Goal: Transaction & Acquisition: Book appointment/travel/reservation

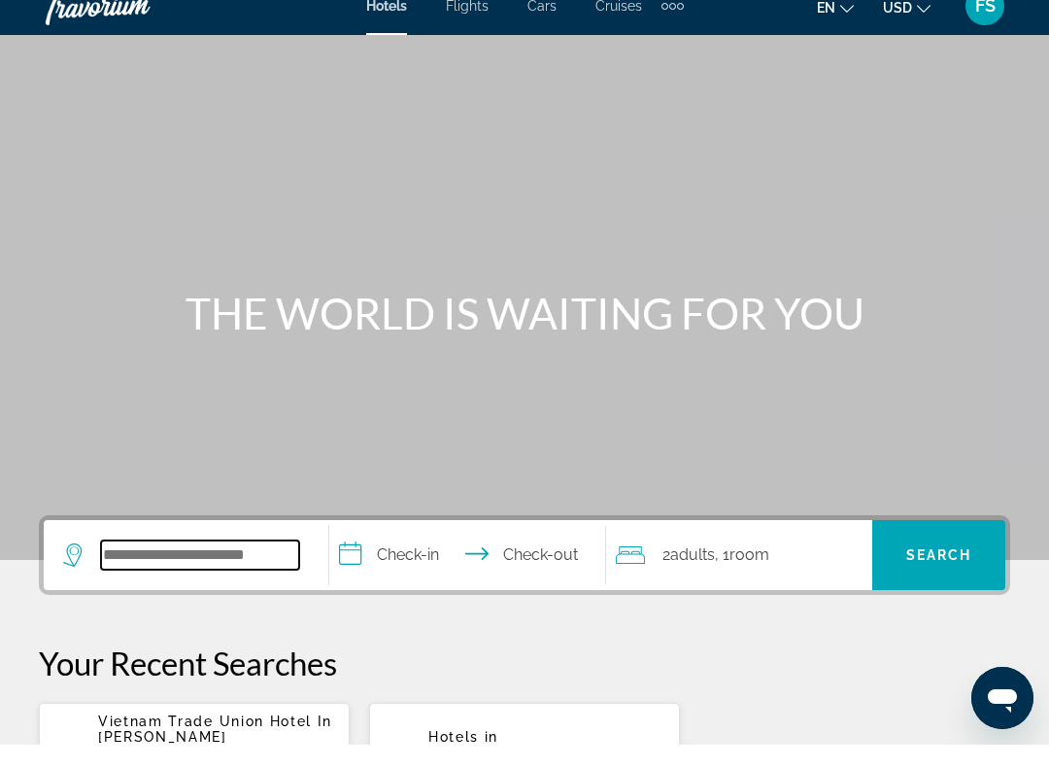
click at [149, 563] on input "Search widget" at bounding box center [200, 577] width 198 height 29
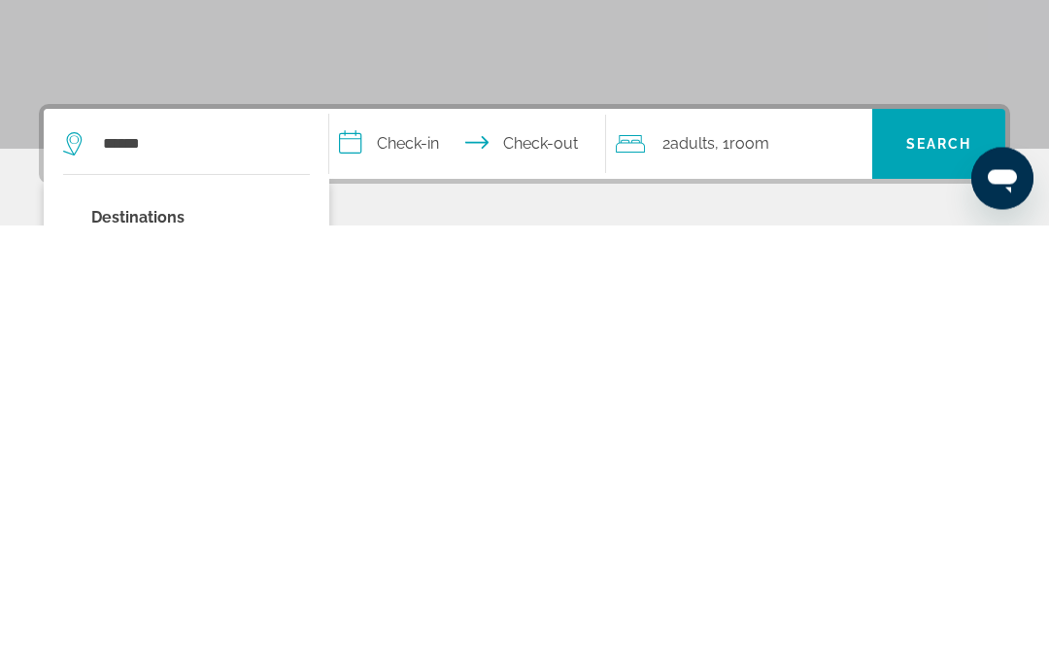
type input "**********"
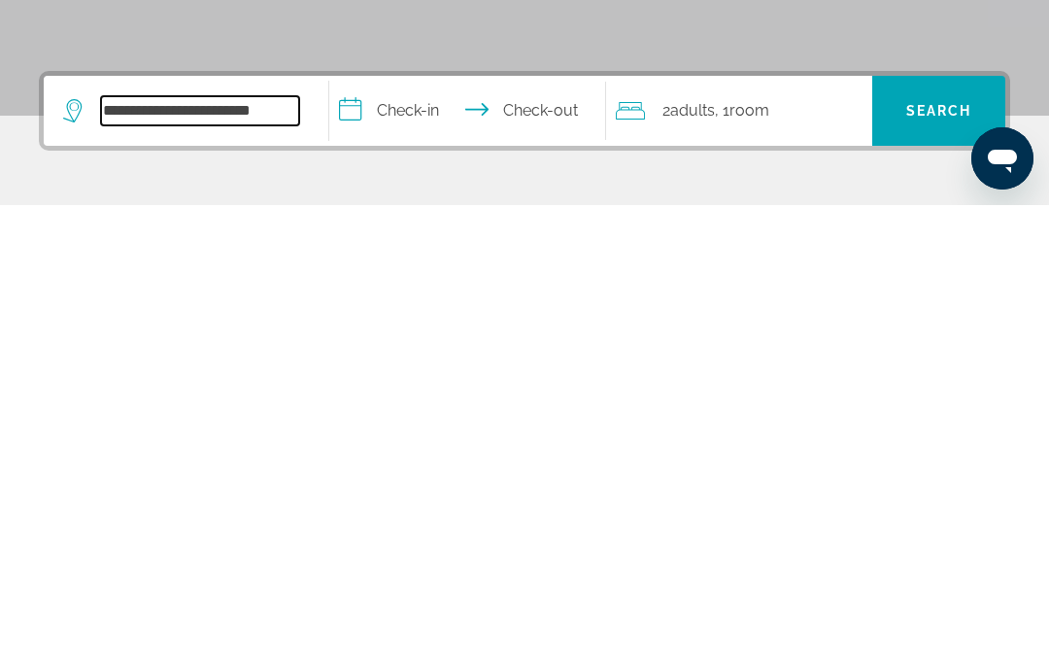
scroll to position [21, 0]
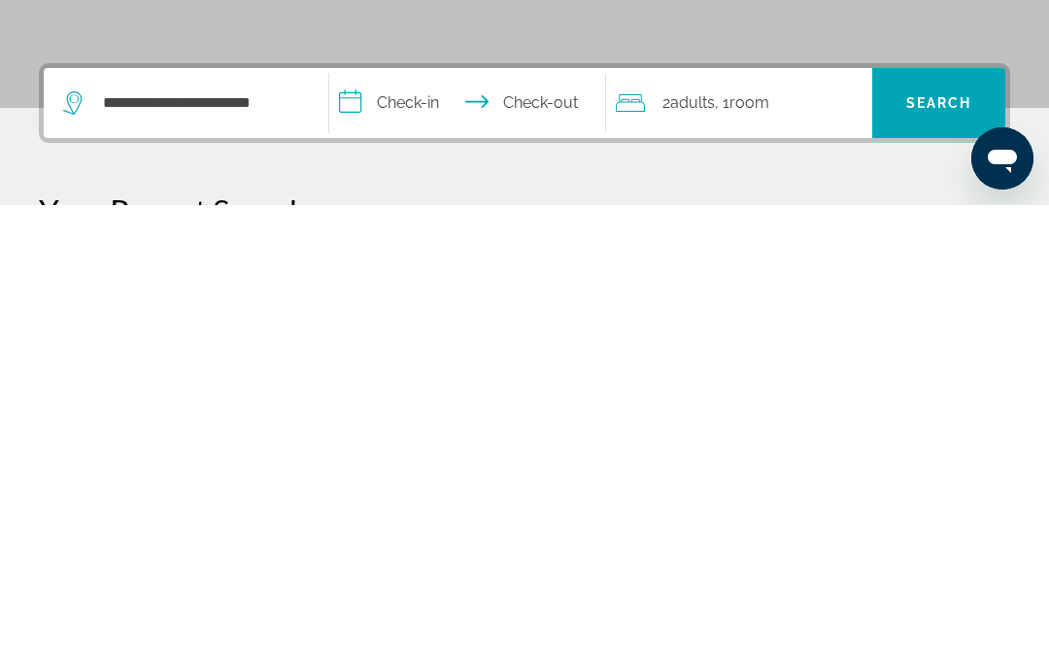
click at [445, 522] on input "**********" at bounding box center [471, 560] width 284 height 76
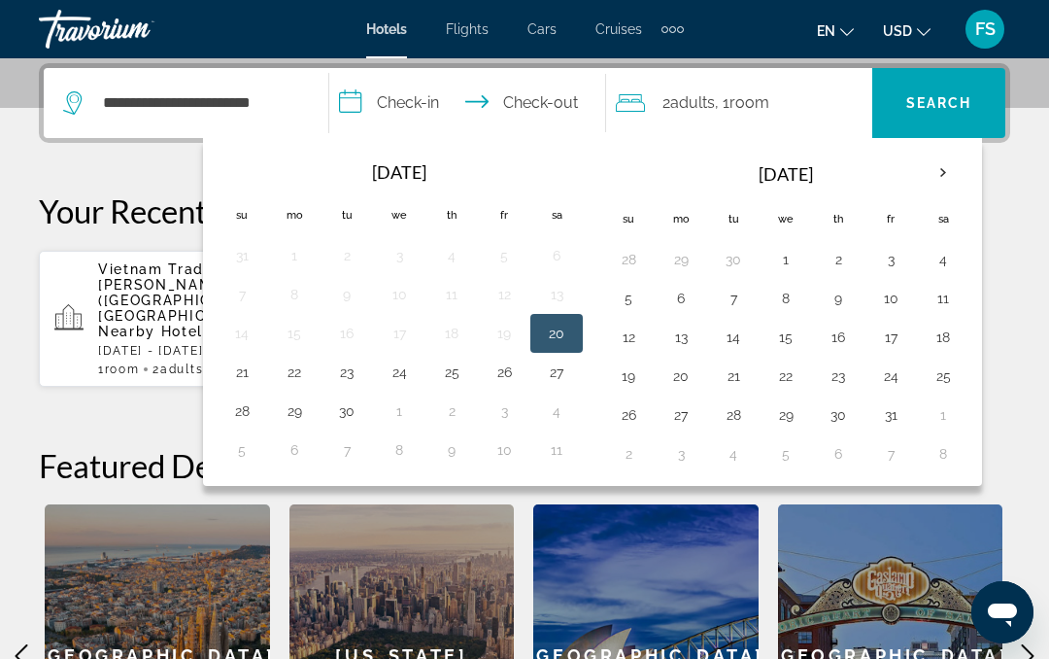
click at [356, 405] on button "30" at bounding box center [346, 410] width 31 height 27
click at [742, 298] on button "7" at bounding box center [733, 298] width 31 height 27
type input "**********"
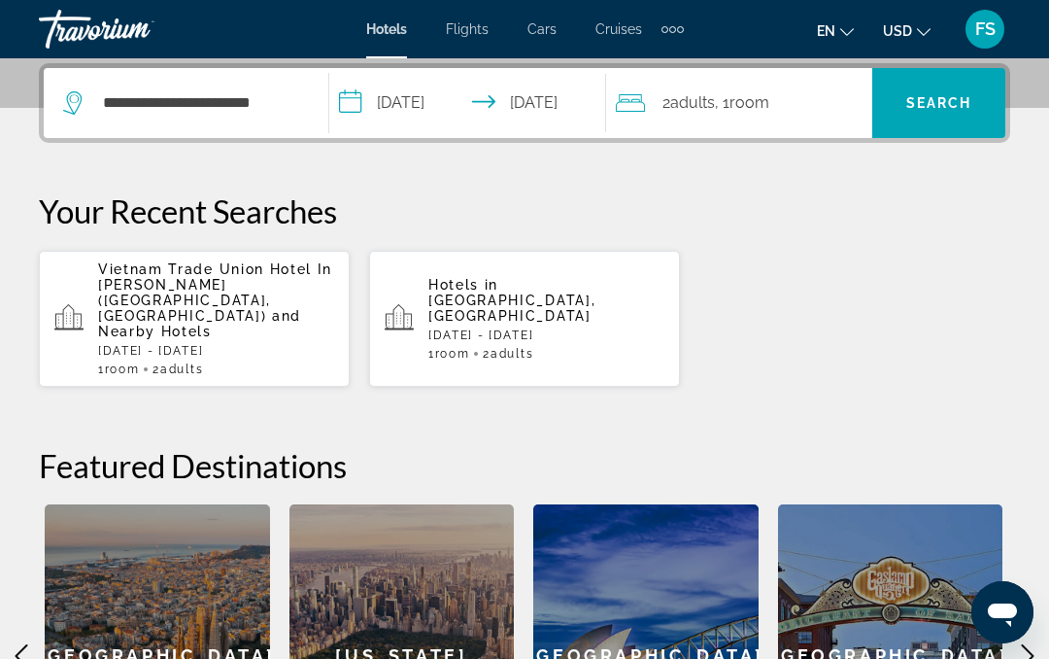
click at [955, 114] on span "Search widget" at bounding box center [938, 103] width 133 height 47
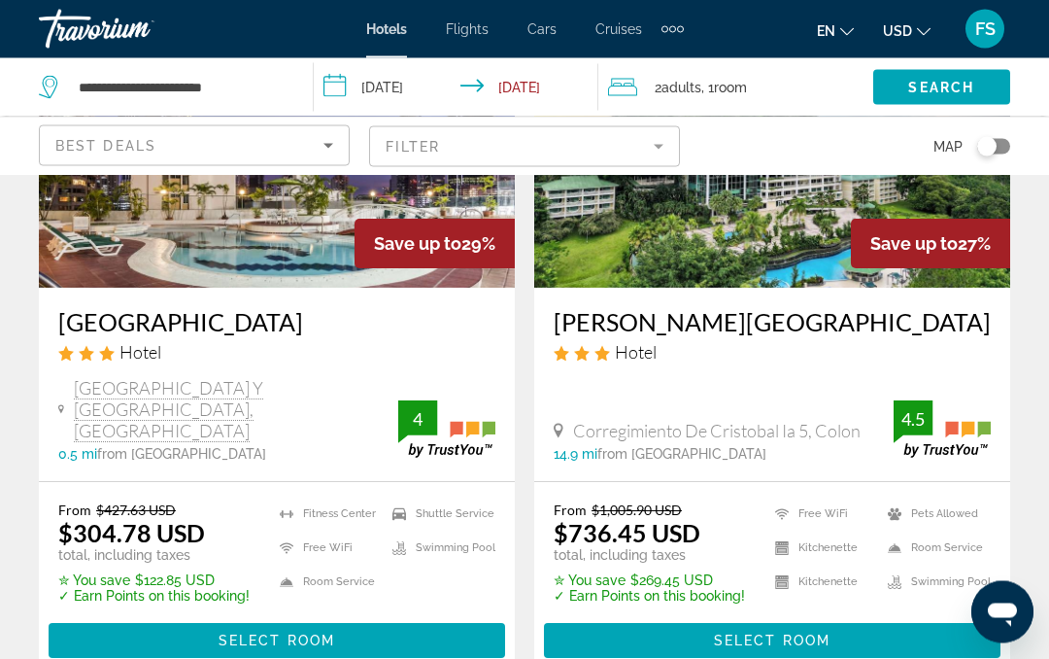
scroll to position [2592, 0]
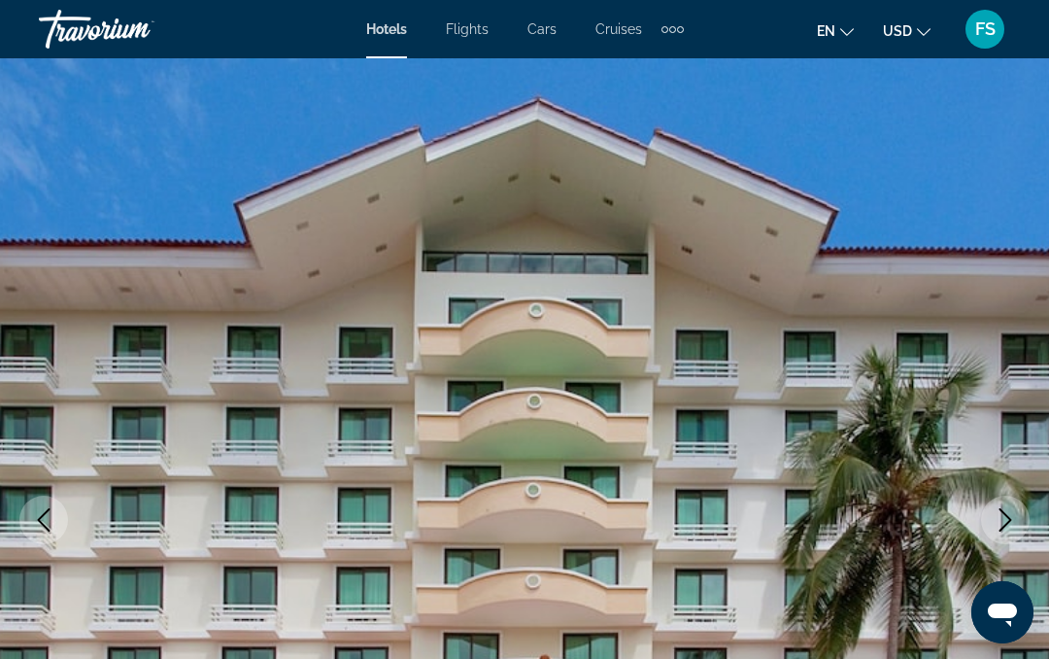
click at [1012, 522] on icon "Next image" at bounding box center [1005, 519] width 23 height 23
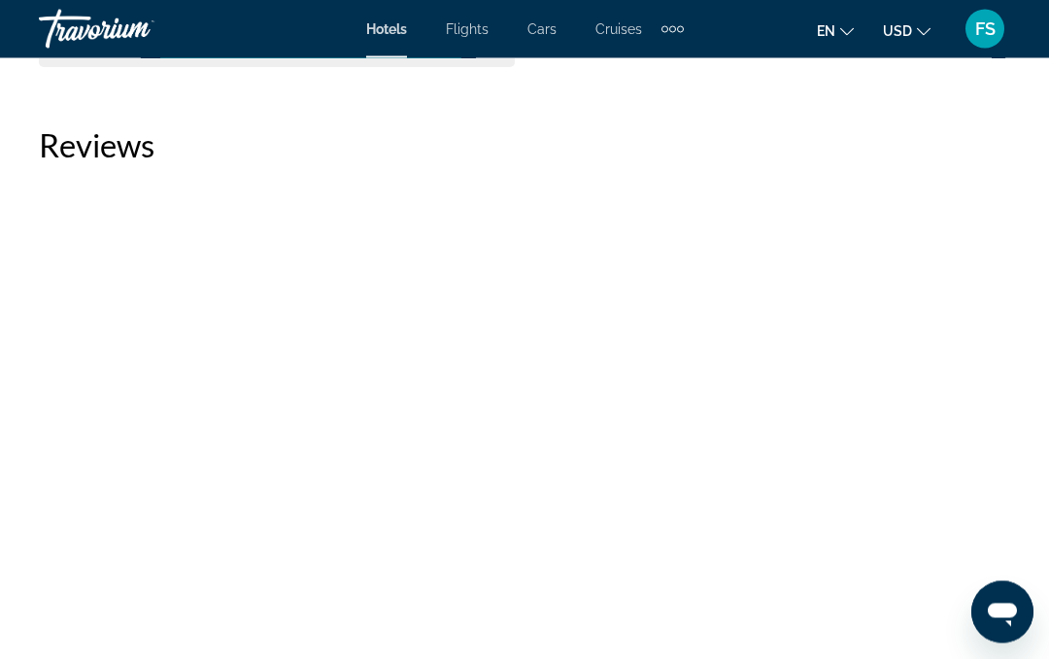
scroll to position [9066, 0]
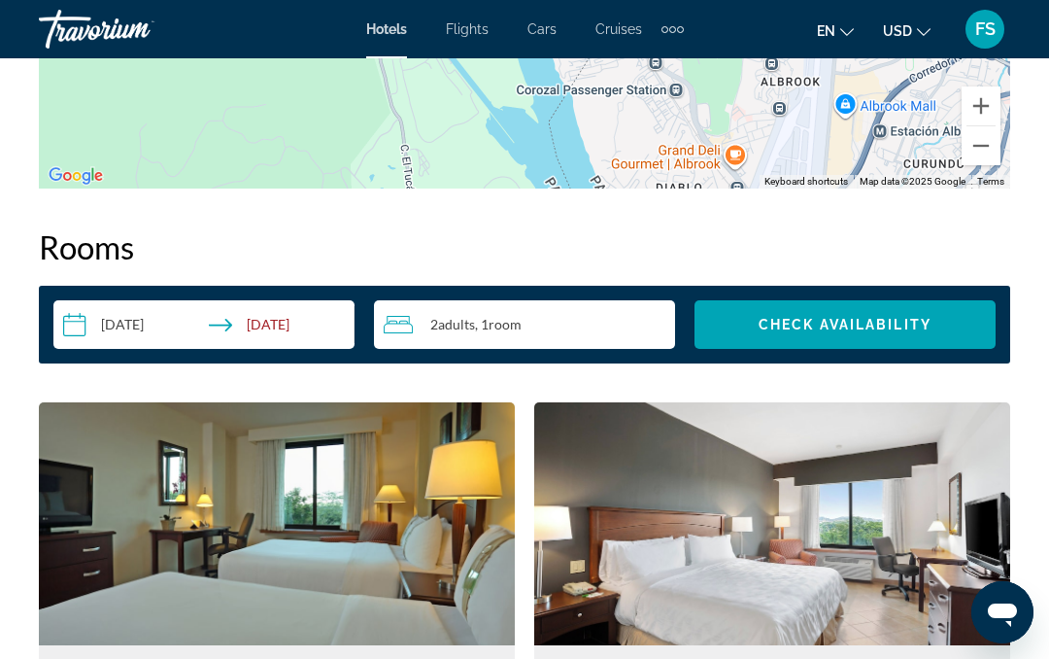
scroll to position [2686, 0]
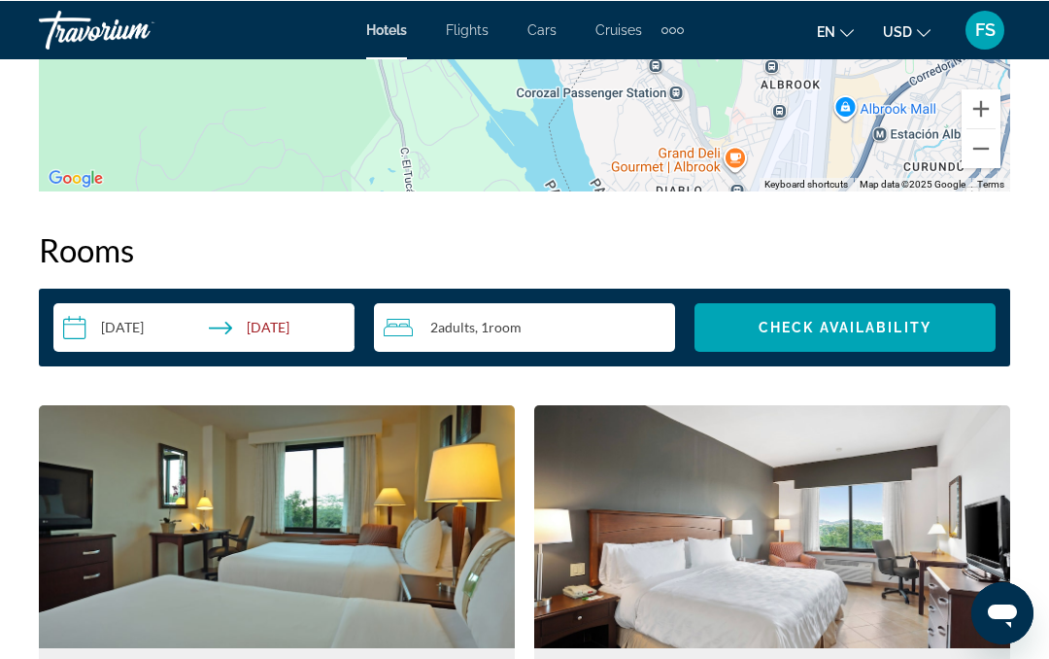
click at [876, 410] on img "Main content" at bounding box center [772, 525] width 476 height 243
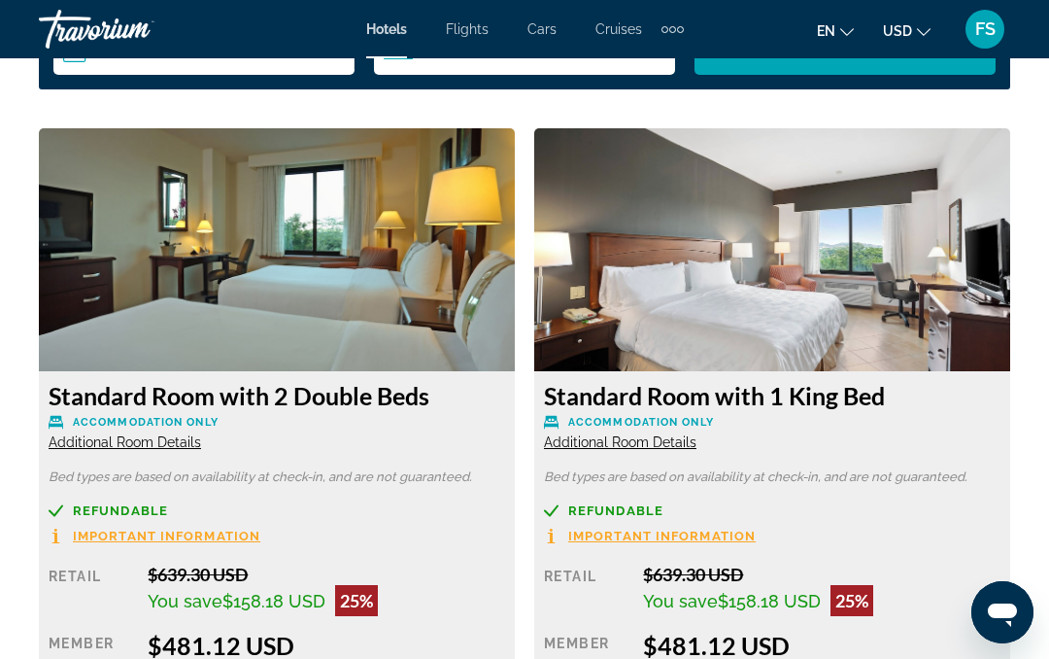
scroll to position [2963, 0]
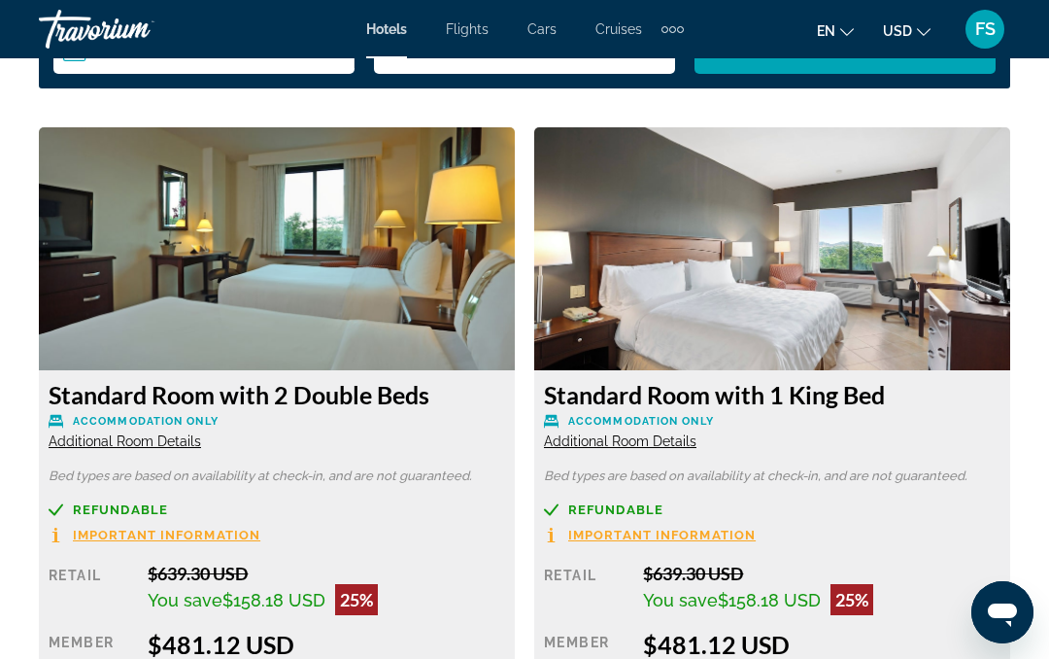
click at [814, 313] on img "Main content" at bounding box center [772, 248] width 476 height 243
click at [816, 303] on img "Main content" at bounding box center [772, 248] width 476 height 243
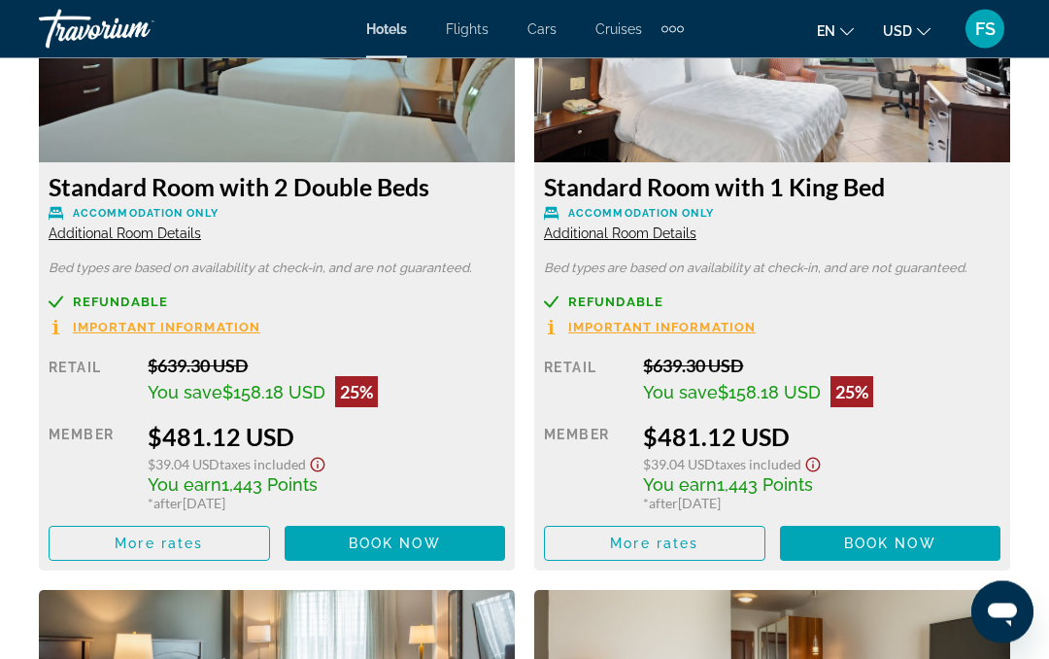
scroll to position [3173, 0]
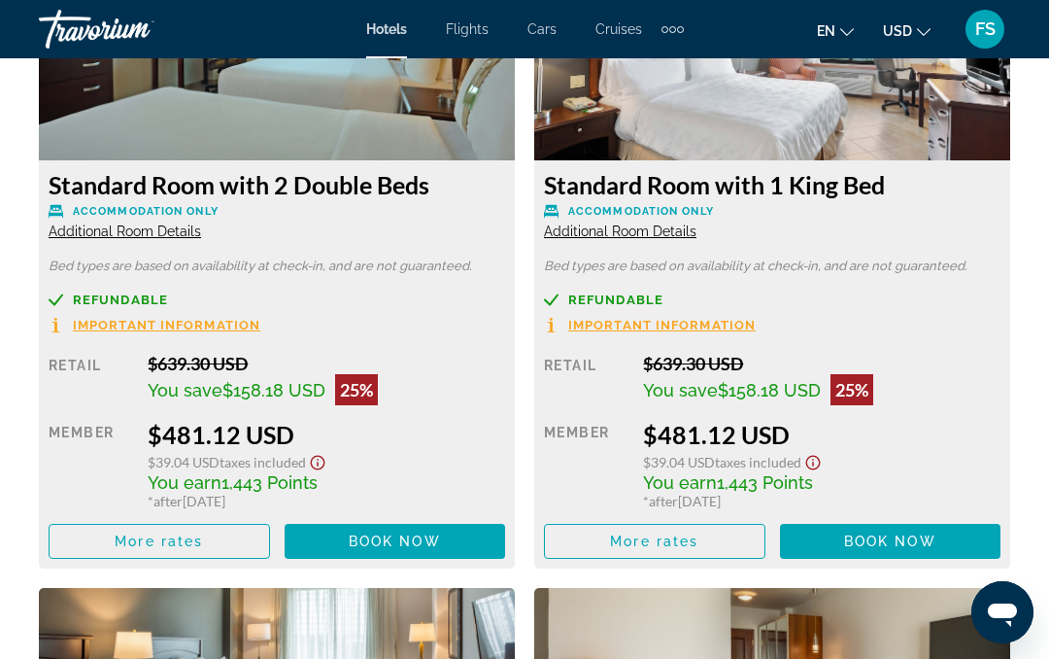
click at [891, 533] on span "Book now" at bounding box center [890, 541] width 92 height 16
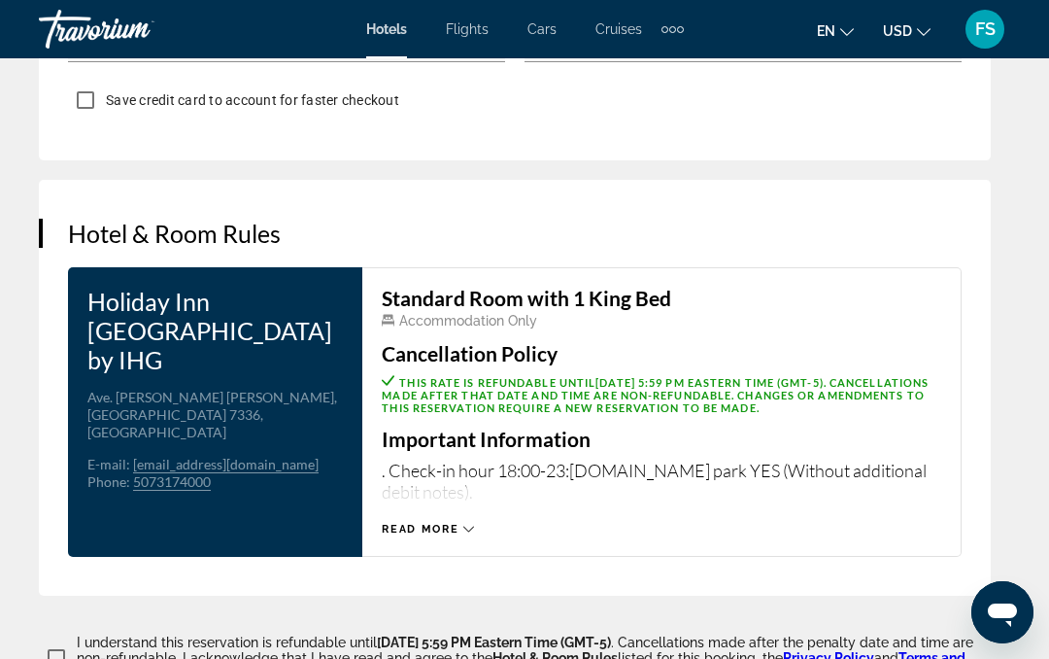
scroll to position [2830, 0]
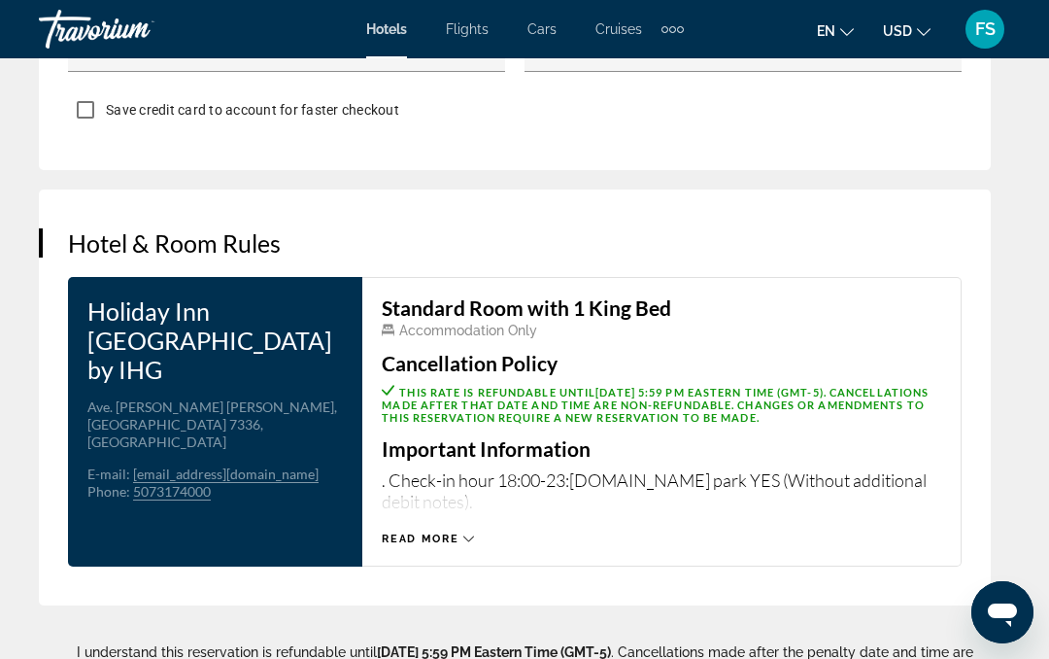
click at [457, 532] on span "Read more" at bounding box center [420, 538] width 77 height 13
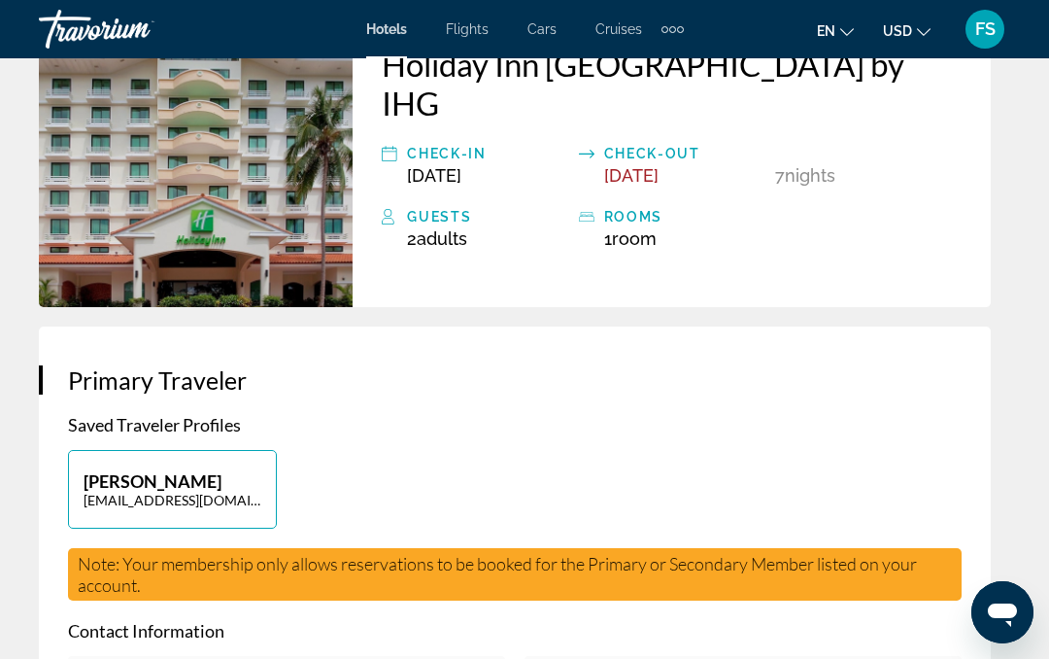
scroll to position [582, 0]
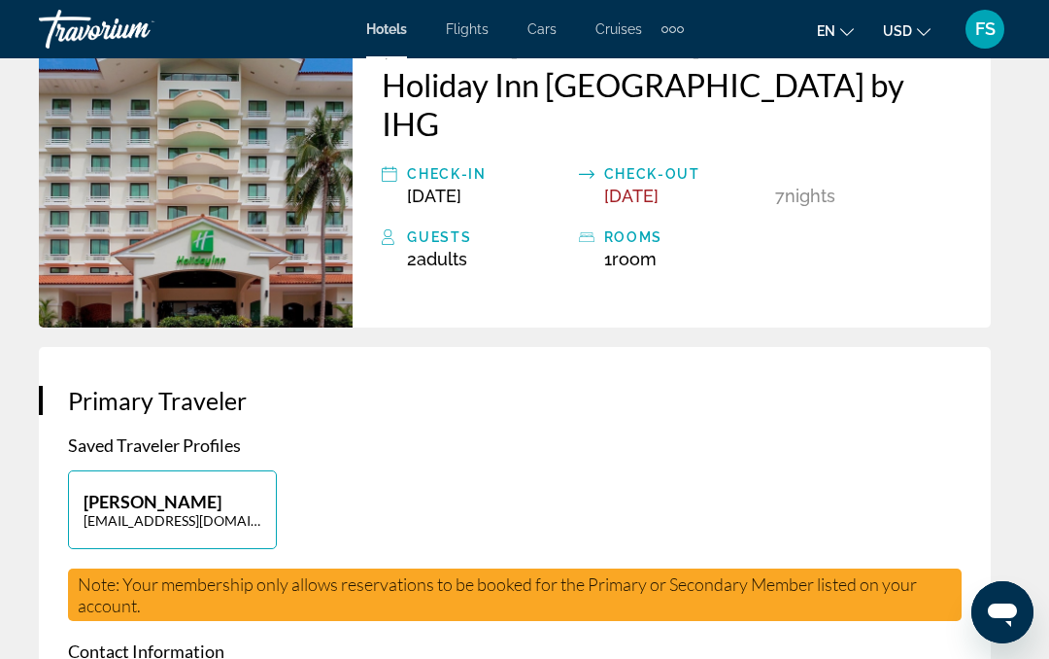
click at [915, 225] on div "Guests 2 Adult Adults , 0 Child Children ( ages ) rooms 1 Room rooms" at bounding box center [672, 247] width 580 height 44
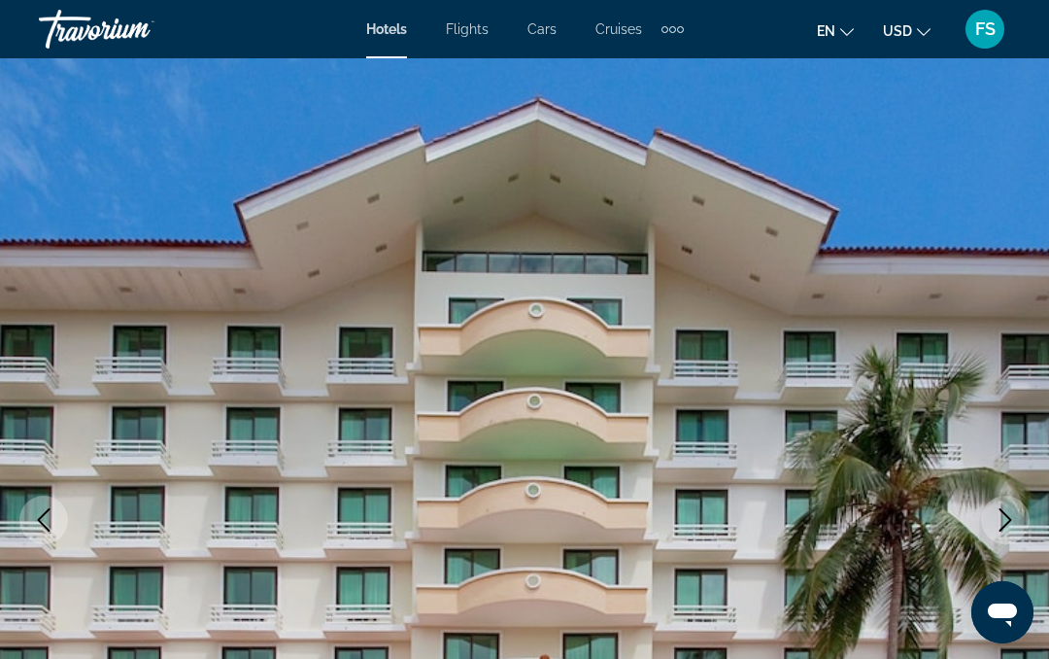
click at [107, 127] on img "Main content" at bounding box center [524, 519] width 1049 height 923
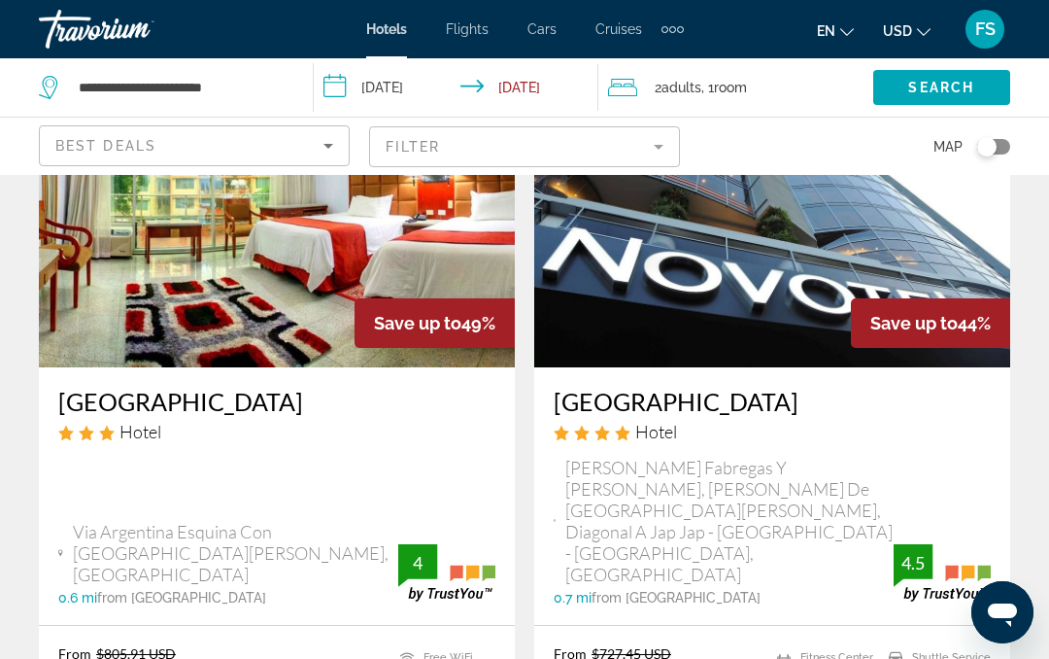
scroll to position [228, 0]
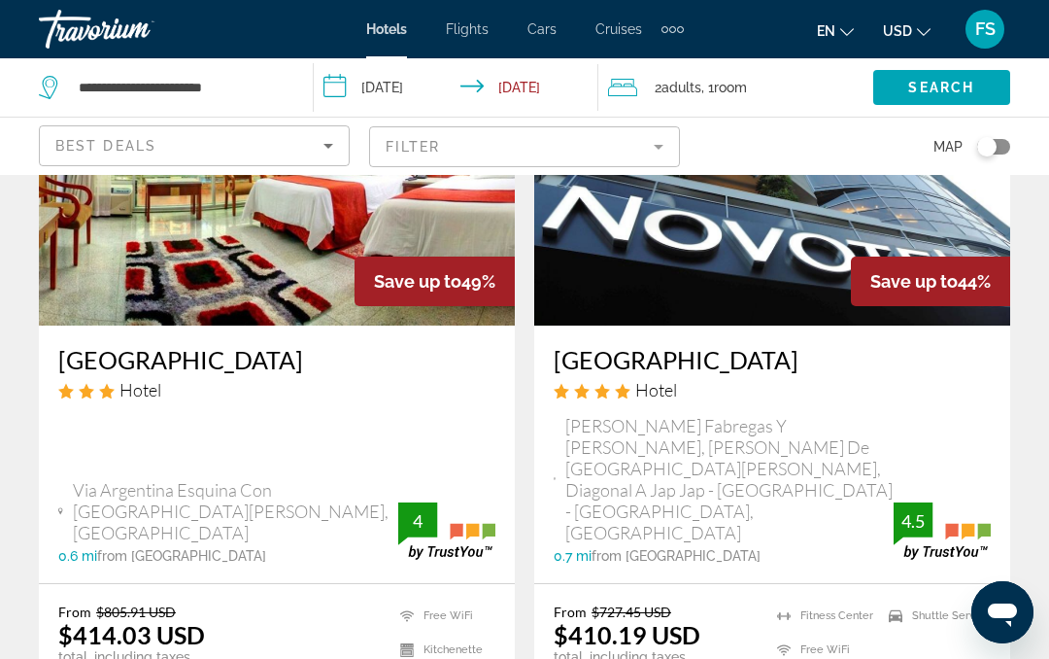
click at [331, 610] on div "From $805.91 USD $414.03 USD total, including taxes ✮ You save $391.88 USD ✓ Ea…" at bounding box center [276, 654] width 437 height 102
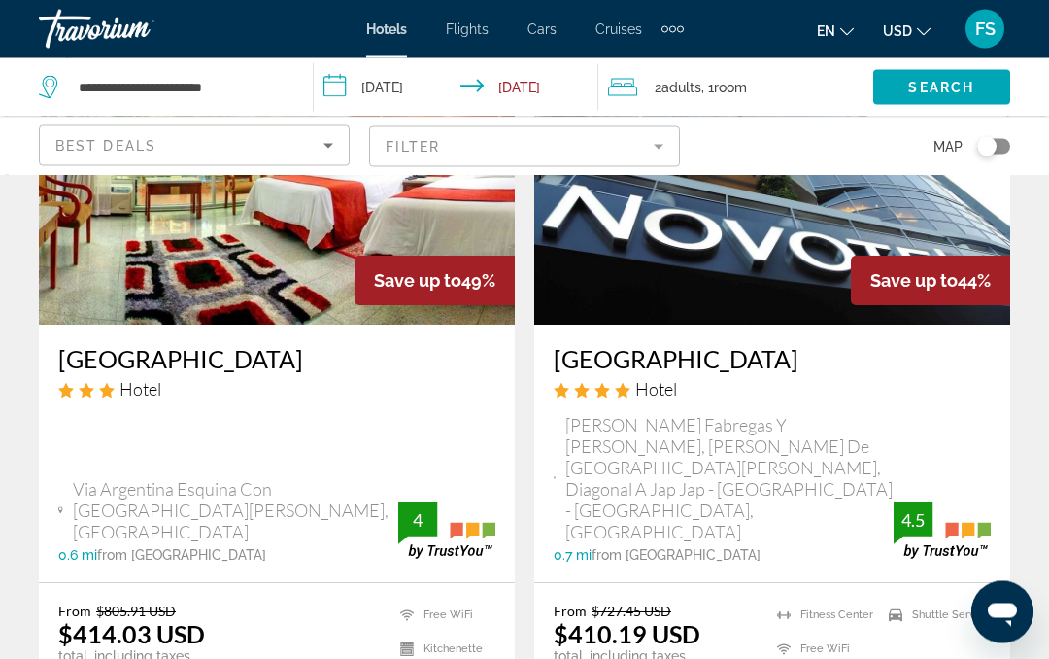
scroll to position [229, 0]
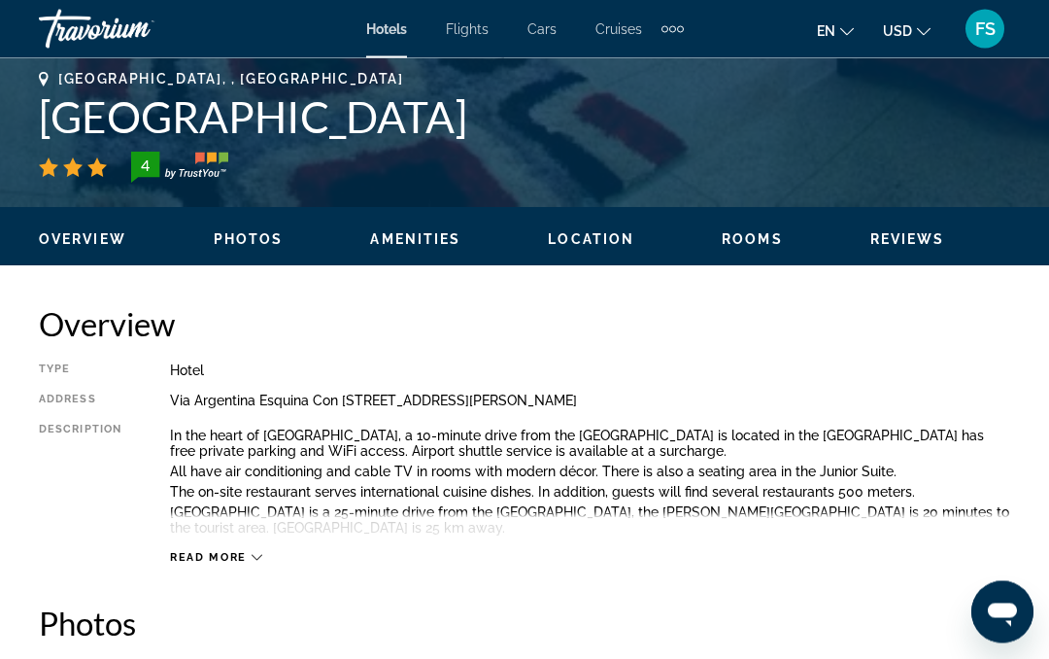
scroll to position [781, 0]
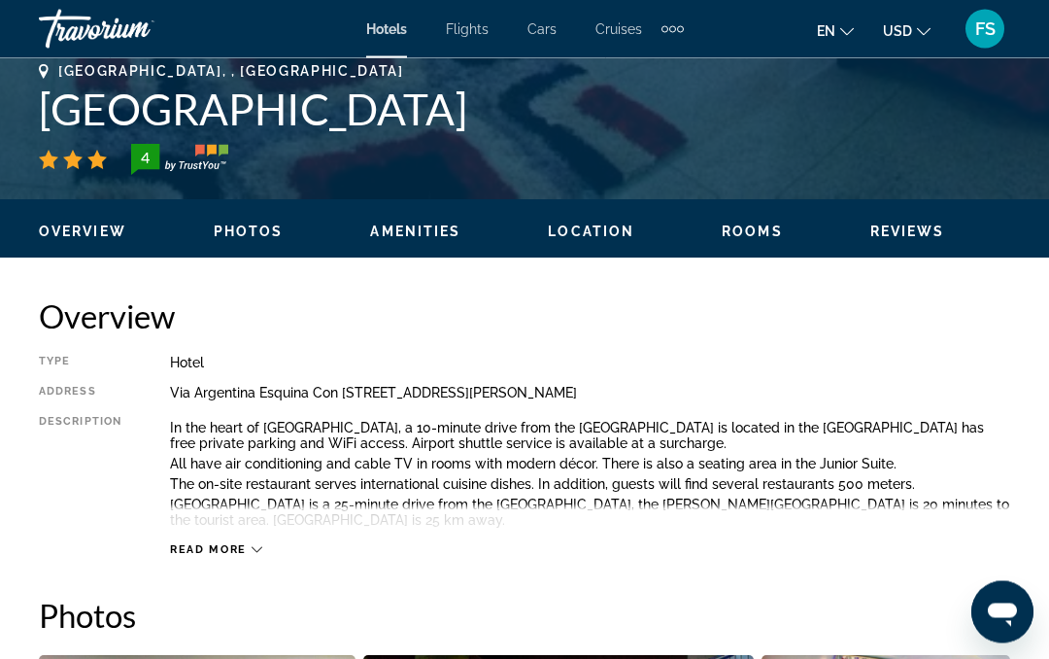
click at [228, 539] on div "Read more" at bounding box center [590, 530] width 840 height 53
click at [213, 553] on span "Read more" at bounding box center [208, 550] width 77 height 13
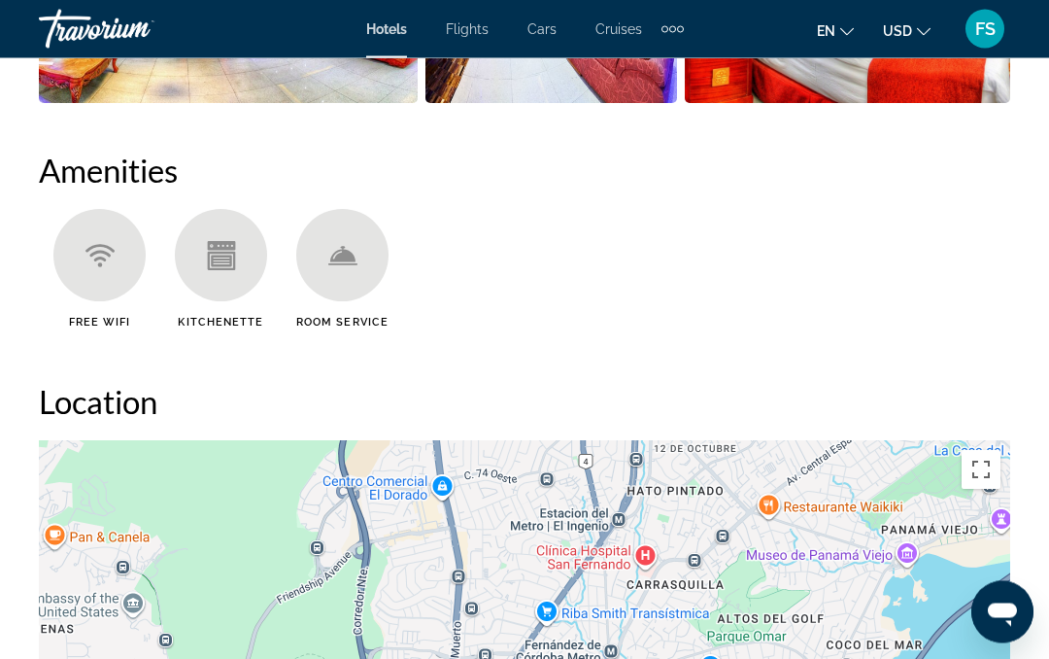
scroll to position [1826, 0]
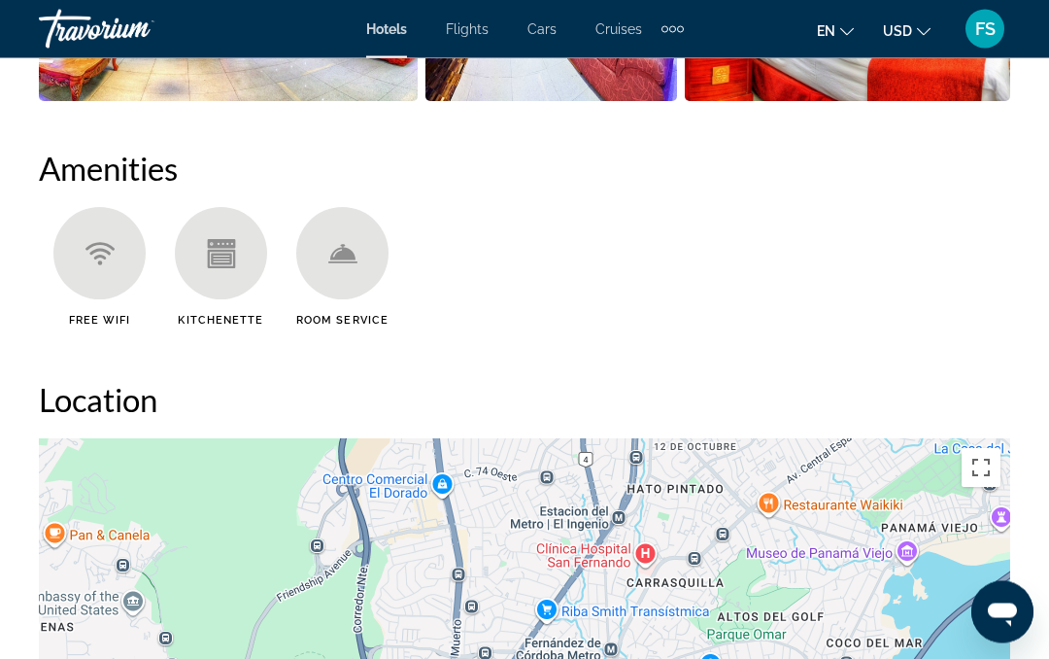
click at [232, 254] on icon "Main content" at bounding box center [221, 254] width 29 height 29
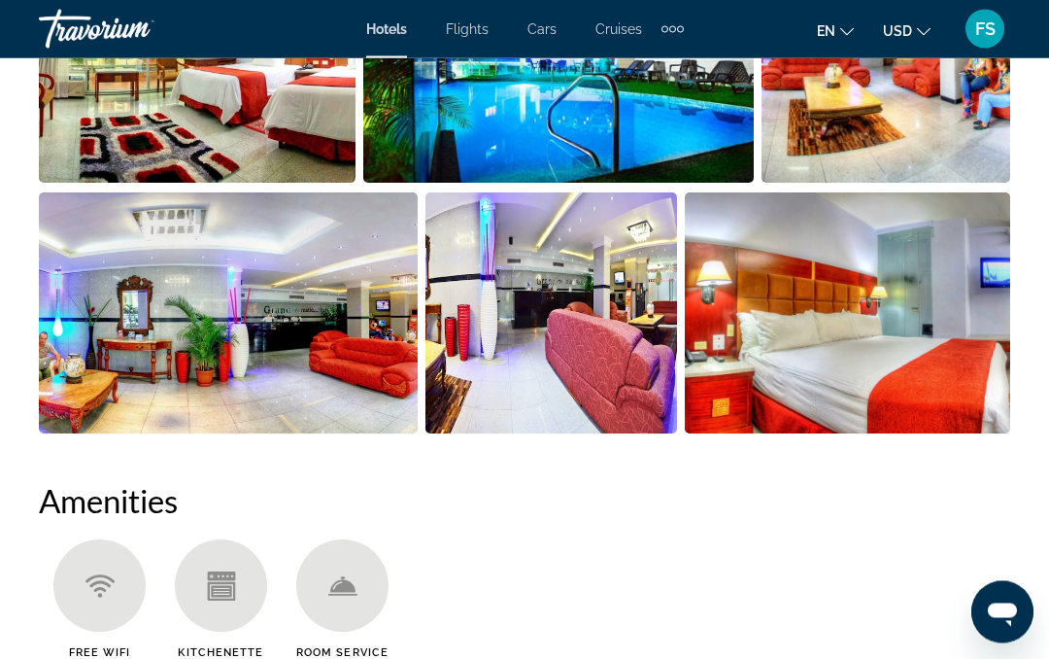
scroll to position [1485, 0]
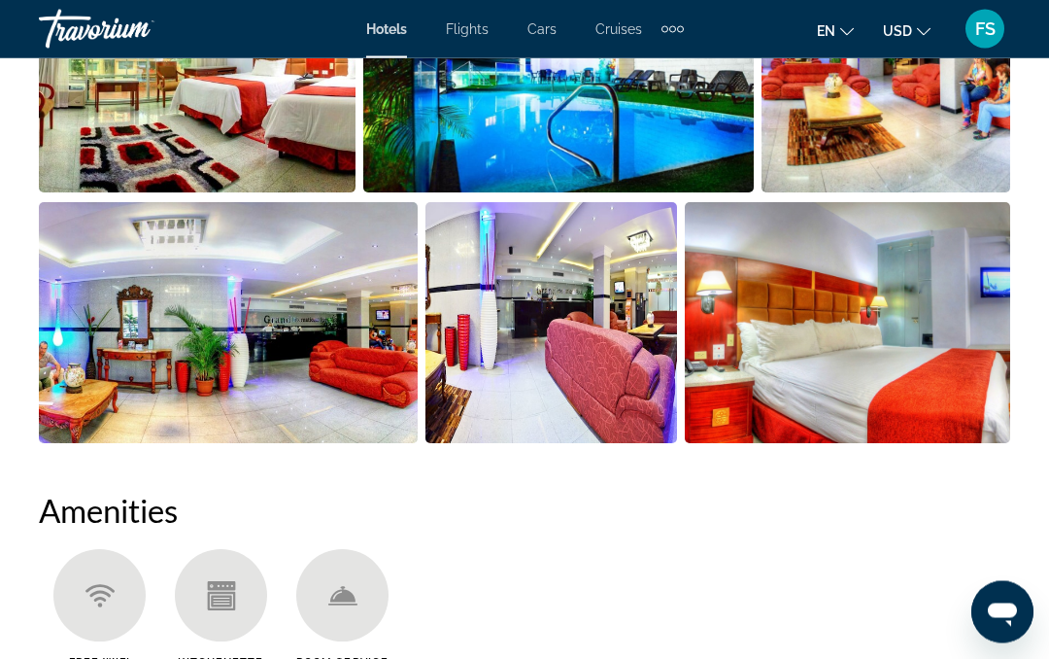
click at [836, 331] on img "Open full-screen image slider" at bounding box center [847, 323] width 325 height 241
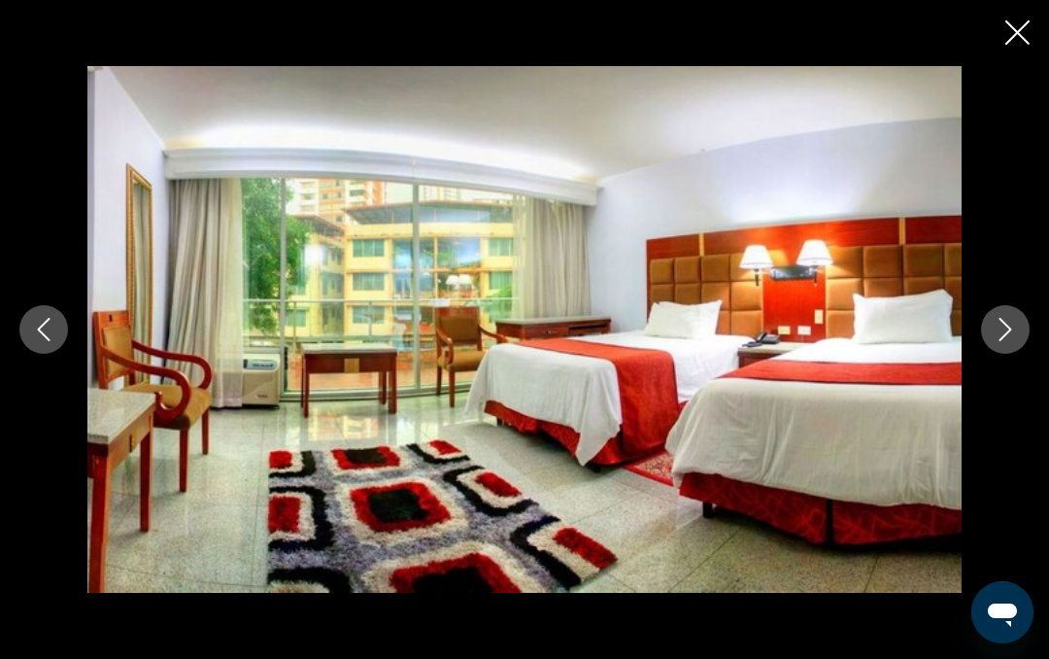
click at [1002, 324] on icon "Next image" at bounding box center [1005, 329] width 23 height 23
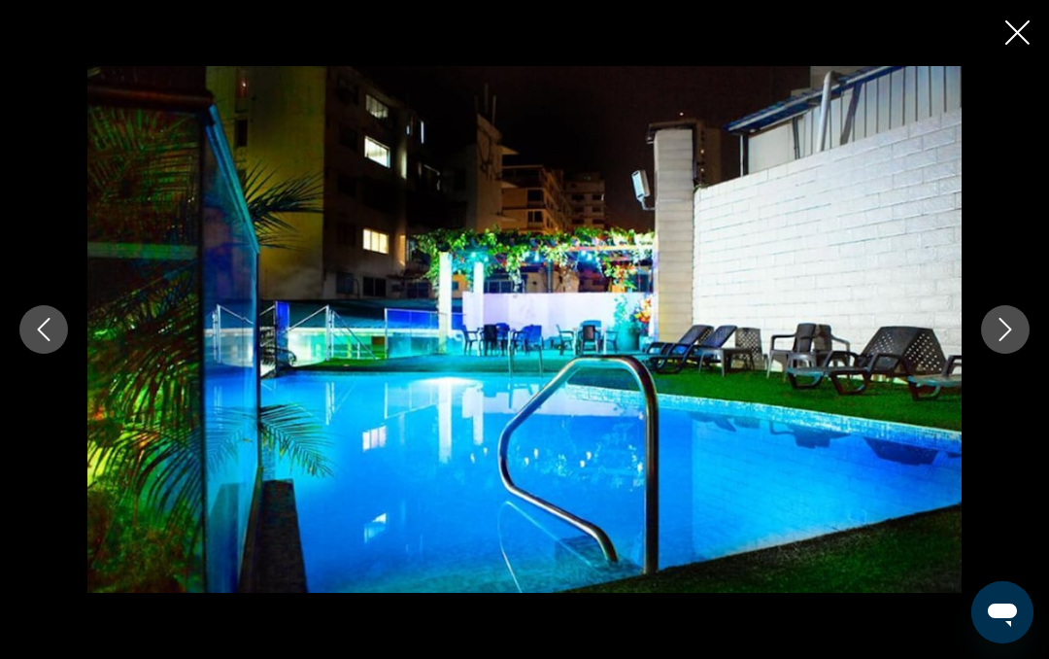
click at [1005, 328] on icon "Next image" at bounding box center [1005, 329] width 23 height 23
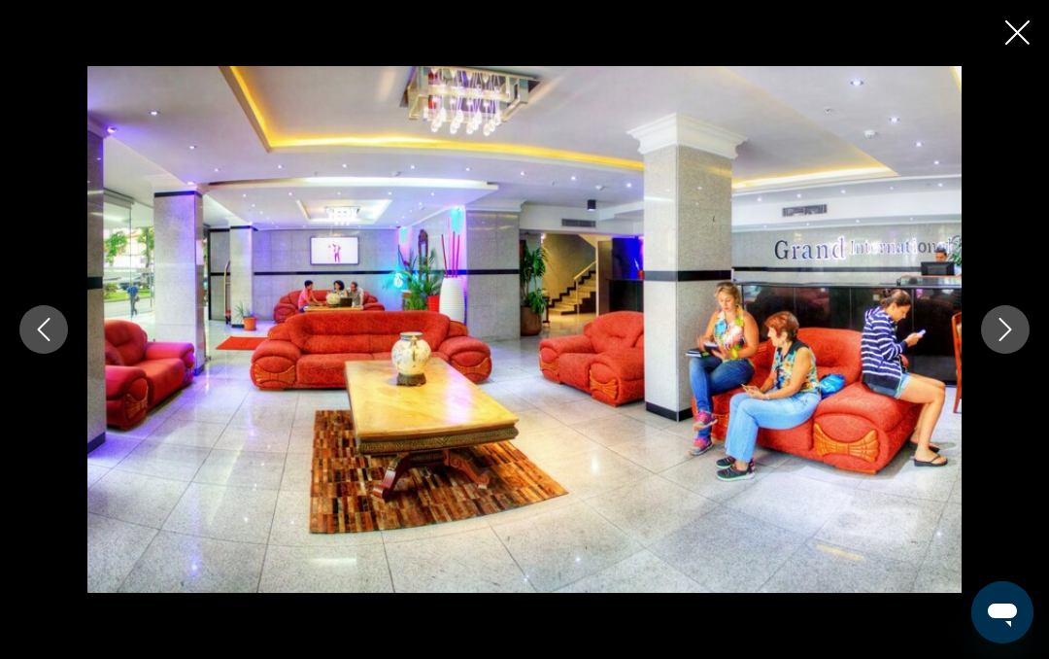
click at [1008, 331] on icon "Next image" at bounding box center [1006, 329] width 13 height 23
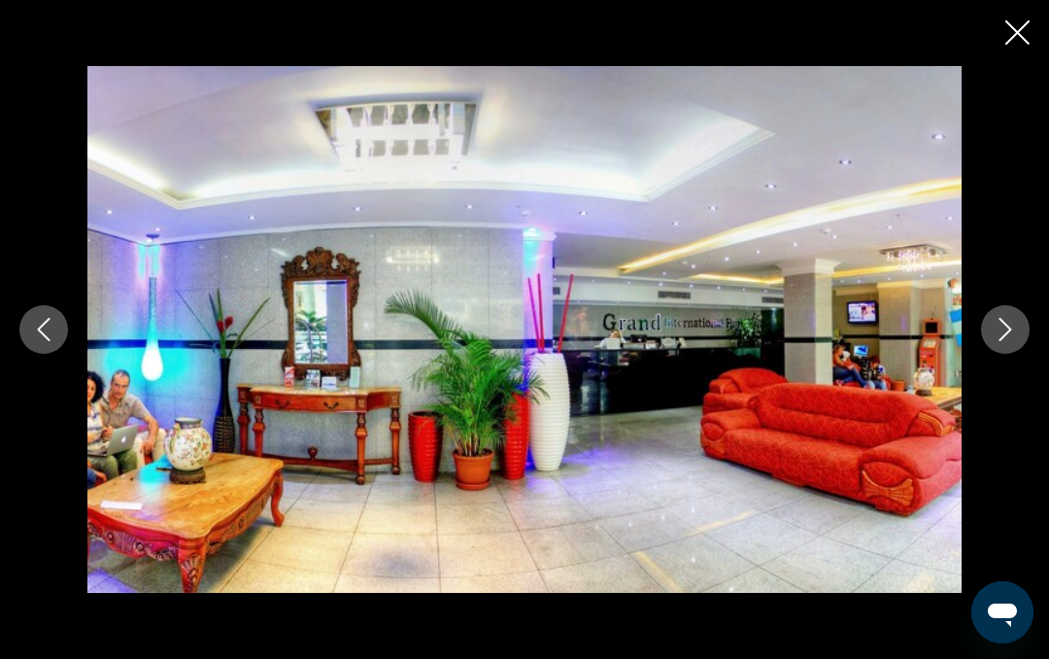
click at [1020, 335] on button "Next image" at bounding box center [1005, 329] width 49 height 49
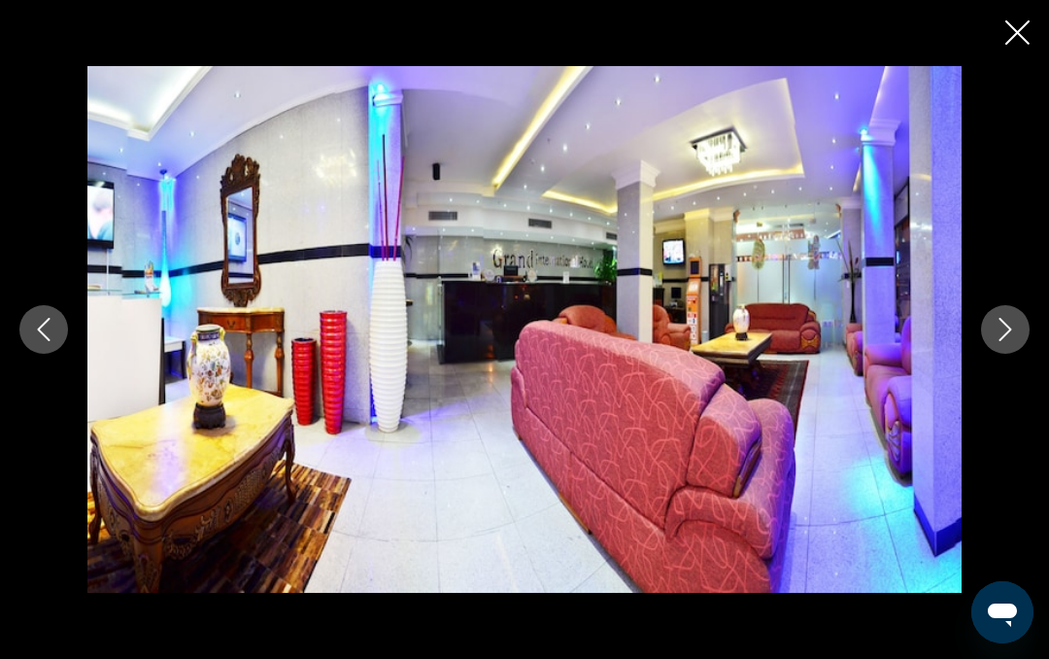
click at [1008, 329] on icon "Next image" at bounding box center [1005, 329] width 23 height 23
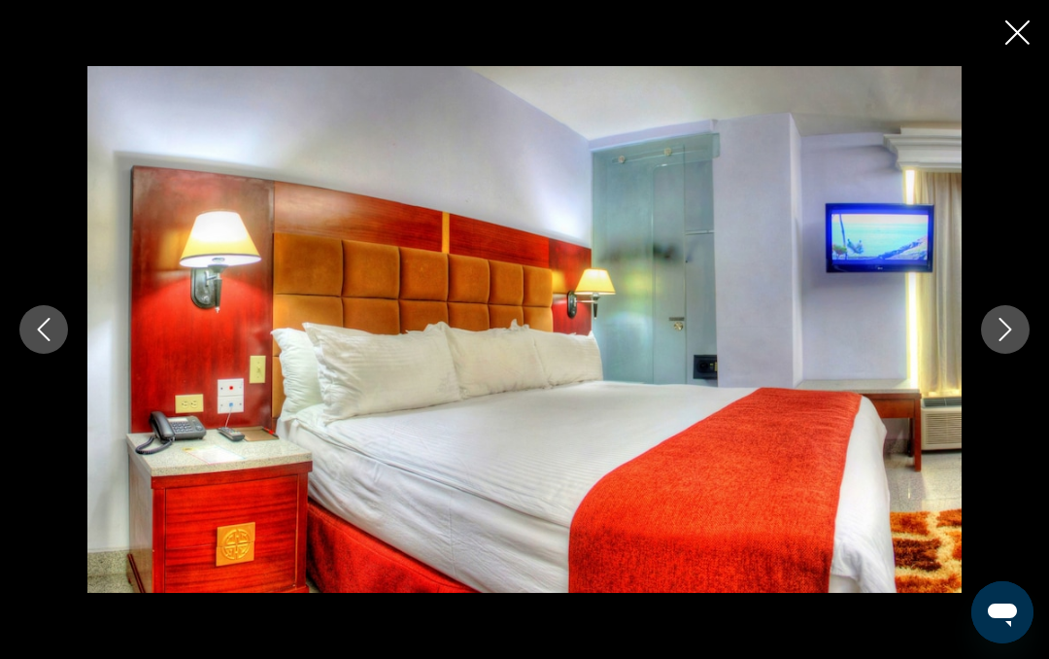
click at [1023, 330] on button "Next image" at bounding box center [1005, 329] width 49 height 49
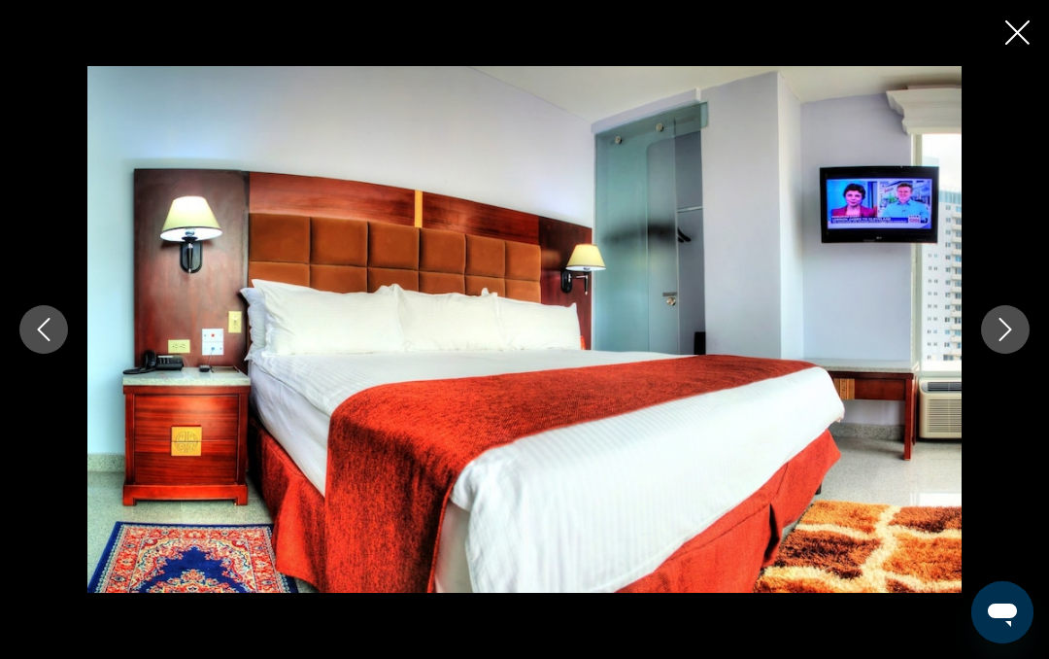
click at [1007, 333] on icon "Next image" at bounding box center [1006, 329] width 13 height 23
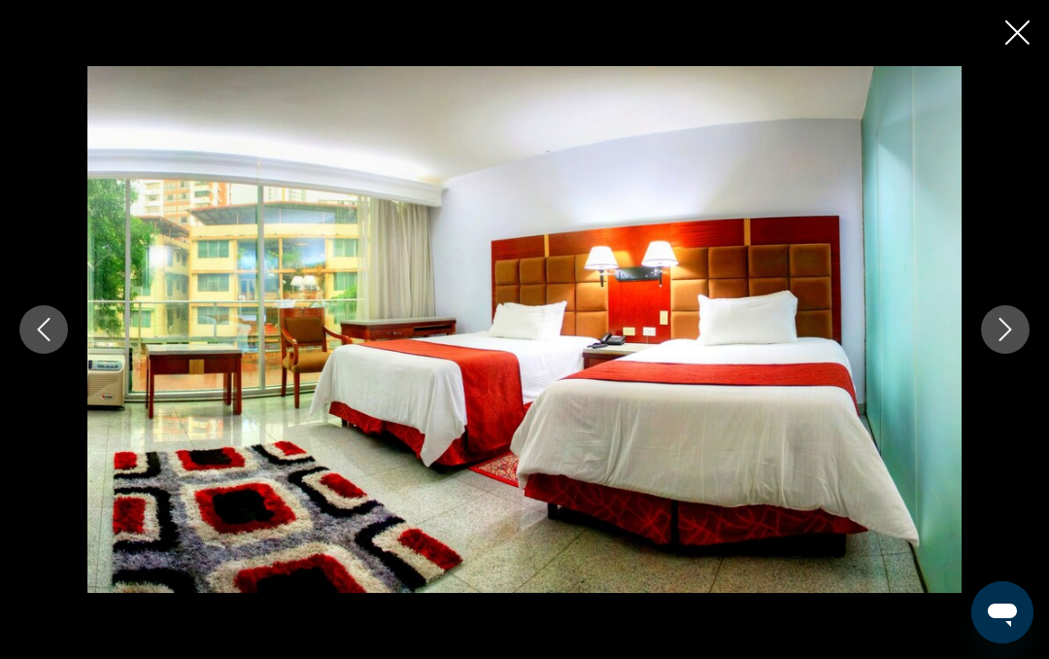
click at [1007, 328] on icon "Next image" at bounding box center [1005, 329] width 23 height 23
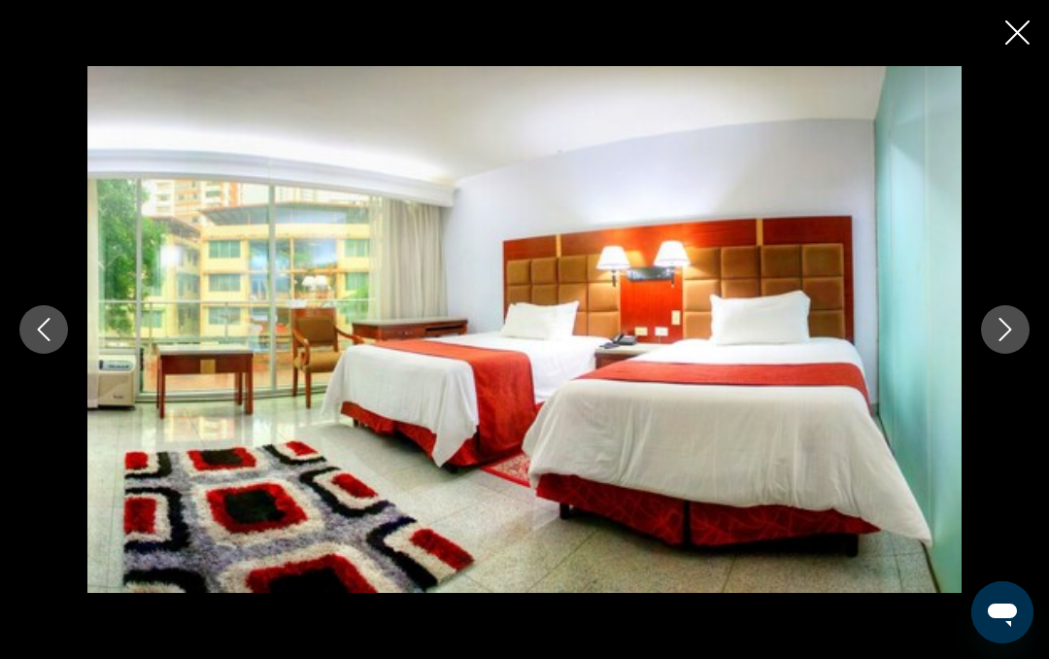
click at [1016, 333] on icon "Next image" at bounding box center [1005, 329] width 23 height 23
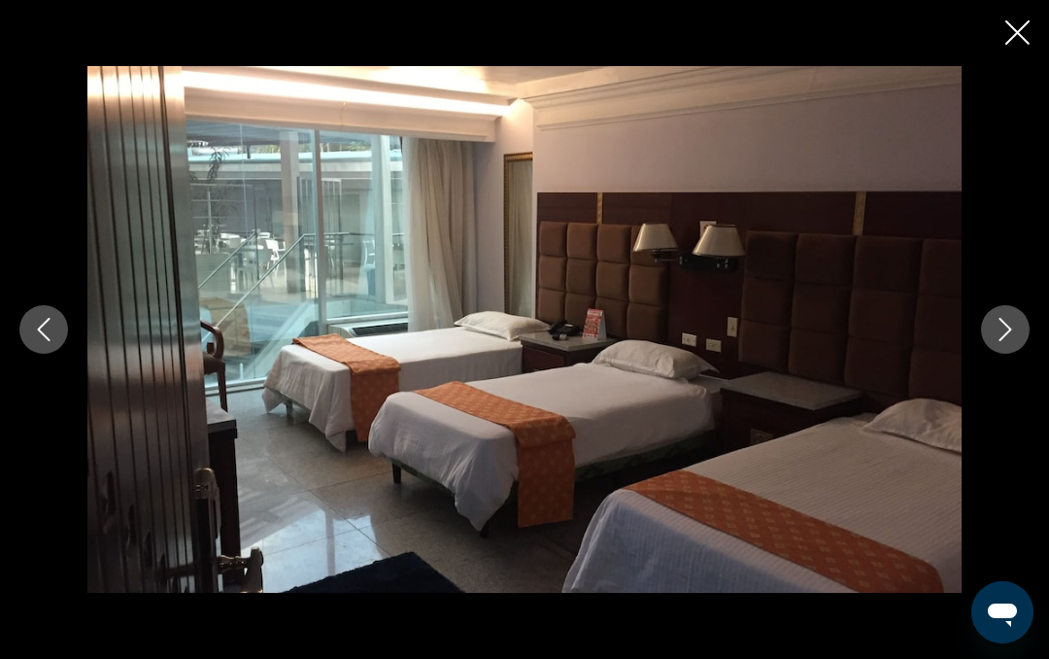
click at [1007, 335] on icon "Next image" at bounding box center [1005, 329] width 23 height 23
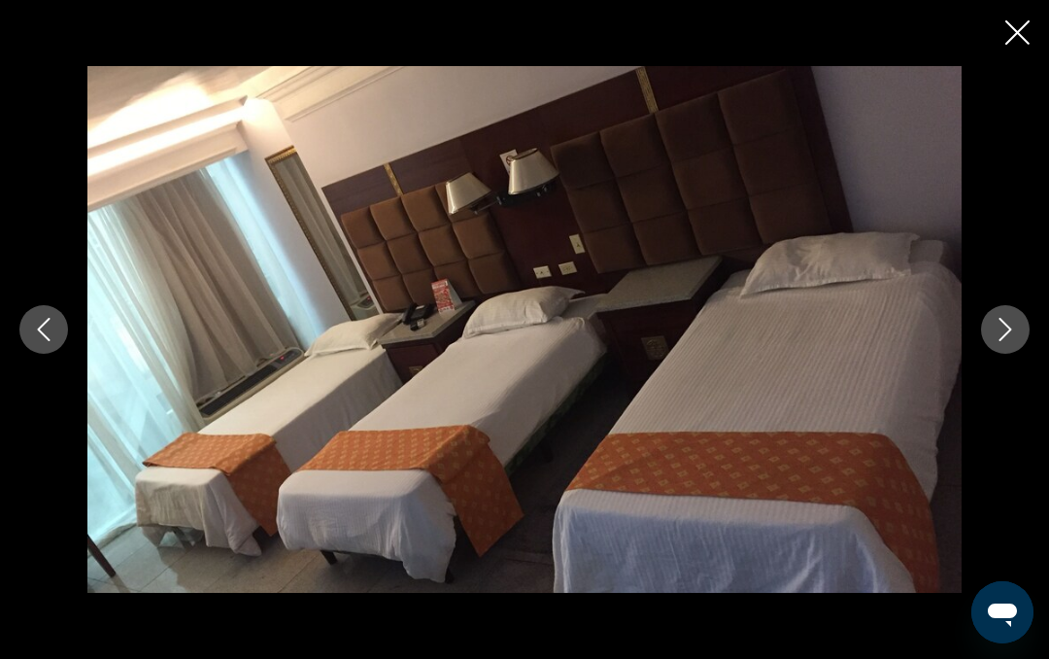
click at [1022, 334] on button "Next image" at bounding box center [1005, 329] width 49 height 49
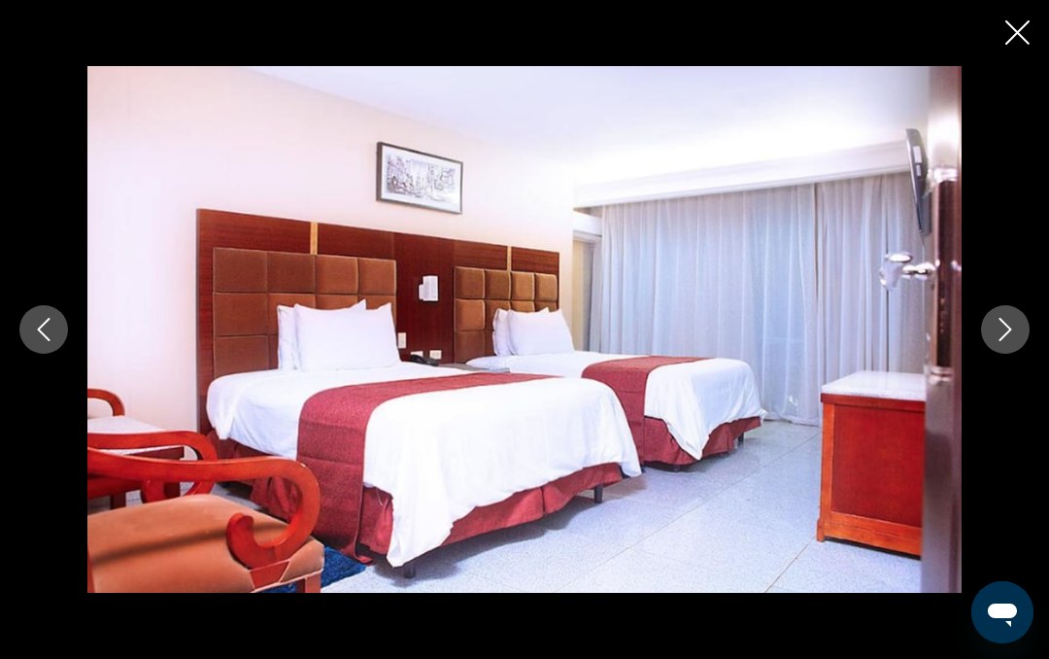
click at [1009, 335] on icon "Next image" at bounding box center [1005, 329] width 23 height 23
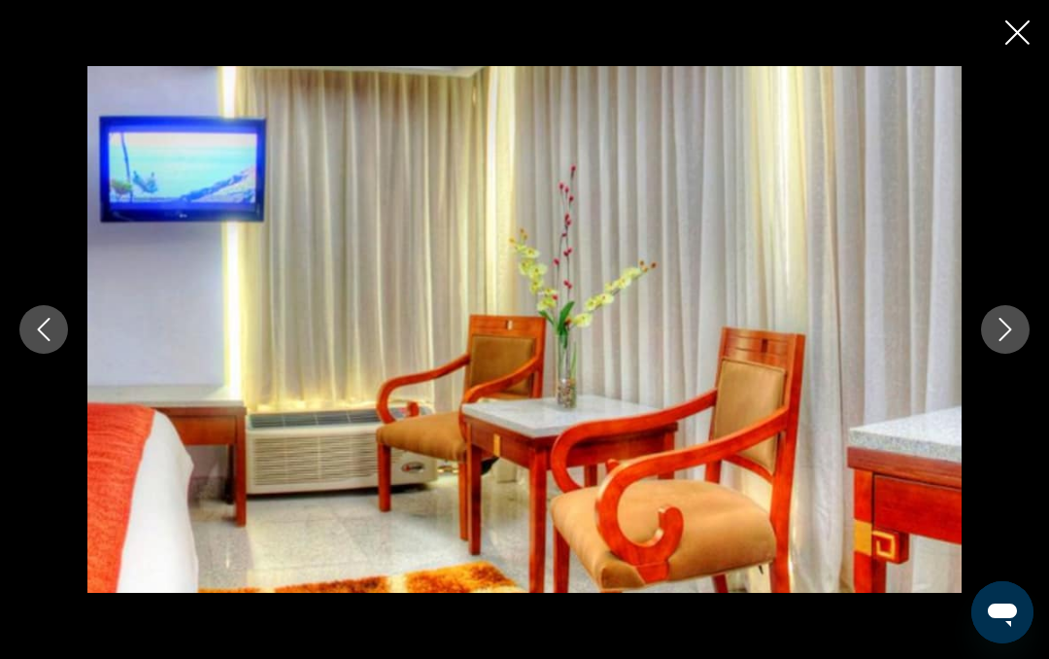
click at [1007, 335] on icon "Next image" at bounding box center [1005, 329] width 23 height 23
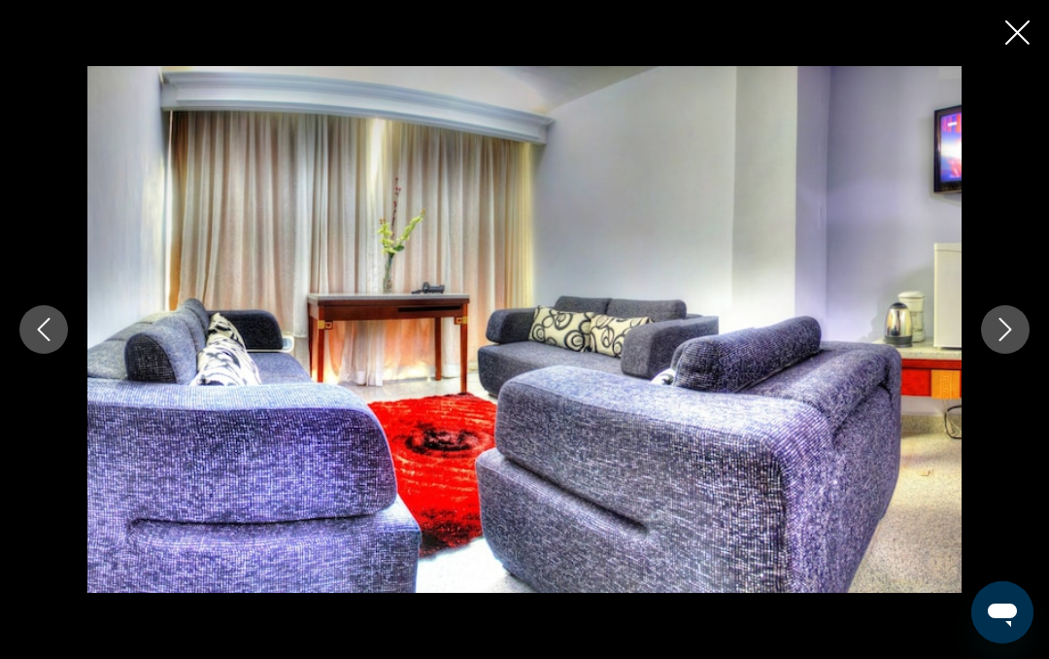
click at [1012, 328] on icon "Next image" at bounding box center [1005, 329] width 23 height 23
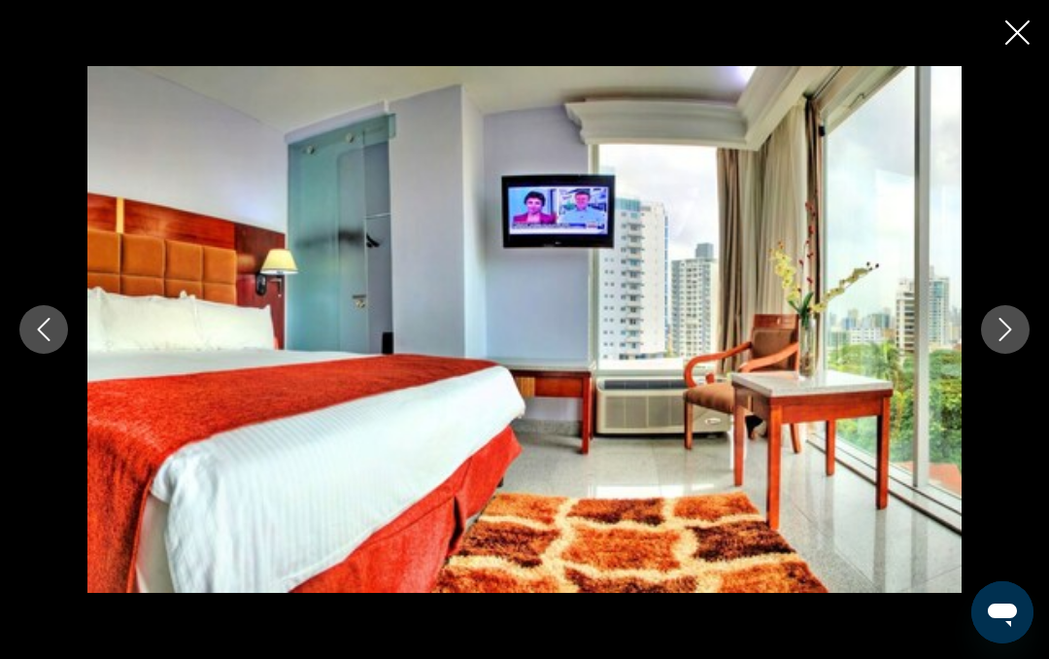
click at [1011, 333] on icon "Next image" at bounding box center [1005, 329] width 23 height 23
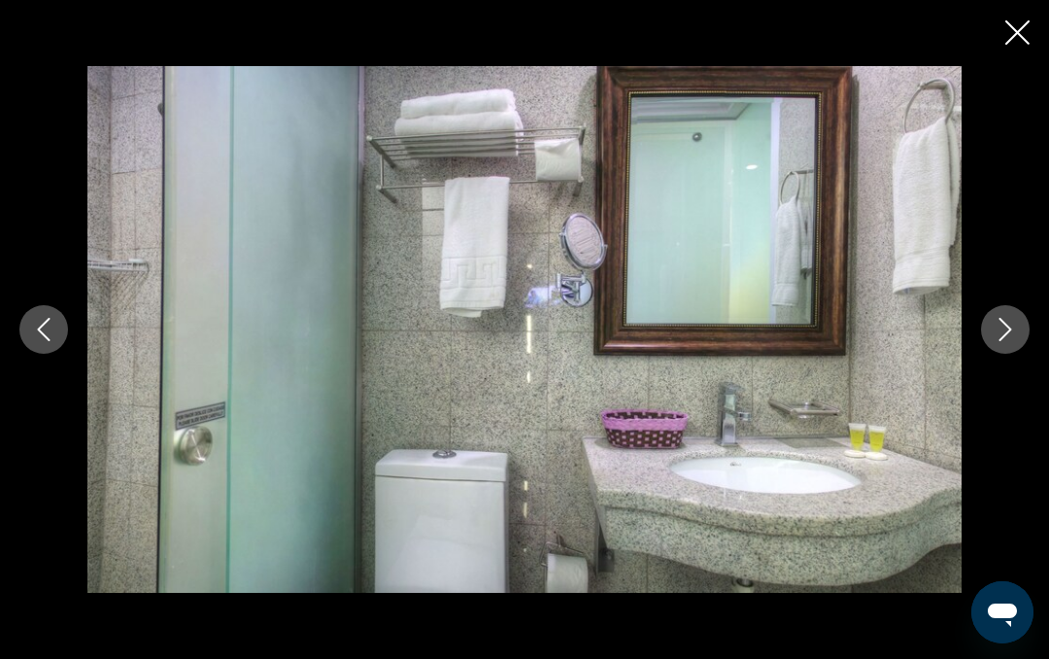
click at [1015, 326] on icon "Next image" at bounding box center [1005, 329] width 23 height 23
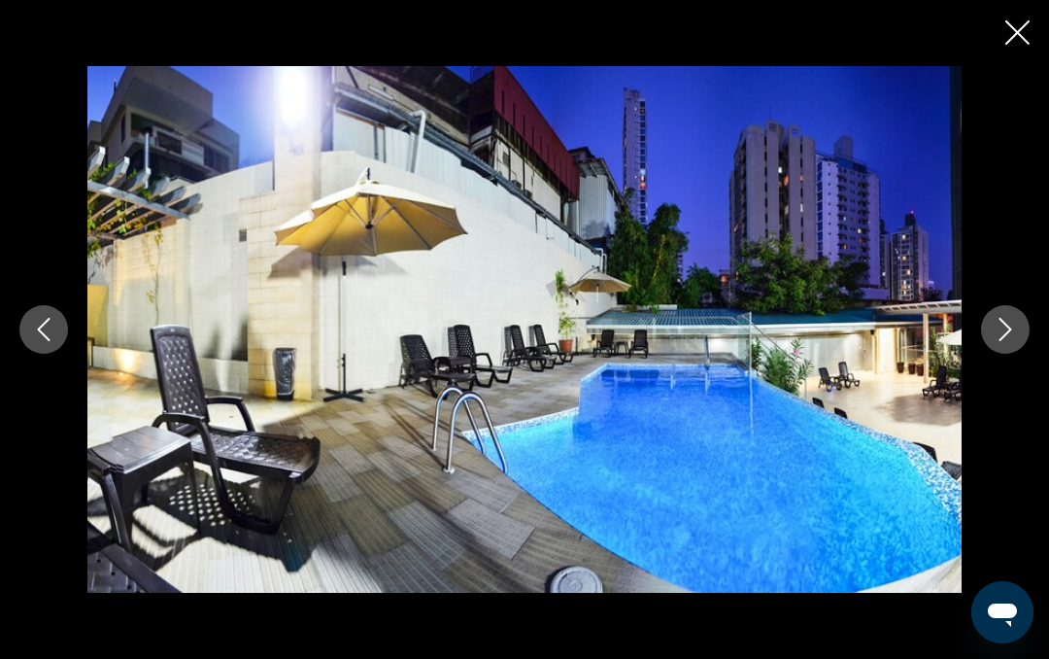
click at [1011, 324] on icon "Next image" at bounding box center [1005, 329] width 23 height 23
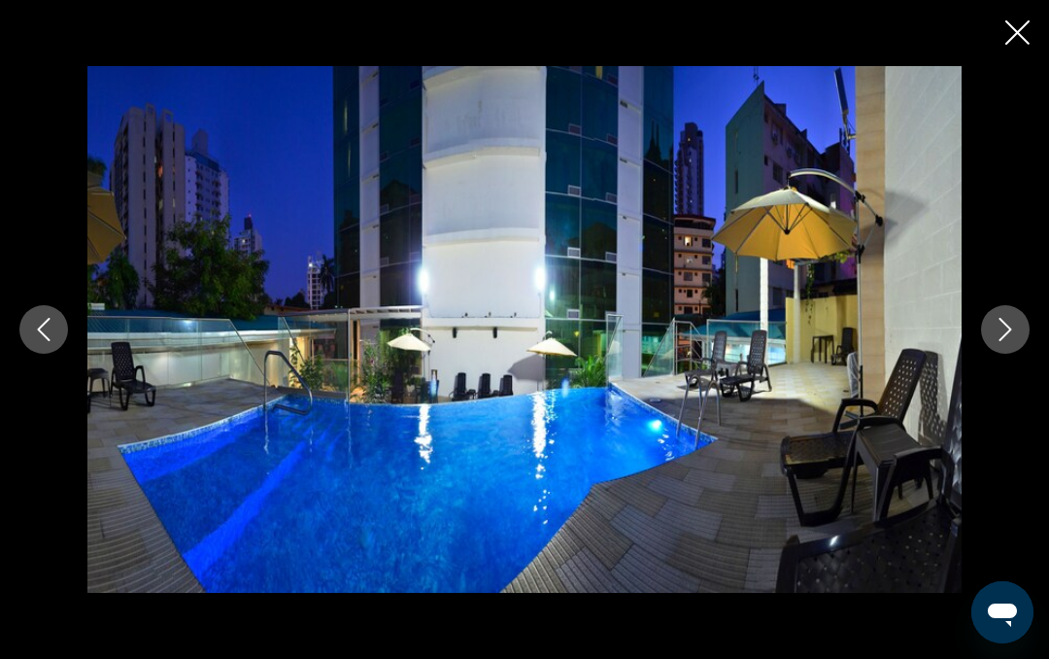
click at [1006, 328] on icon "Next image" at bounding box center [1005, 329] width 23 height 23
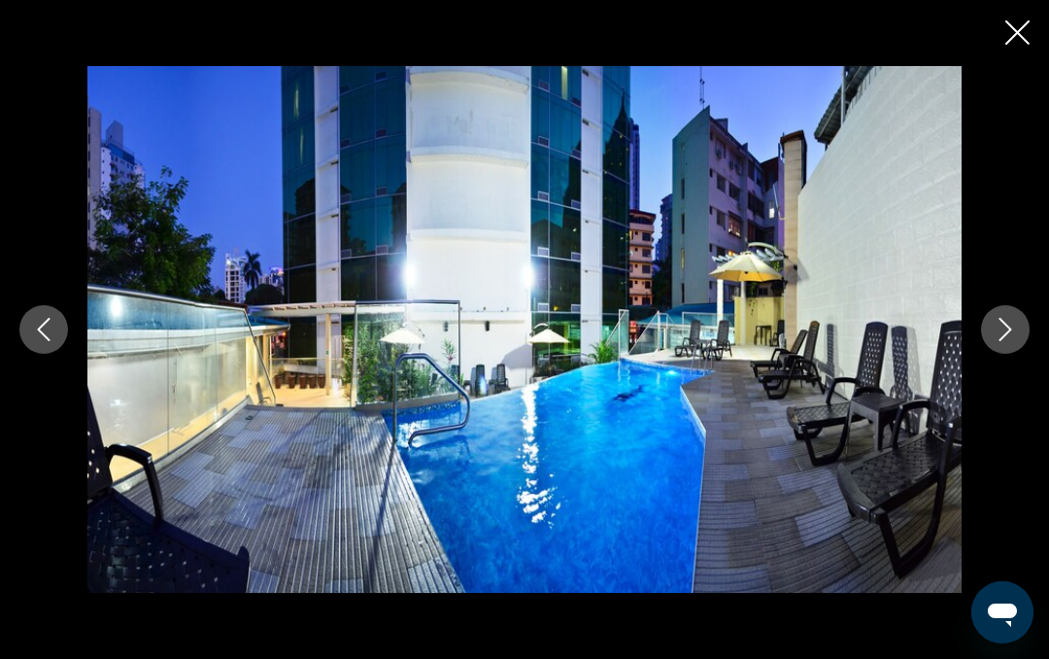
click at [1008, 329] on icon "Next image" at bounding box center [1005, 329] width 23 height 23
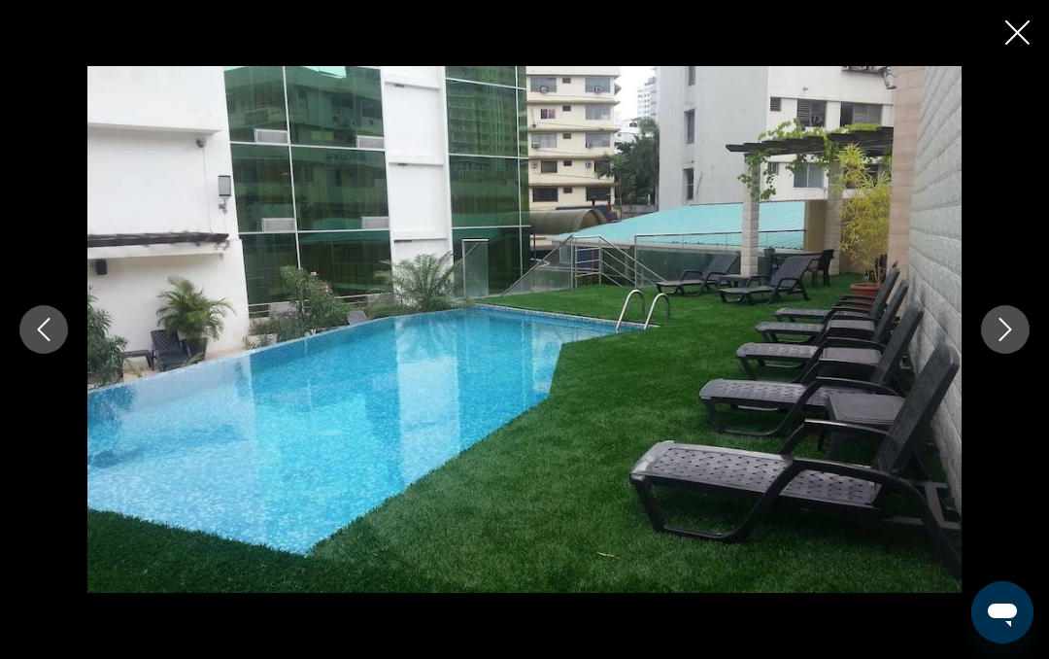
click at [1012, 328] on icon "Next image" at bounding box center [1005, 329] width 23 height 23
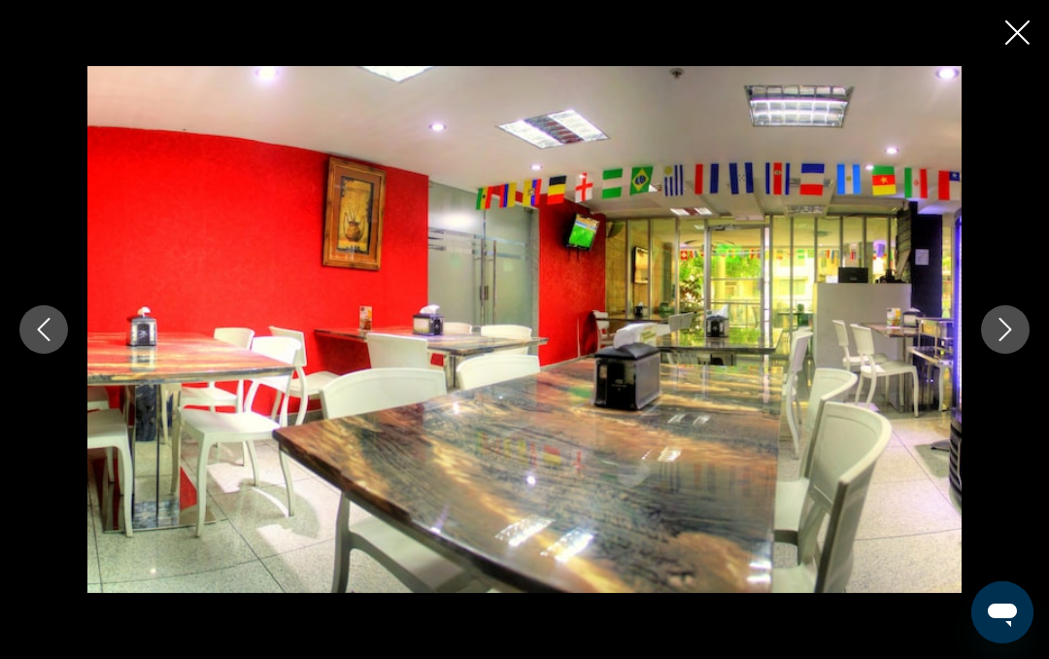
click at [1016, 320] on icon "Next image" at bounding box center [1005, 329] width 23 height 23
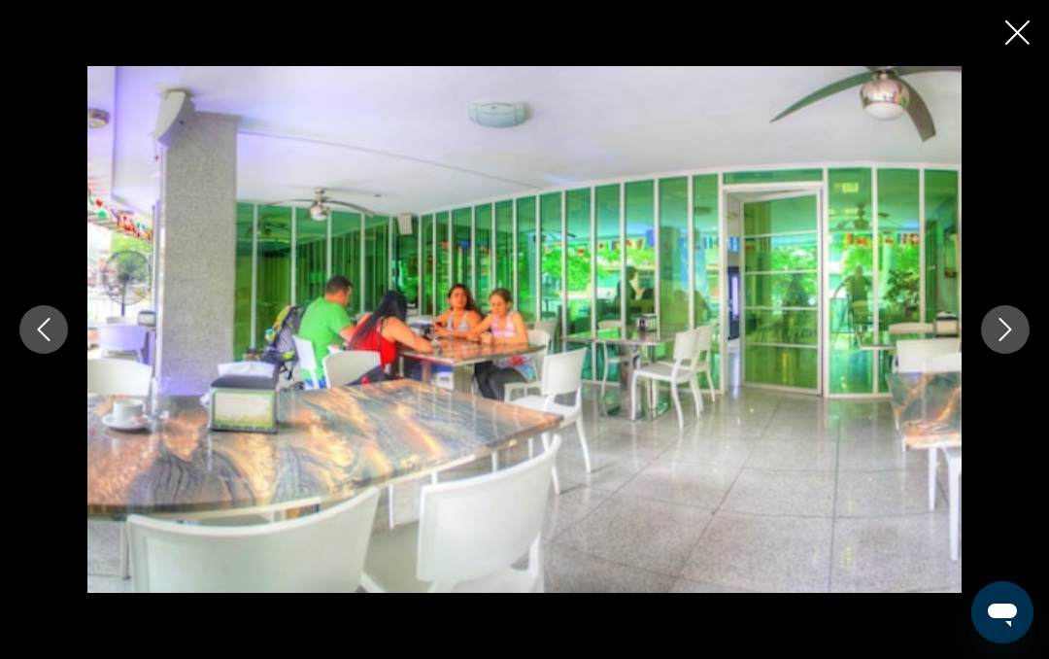
click at [1019, 323] on button "Next image" at bounding box center [1005, 329] width 49 height 49
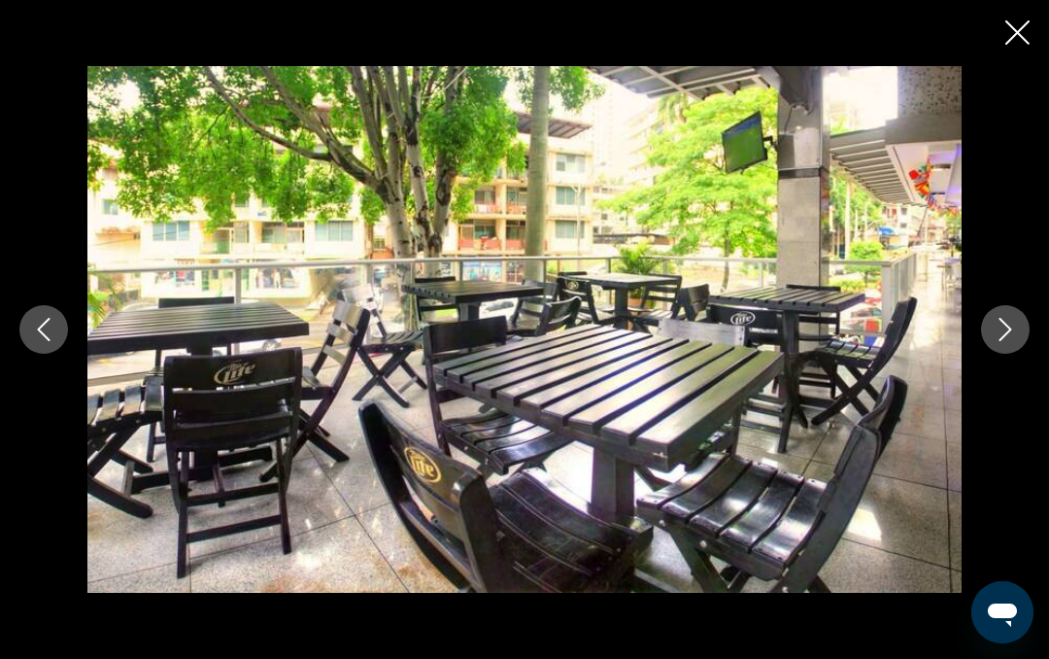
click at [1010, 306] on button "Next image" at bounding box center [1005, 329] width 49 height 49
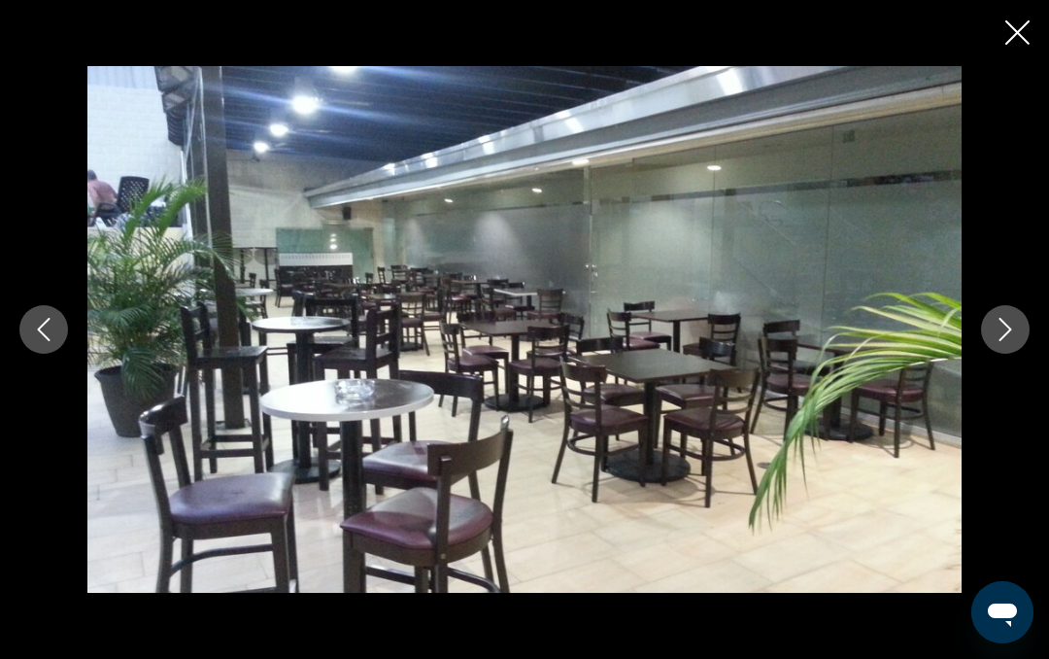
click at [1009, 337] on icon "Next image" at bounding box center [1005, 329] width 23 height 23
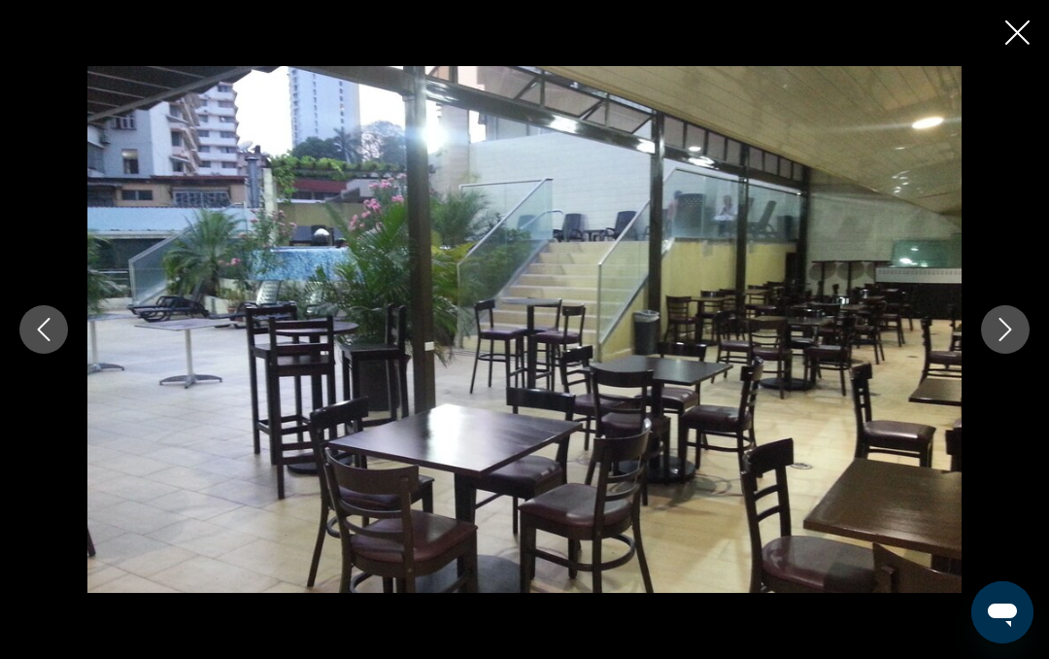
click at [1012, 336] on icon "Next image" at bounding box center [1005, 329] width 23 height 23
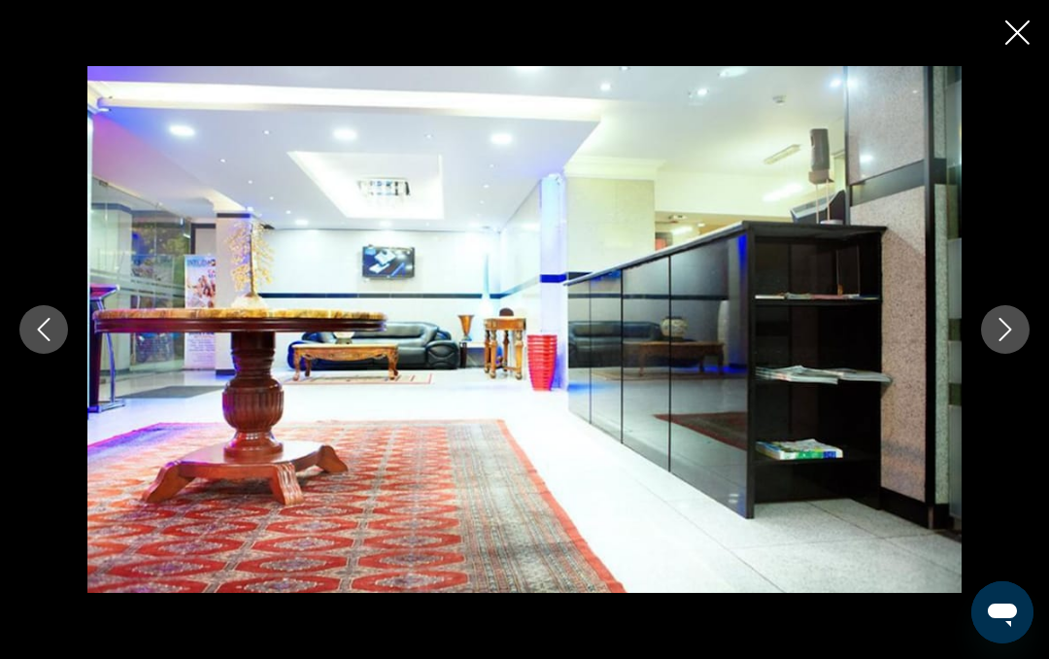
click at [1018, 336] on button "Next image" at bounding box center [1005, 329] width 49 height 49
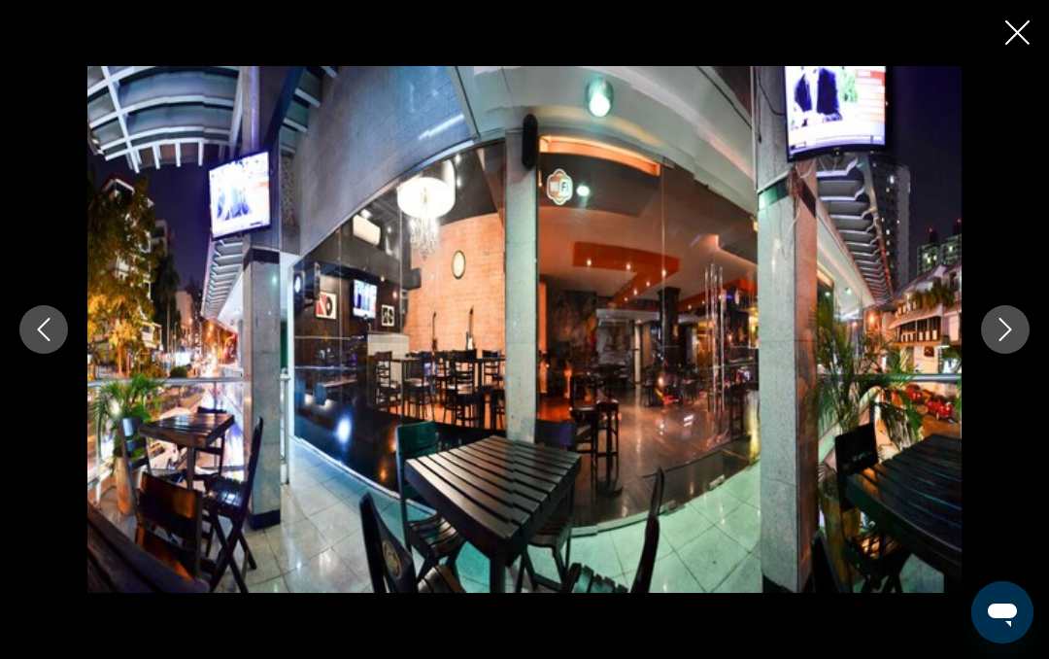
click at [1014, 334] on icon "Next image" at bounding box center [1005, 329] width 23 height 23
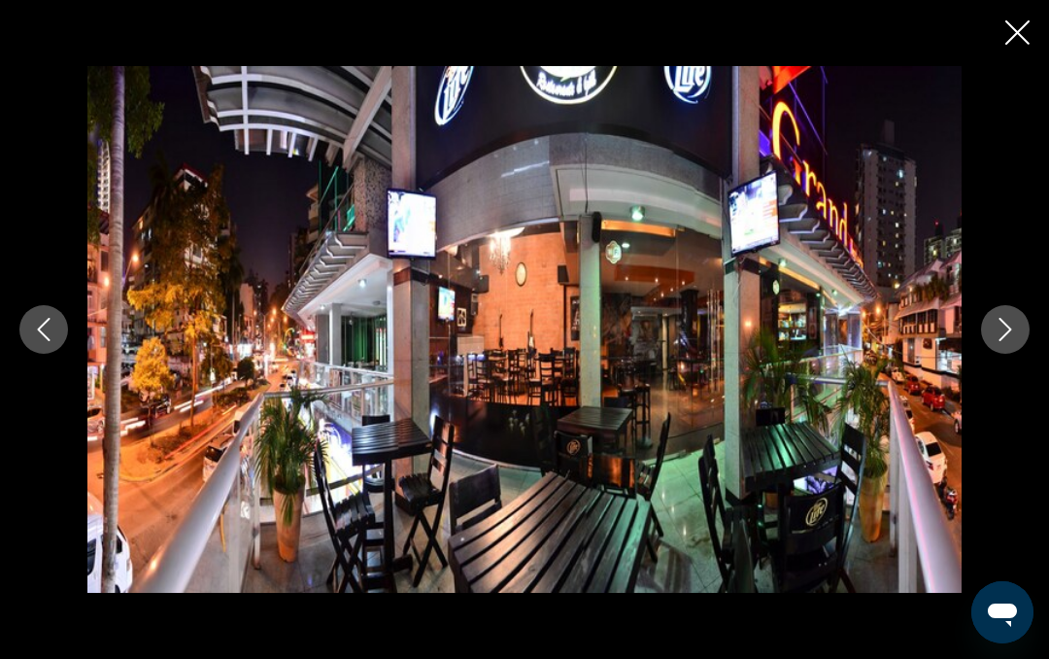
click at [1020, 323] on button "Next image" at bounding box center [1005, 329] width 49 height 49
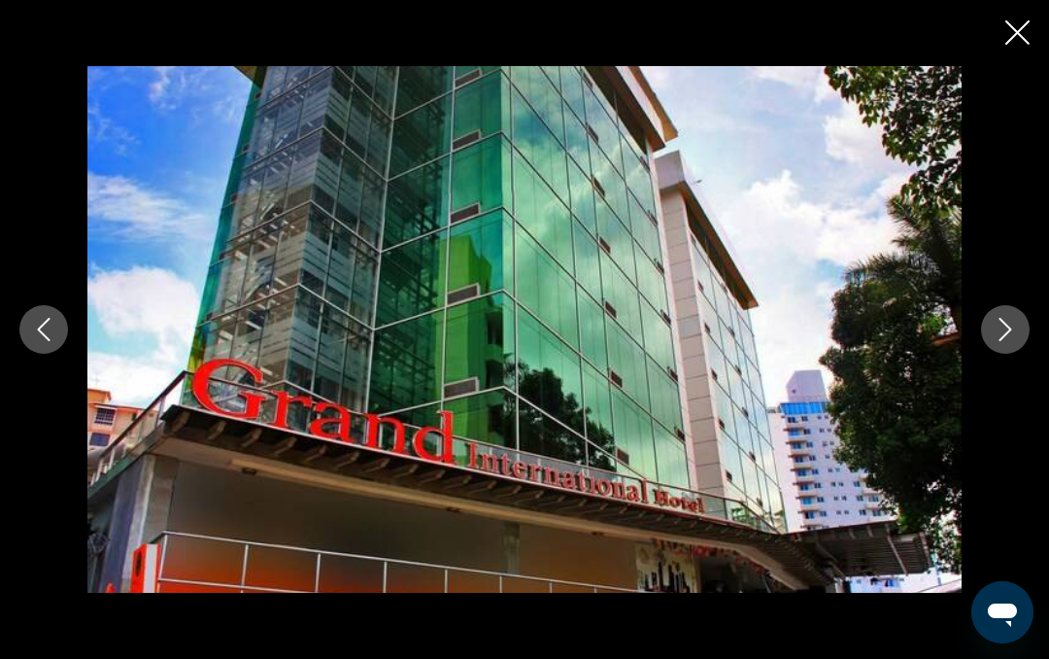
click at [1020, 319] on button "Next image" at bounding box center [1005, 329] width 49 height 49
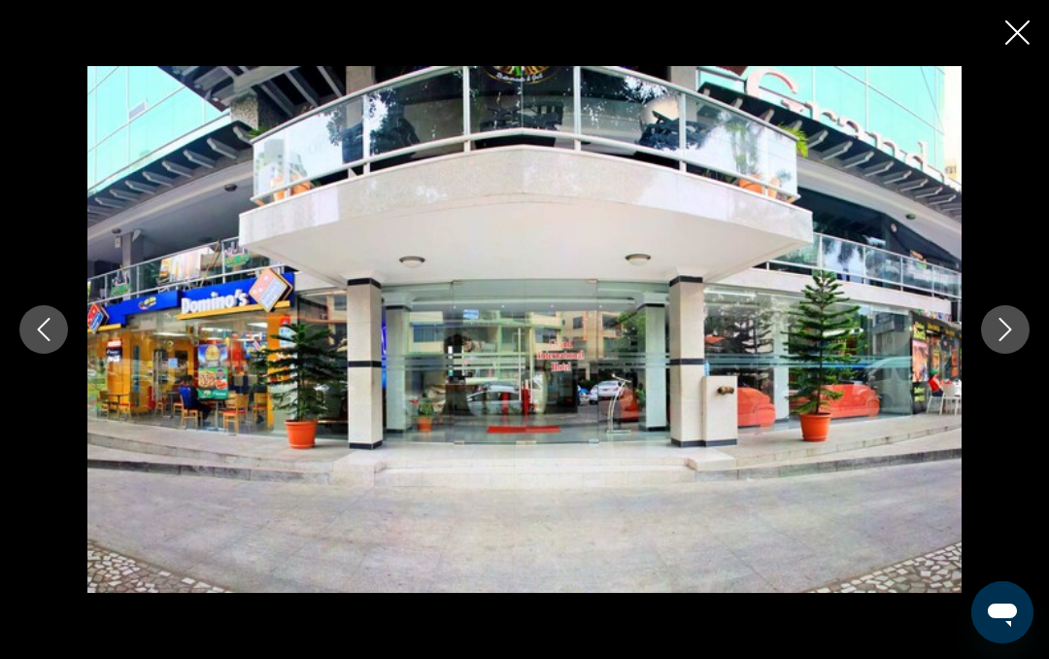
click at [1007, 339] on icon "Next image" at bounding box center [1005, 329] width 23 height 23
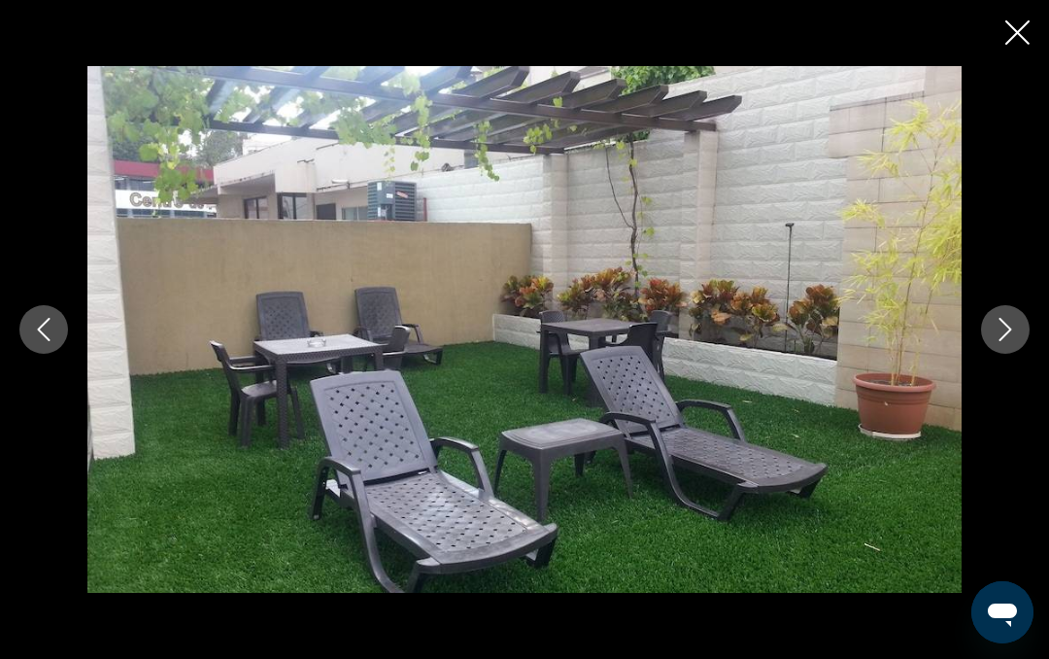
click at [1009, 329] on icon "Next image" at bounding box center [1005, 329] width 23 height 23
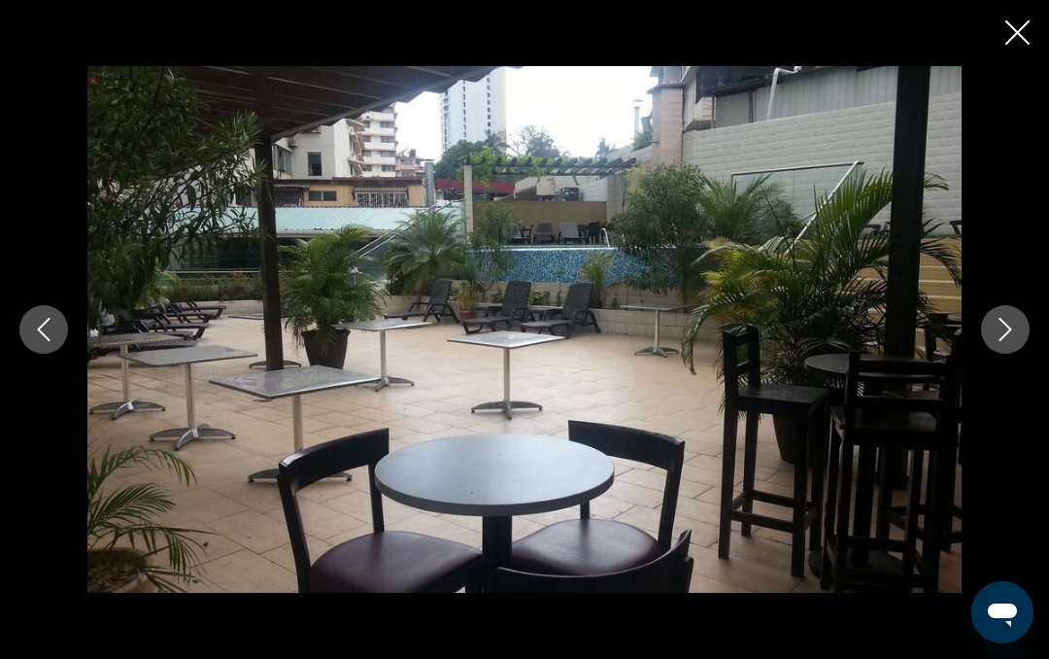
click at [1009, 323] on icon "Next image" at bounding box center [1005, 329] width 23 height 23
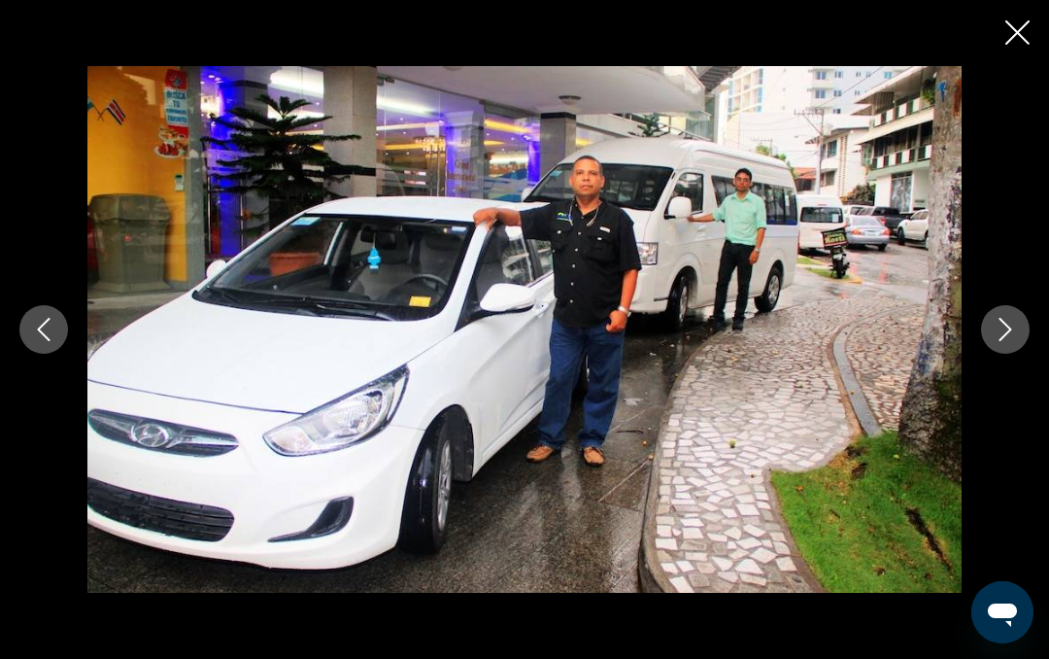
click at [1013, 327] on icon "Next image" at bounding box center [1005, 329] width 23 height 23
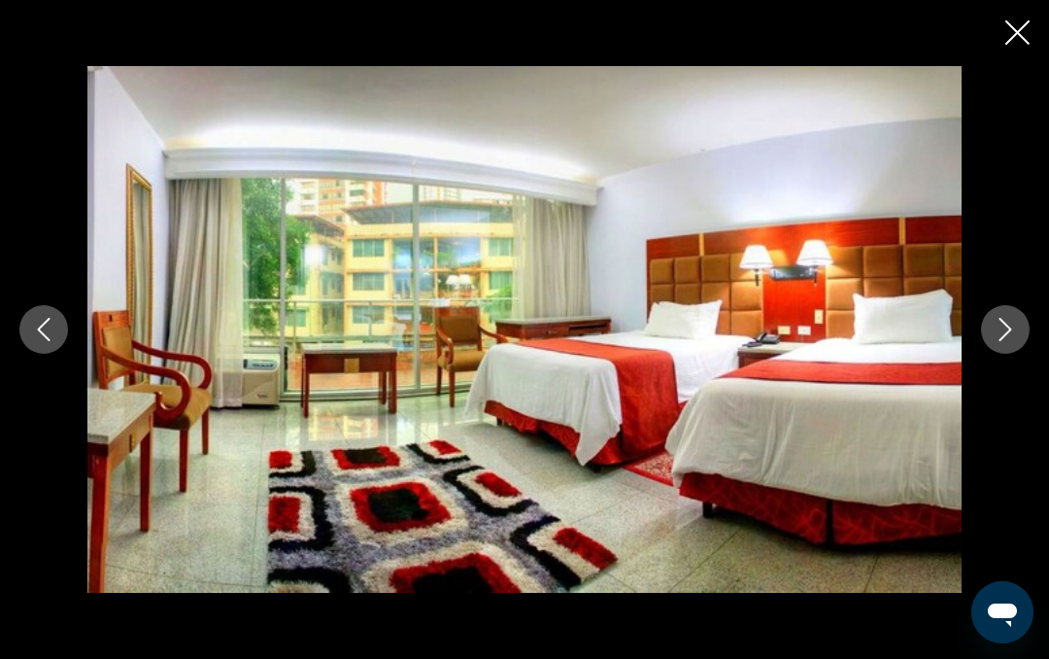
click at [1006, 331] on icon "Next image" at bounding box center [1005, 329] width 23 height 23
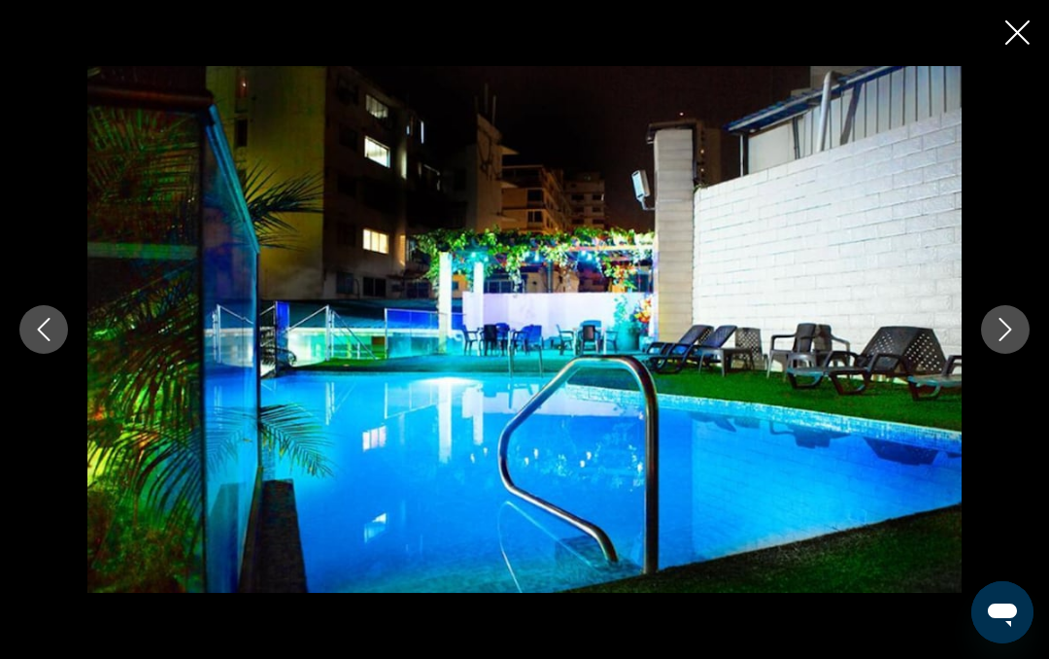
click at [1008, 328] on icon "Next image" at bounding box center [1005, 329] width 23 height 23
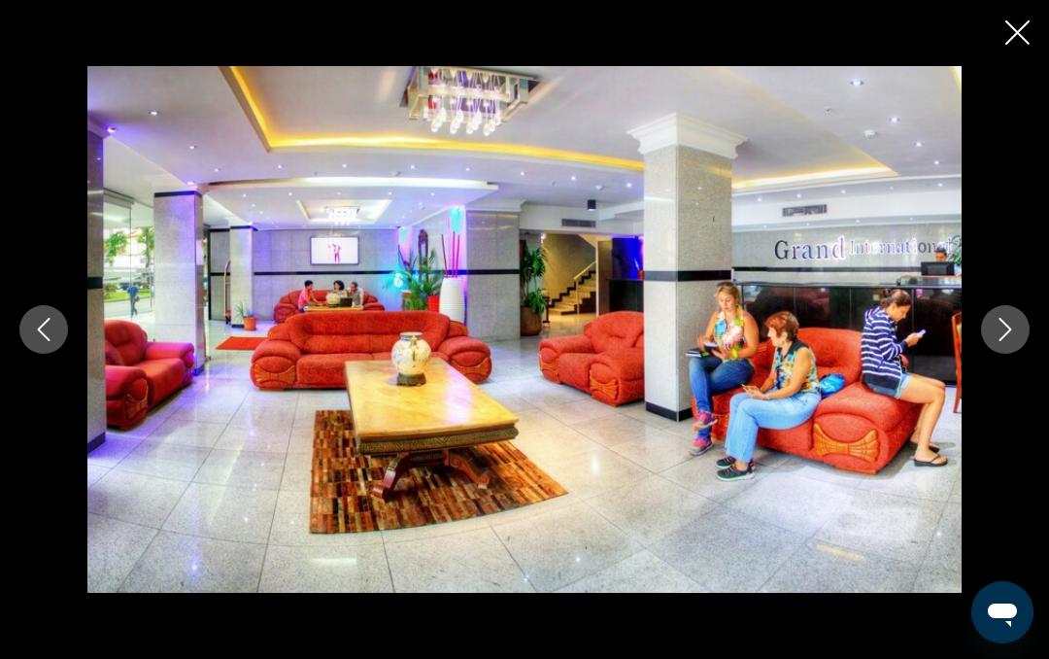
click at [1016, 28] on icon "Close slideshow" at bounding box center [1018, 32] width 24 height 24
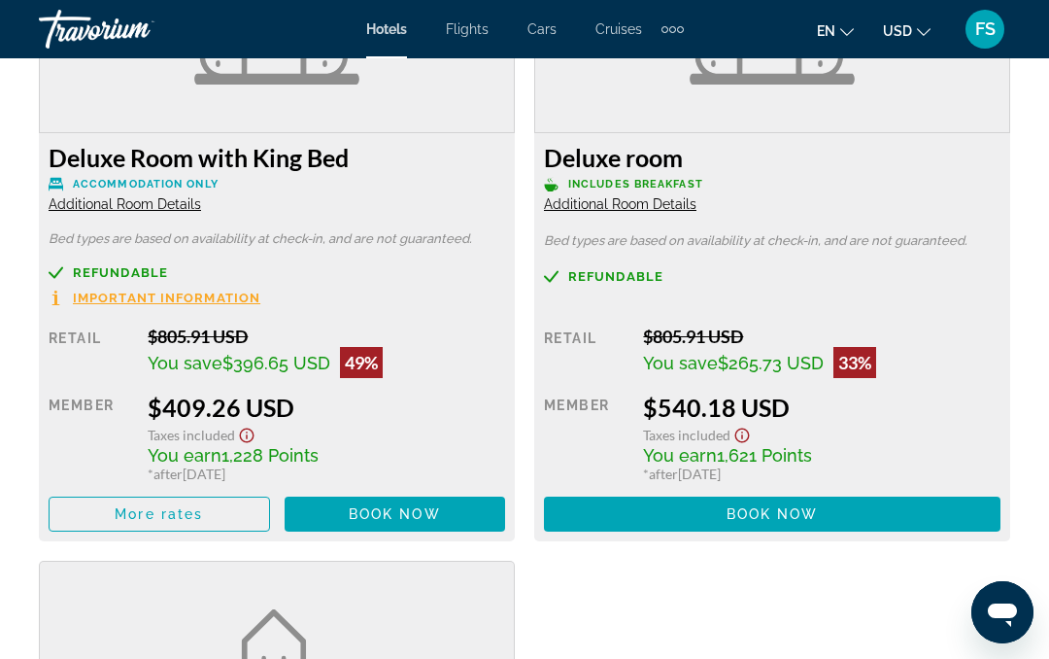
scroll to position [3171, 0]
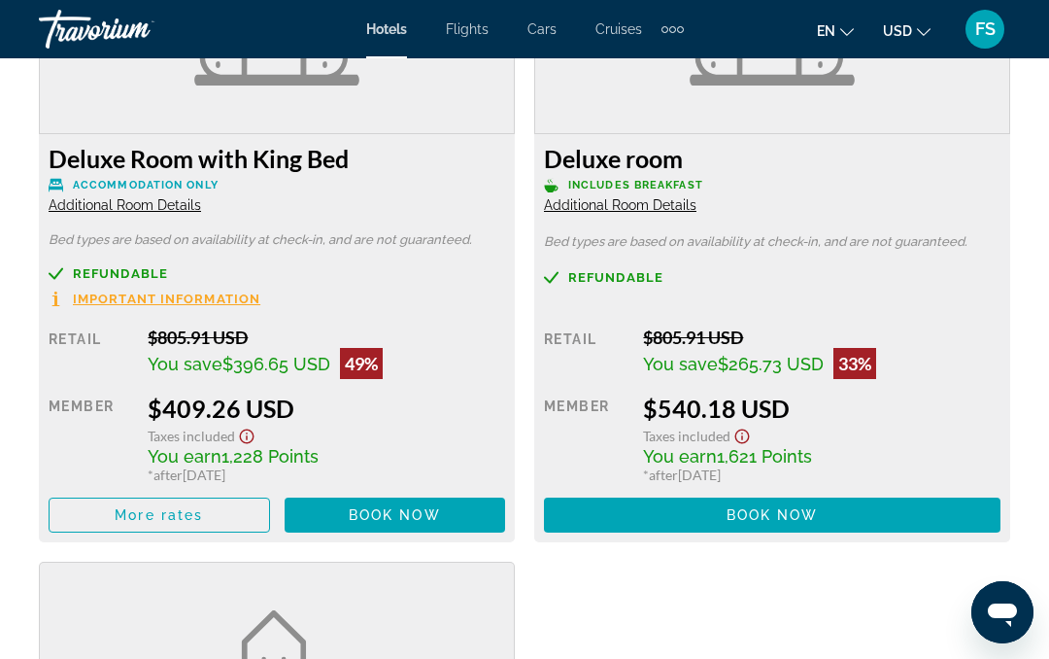
click at [780, 507] on span "Book now" at bounding box center [773, 515] width 92 height 16
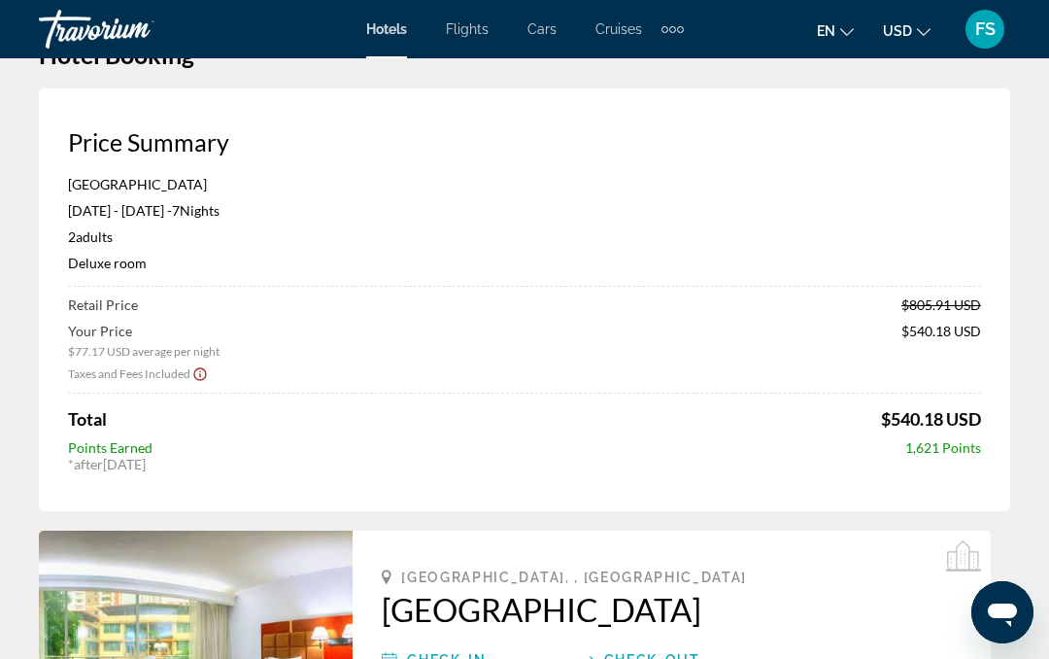
scroll to position [55, 0]
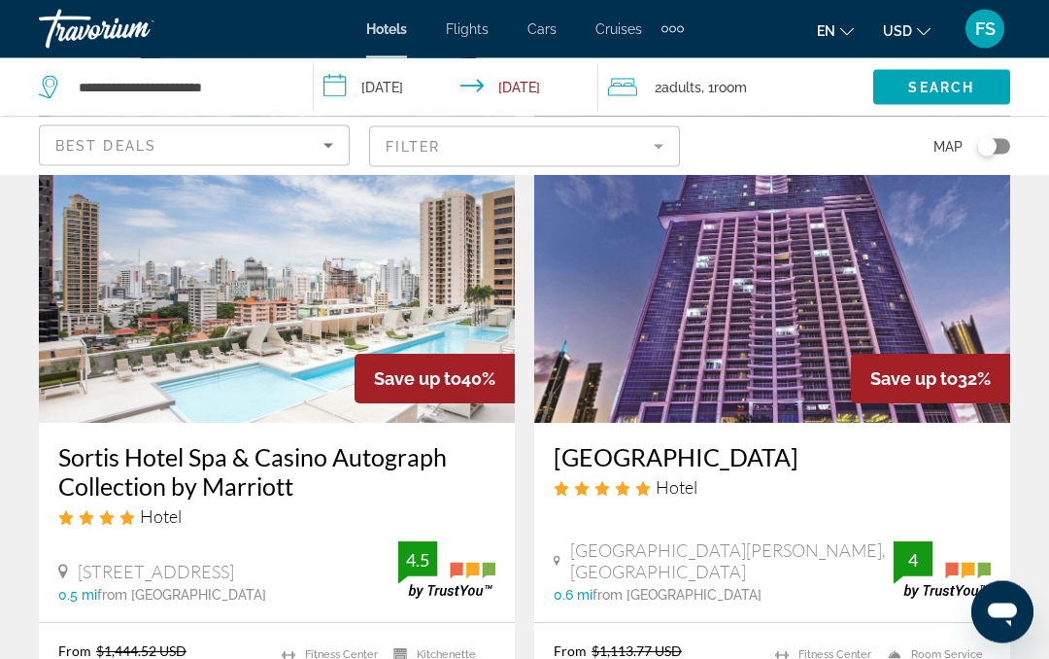
scroll to position [1711, 0]
click at [762, 424] on div "[GEOGRAPHIC_DATA] Hotel [GEOGRAPHIC_DATA][PERSON_NAME], [GEOGRAPHIC_DATA] 0.6 m…" at bounding box center [772, 522] width 476 height 199
click at [779, 433] on div "[GEOGRAPHIC_DATA] Hotel [GEOGRAPHIC_DATA][PERSON_NAME], [GEOGRAPHIC_DATA] 0.6 m…" at bounding box center [772, 522] width 476 height 199
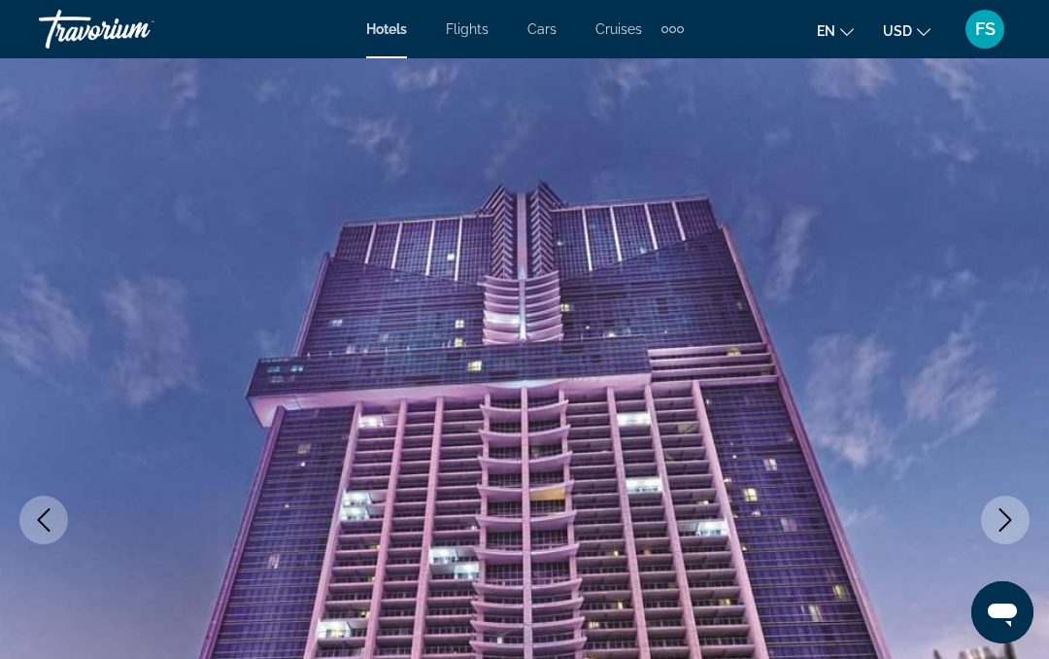
click at [1007, 520] on icon "Next image" at bounding box center [1005, 519] width 23 height 23
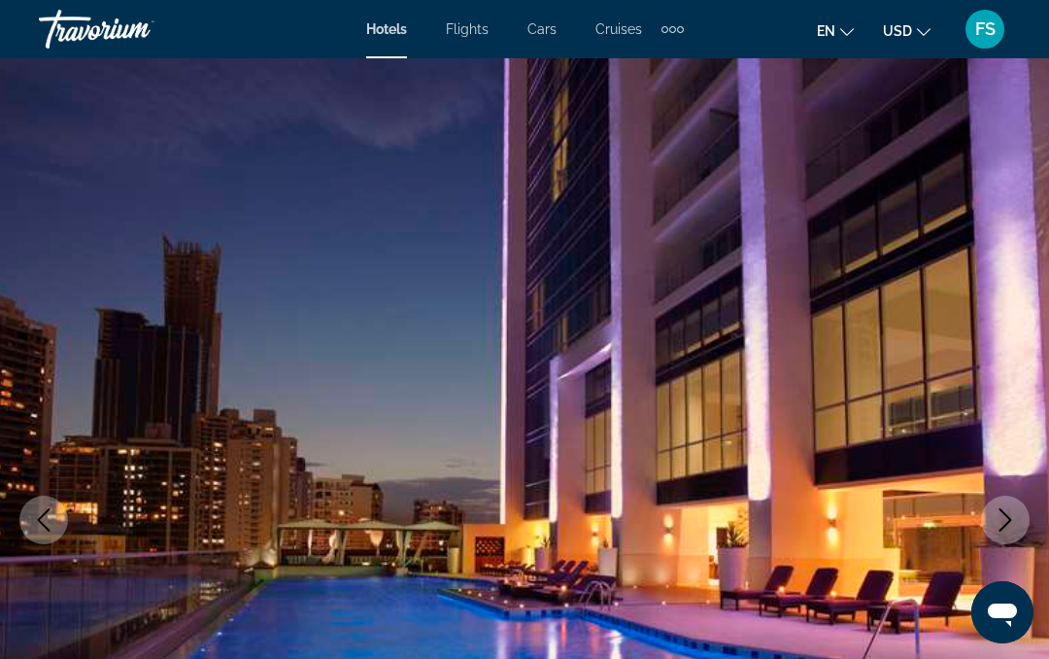
click at [1021, 520] on button "Next image" at bounding box center [1005, 519] width 49 height 49
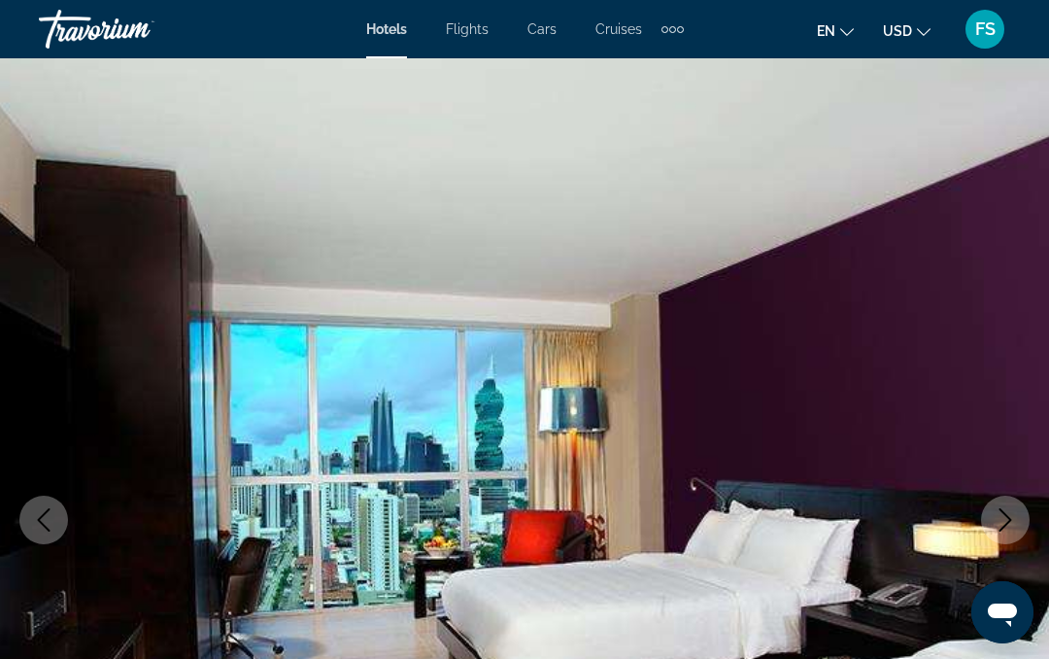
click at [1012, 514] on icon "Next image" at bounding box center [1005, 519] width 23 height 23
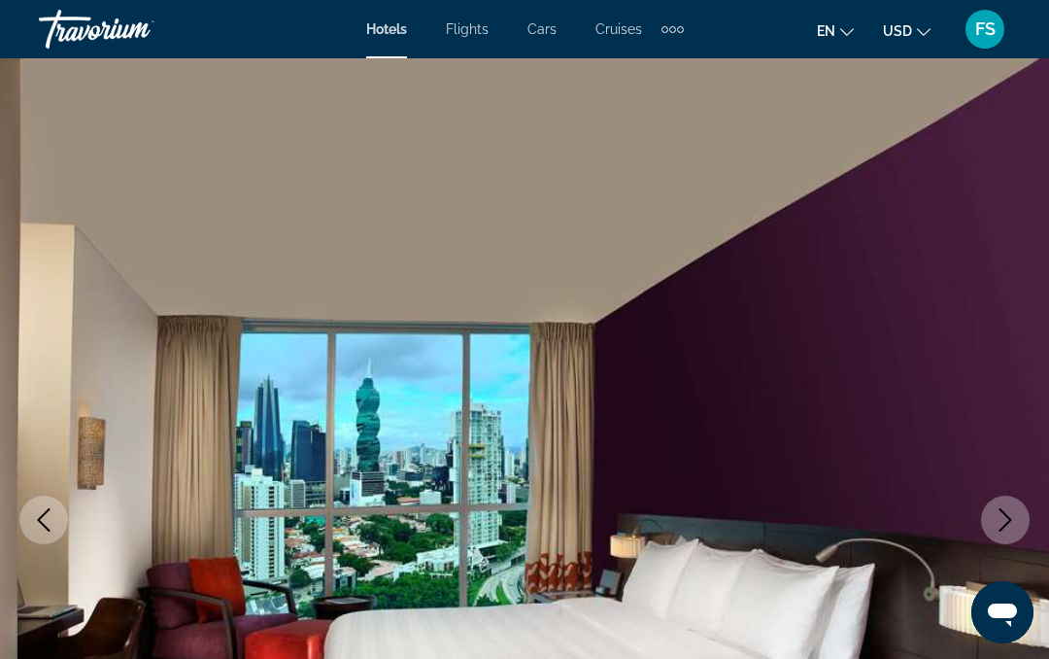
click at [1016, 520] on icon "Next image" at bounding box center [1005, 519] width 23 height 23
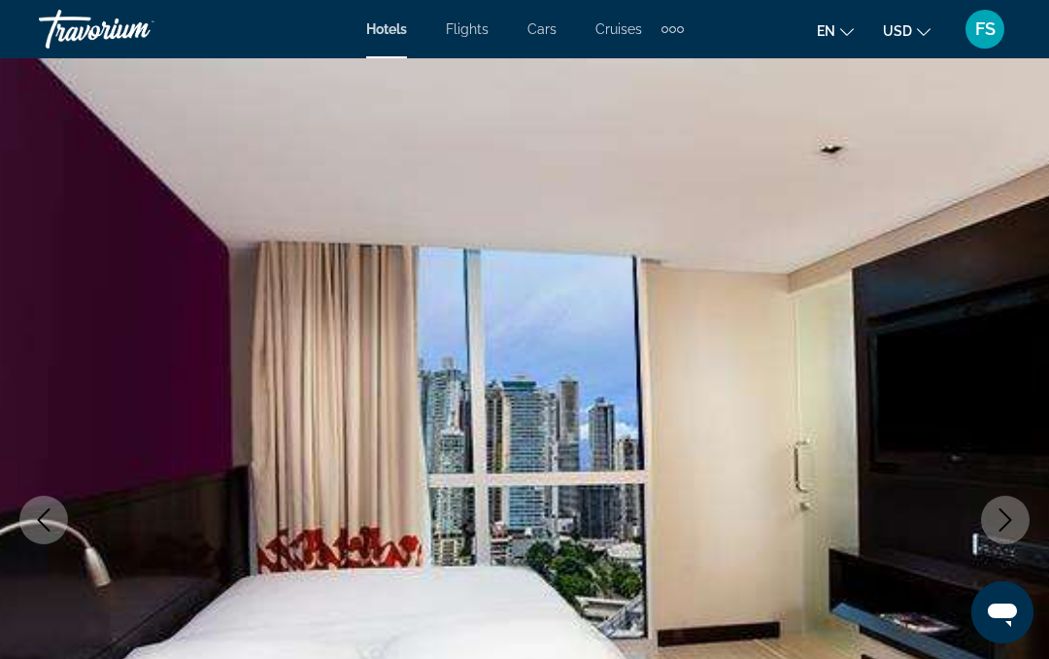
click at [1017, 517] on button "Next image" at bounding box center [1005, 519] width 49 height 49
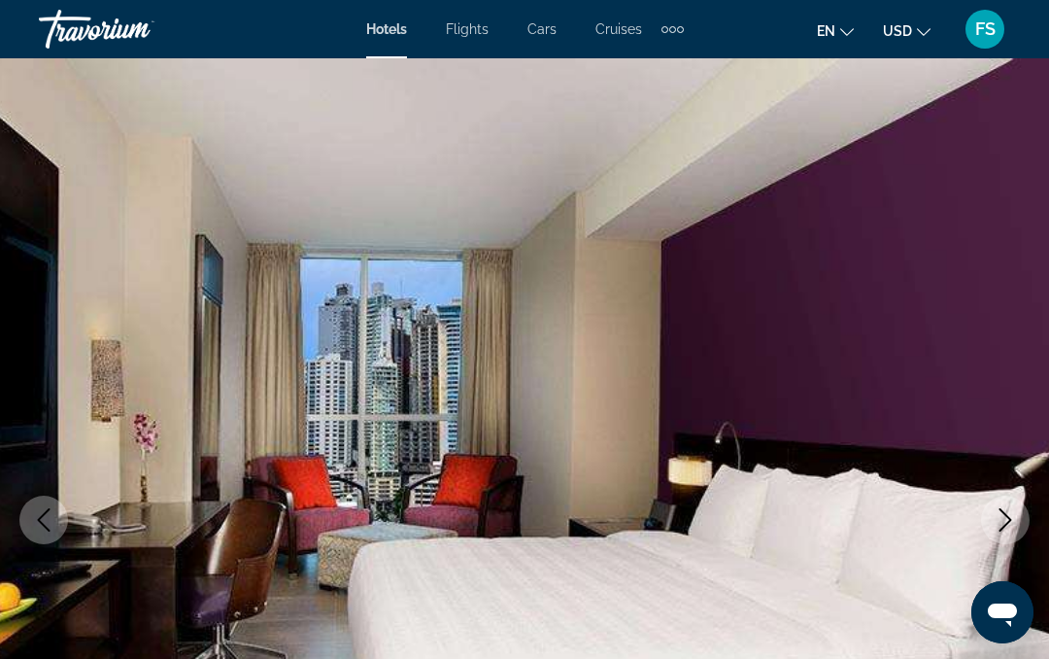
click at [1009, 526] on icon "Next image" at bounding box center [1005, 519] width 23 height 23
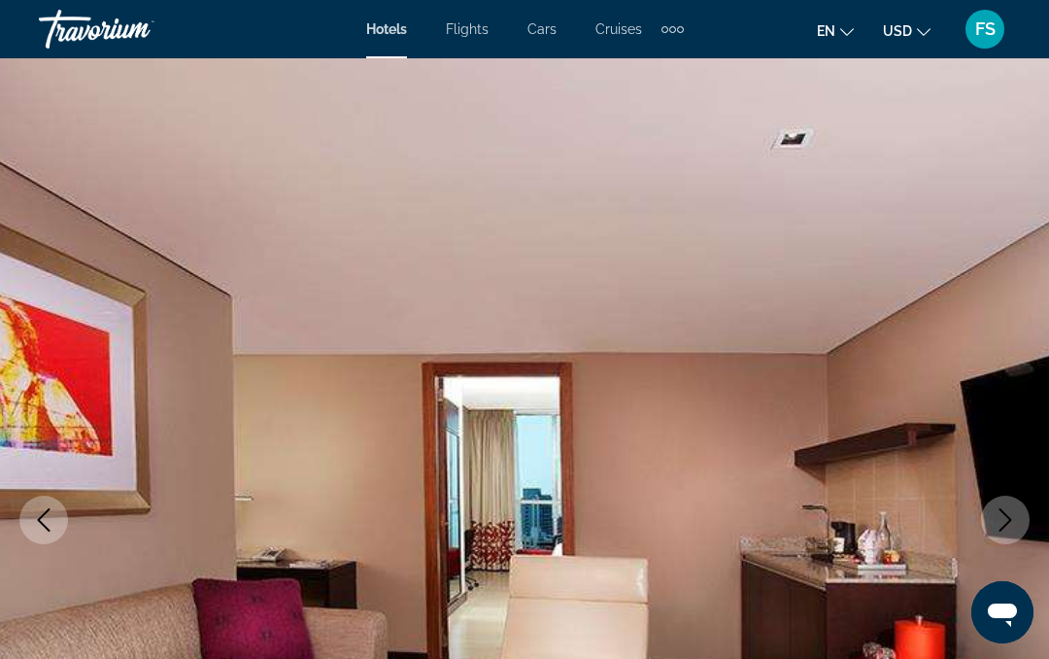
click at [1015, 518] on icon "Next image" at bounding box center [1005, 519] width 23 height 23
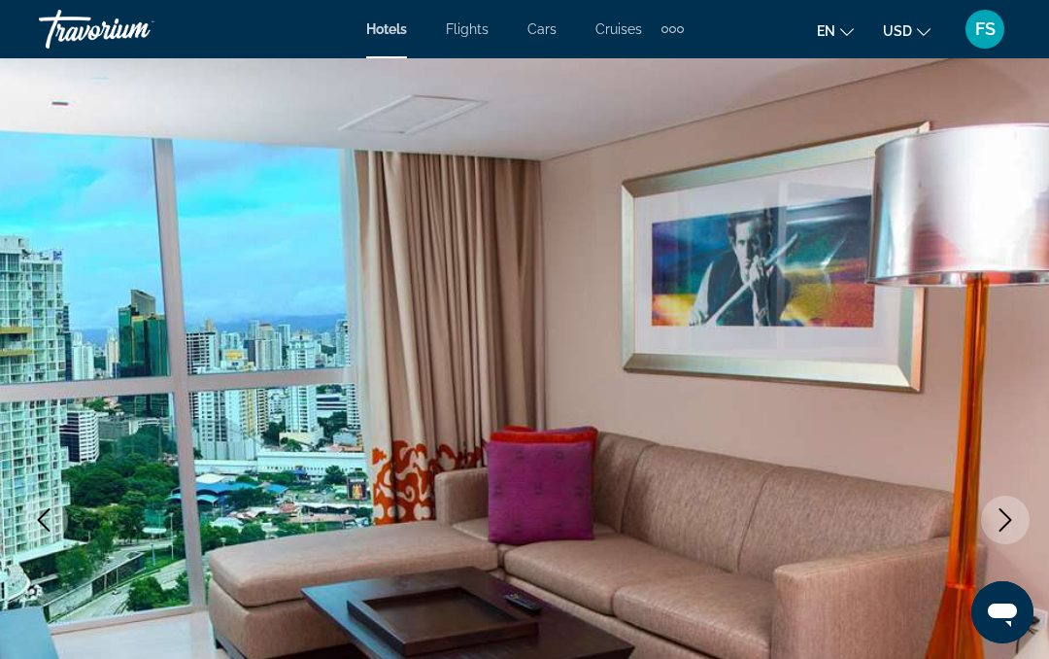
click at [1018, 517] on button "Next image" at bounding box center [1005, 519] width 49 height 49
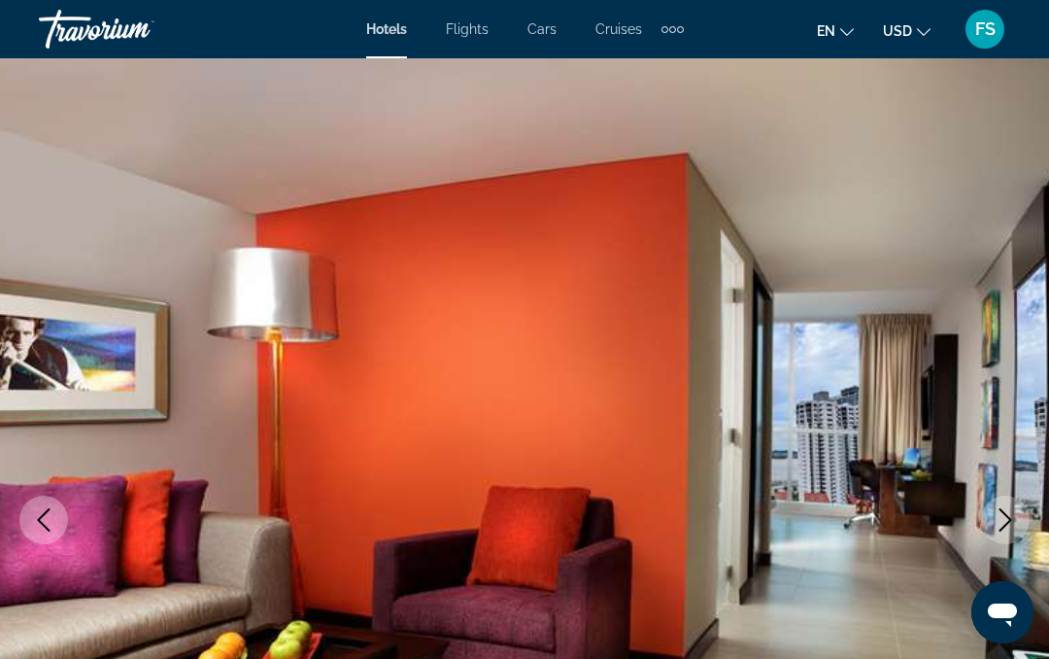
click at [1005, 515] on icon "Next image" at bounding box center [1005, 519] width 23 height 23
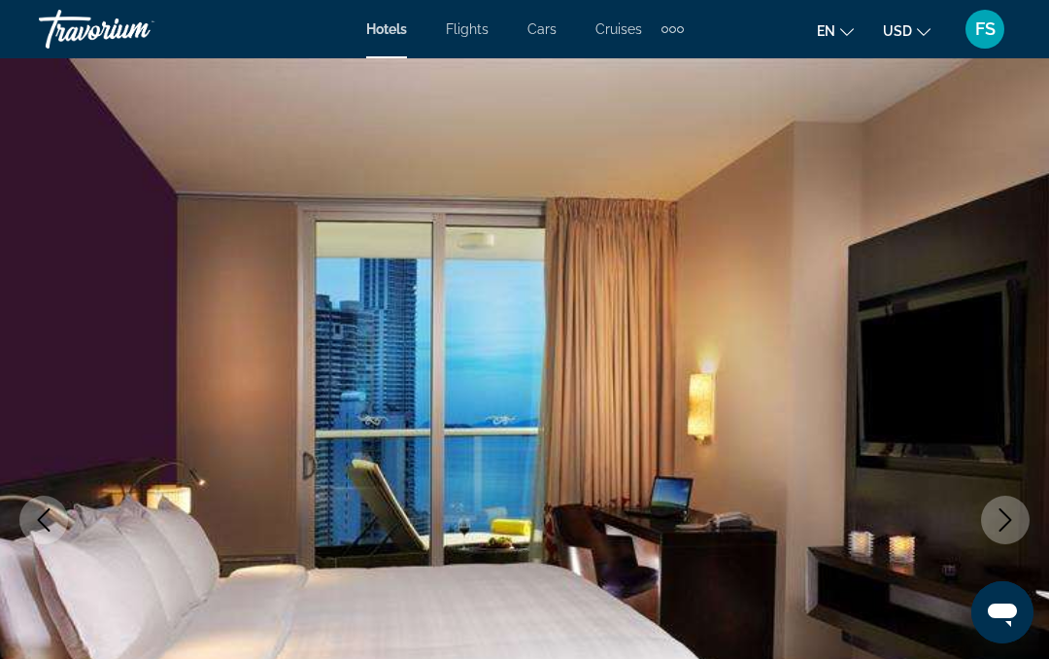
click at [1015, 519] on icon "Next image" at bounding box center [1005, 519] width 23 height 23
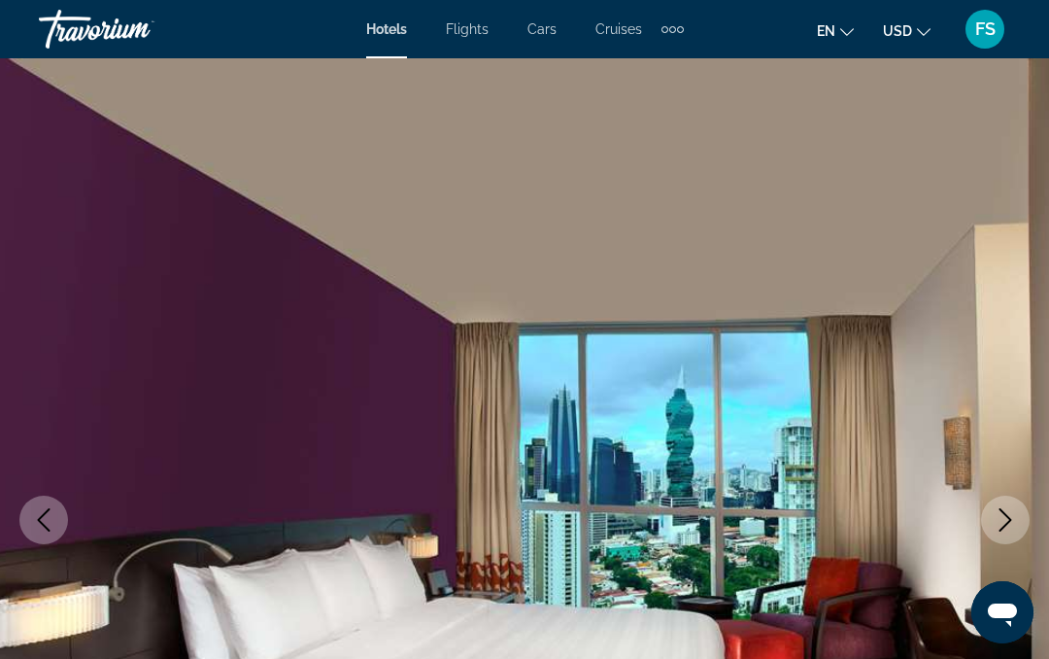
click at [1017, 514] on button "Next image" at bounding box center [1005, 519] width 49 height 49
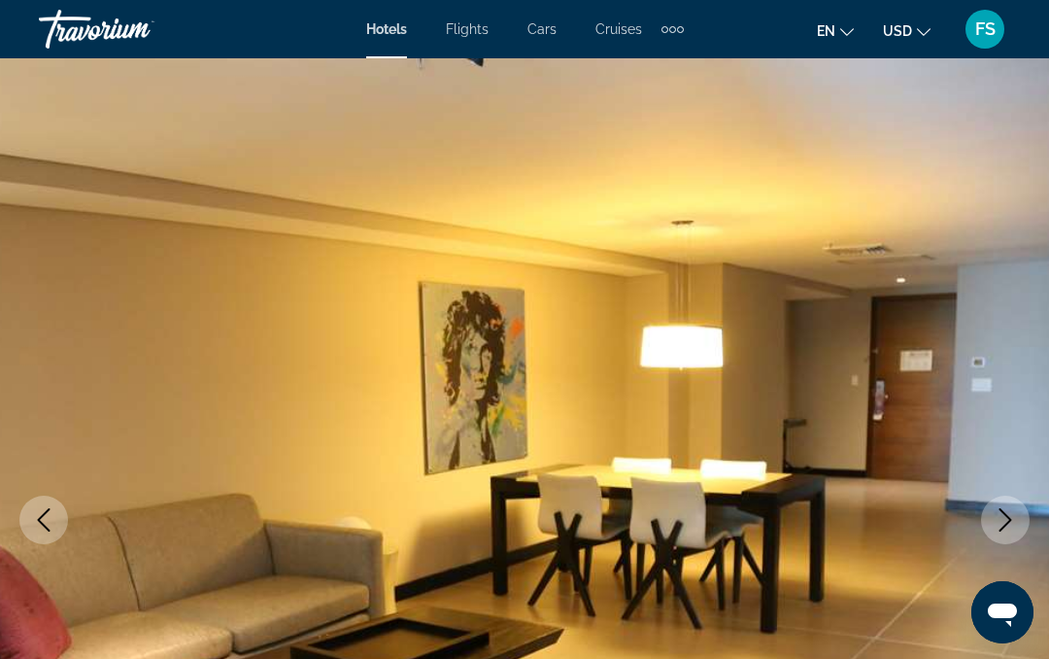
click at [1019, 518] on button "Next image" at bounding box center [1005, 519] width 49 height 49
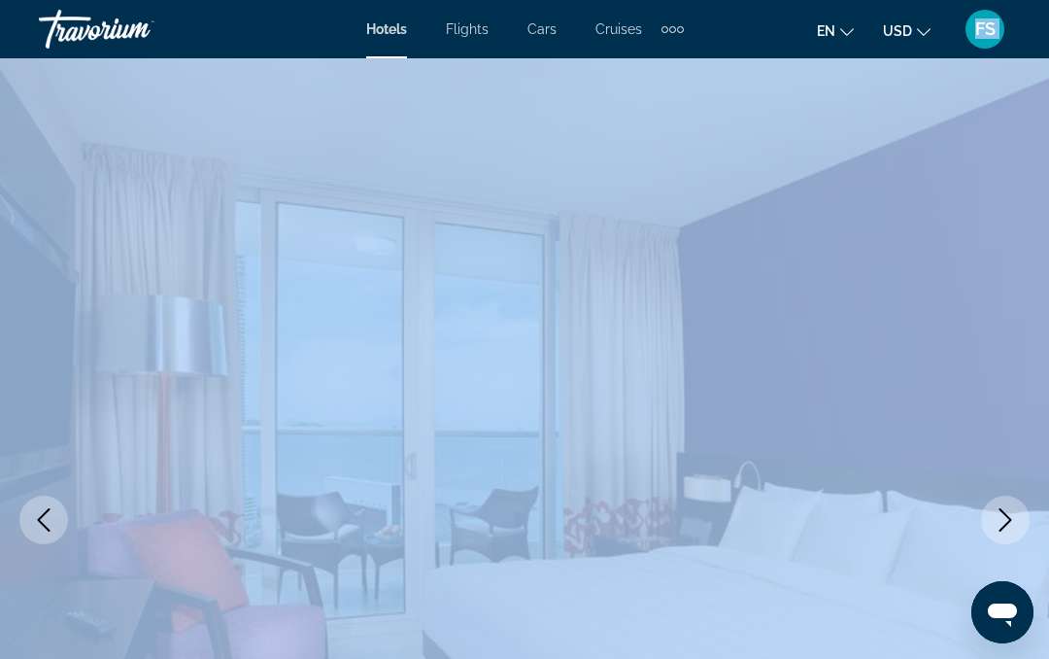
click at [1016, 519] on icon "Next image" at bounding box center [1005, 519] width 23 height 23
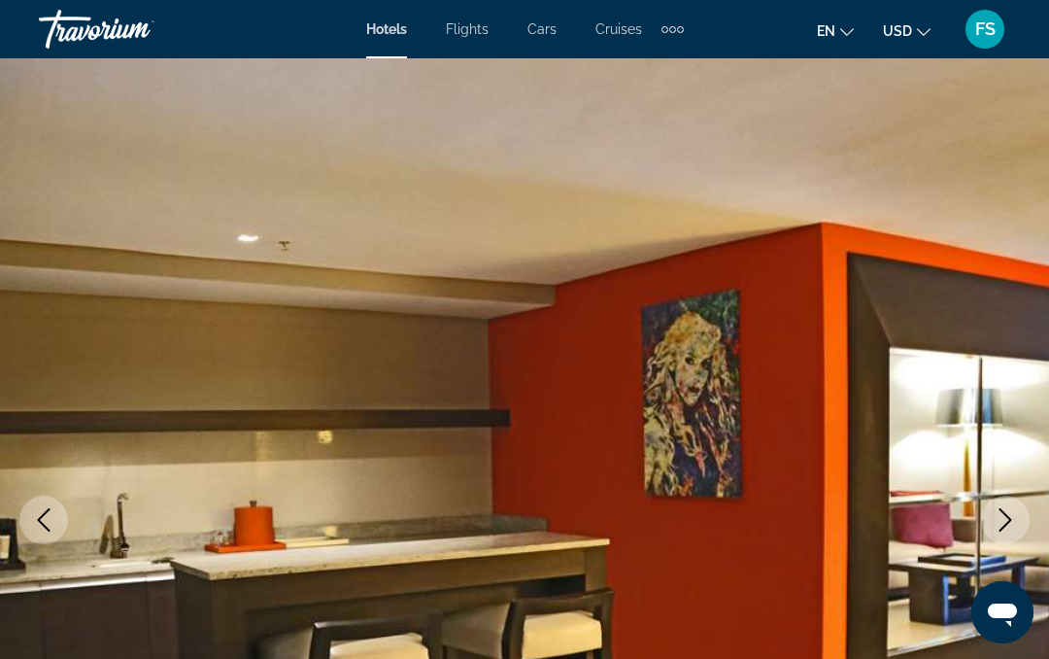
click at [1018, 506] on button "Next image" at bounding box center [1005, 519] width 49 height 49
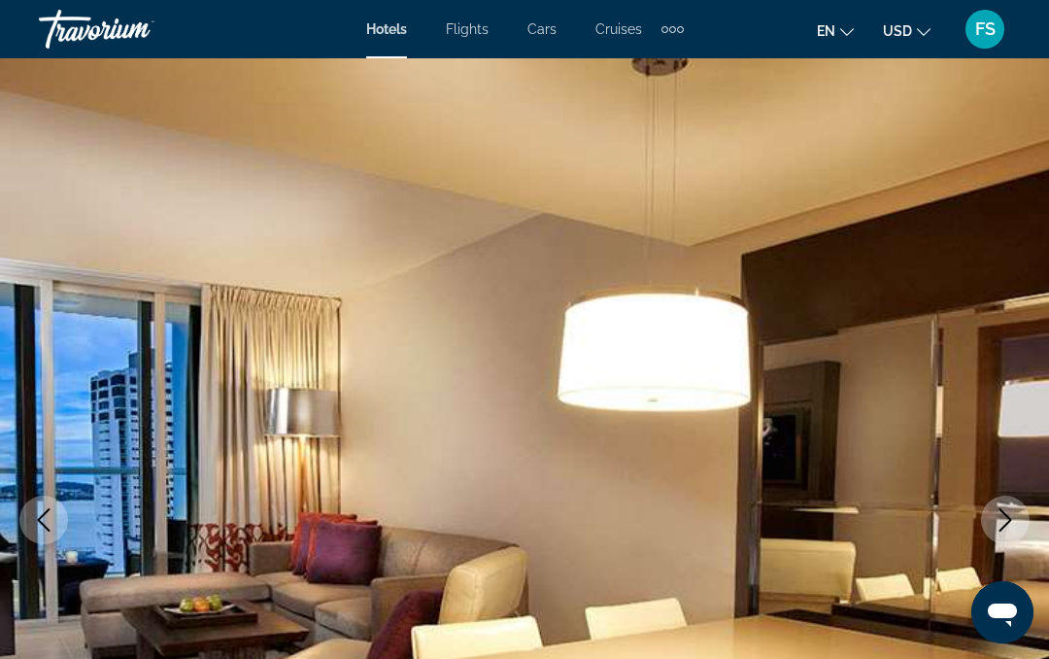
click at [1016, 518] on icon "Next image" at bounding box center [1005, 519] width 23 height 23
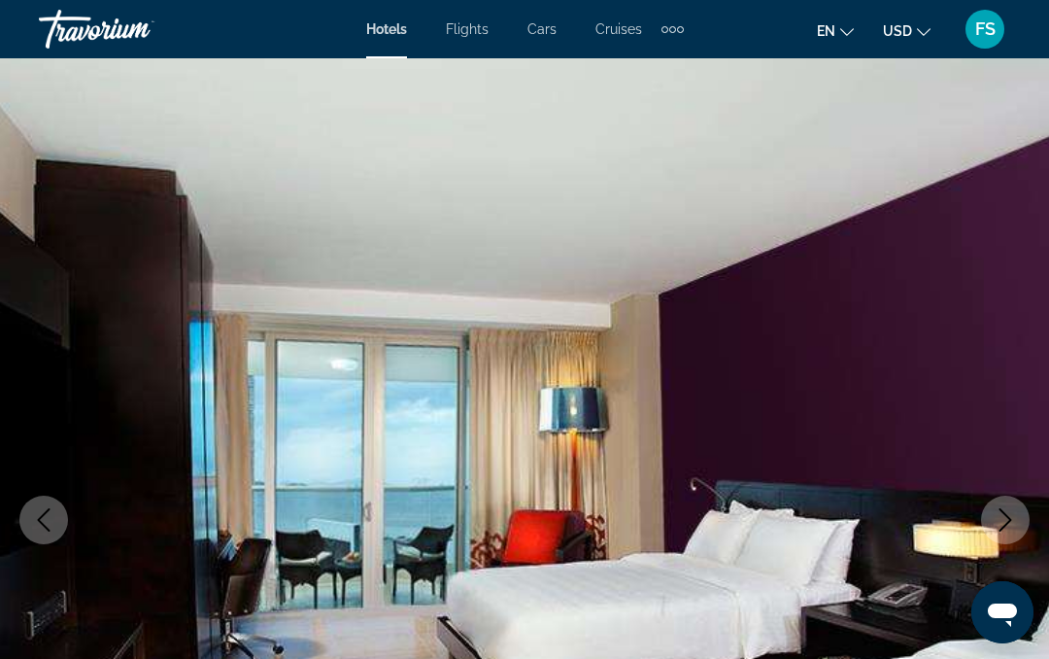
click at [1015, 514] on icon "Next image" at bounding box center [1005, 519] width 23 height 23
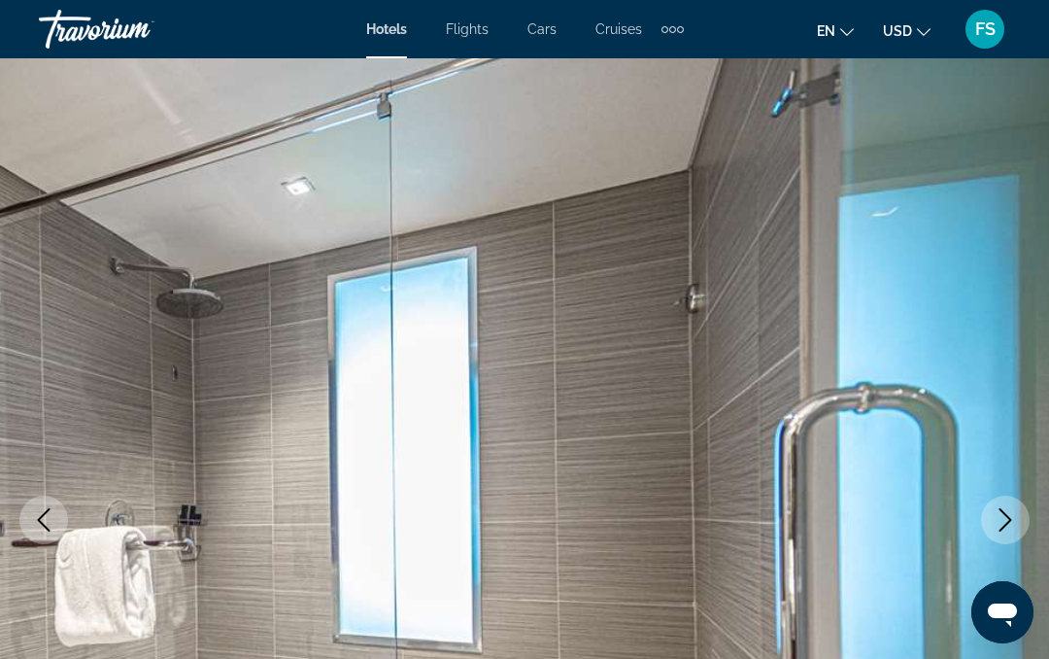
click at [1019, 508] on button "Next image" at bounding box center [1005, 519] width 49 height 49
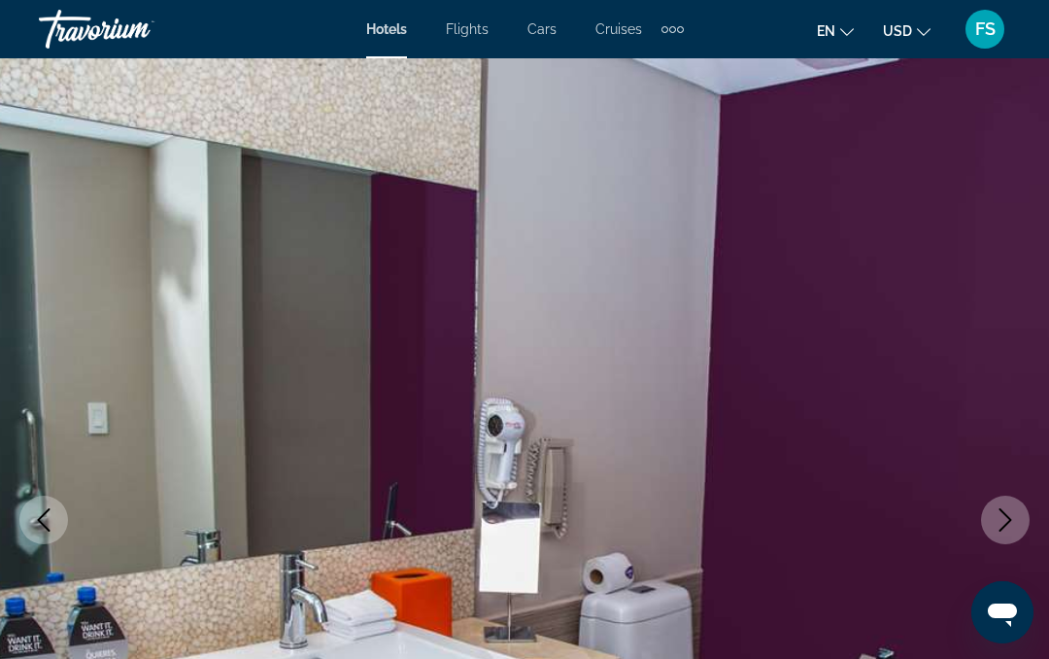
click at [1004, 513] on icon "Next image" at bounding box center [1006, 519] width 13 height 23
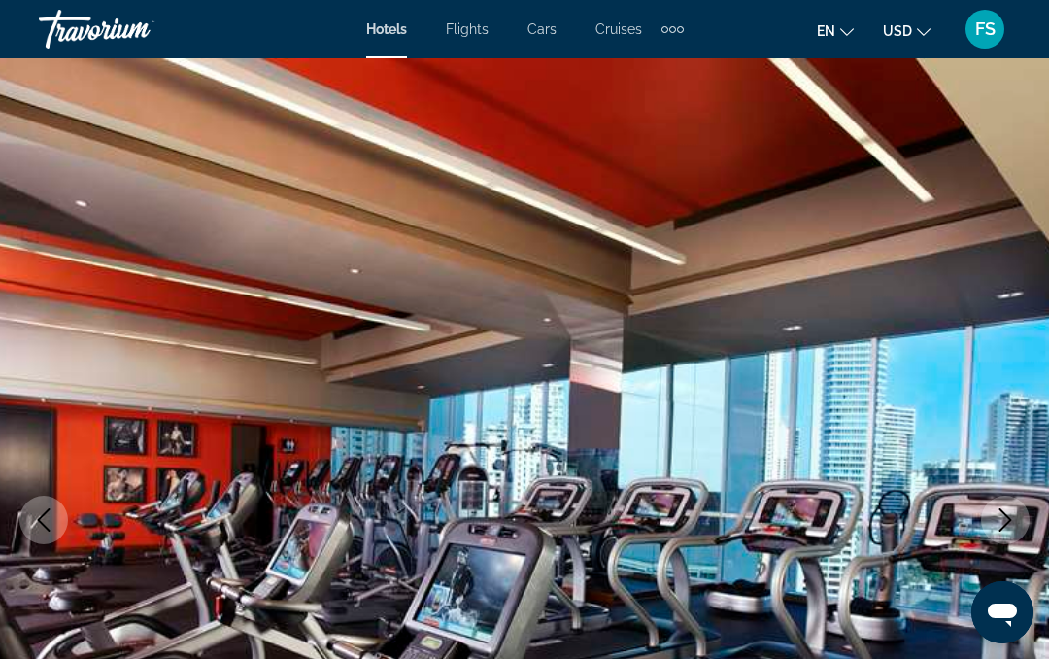
click at [1018, 516] on button "Next image" at bounding box center [1005, 519] width 49 height 49
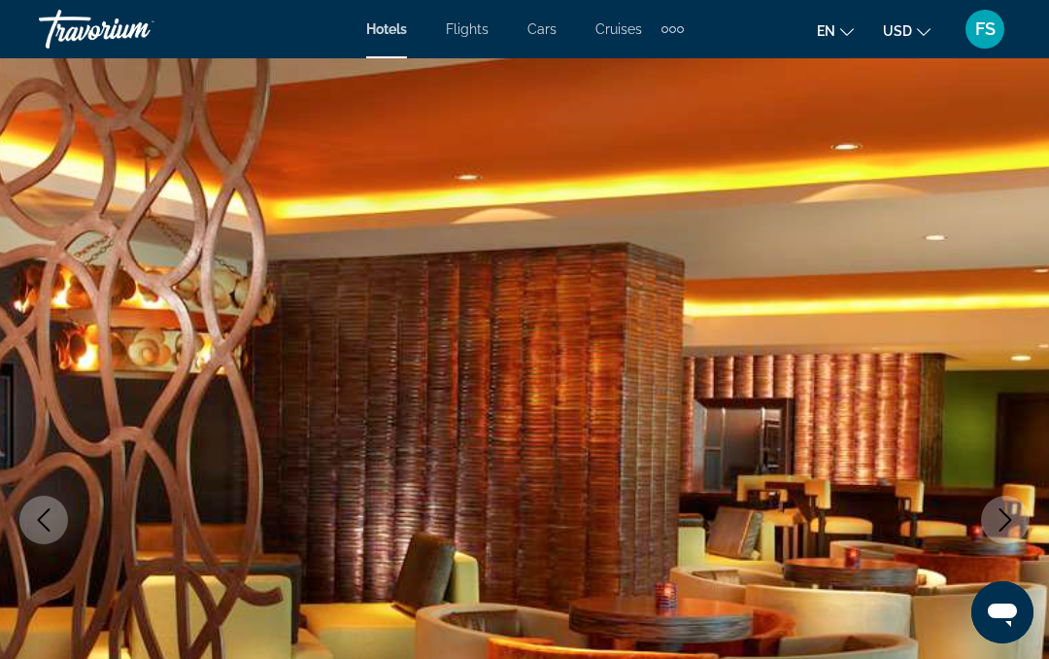
click at [1007, 514] on icon "Next image" at bounding box center [1005, 519] width 23 height 23
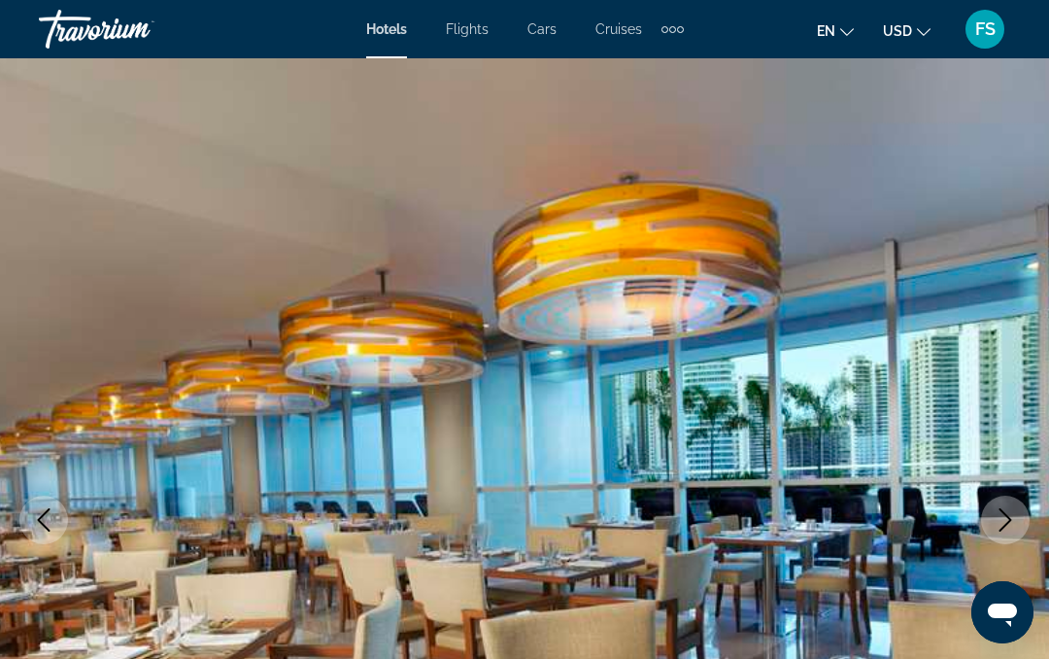
click at [1018, 513] on button "Next image" at bounding box center [1005, 519] width 49 height 49
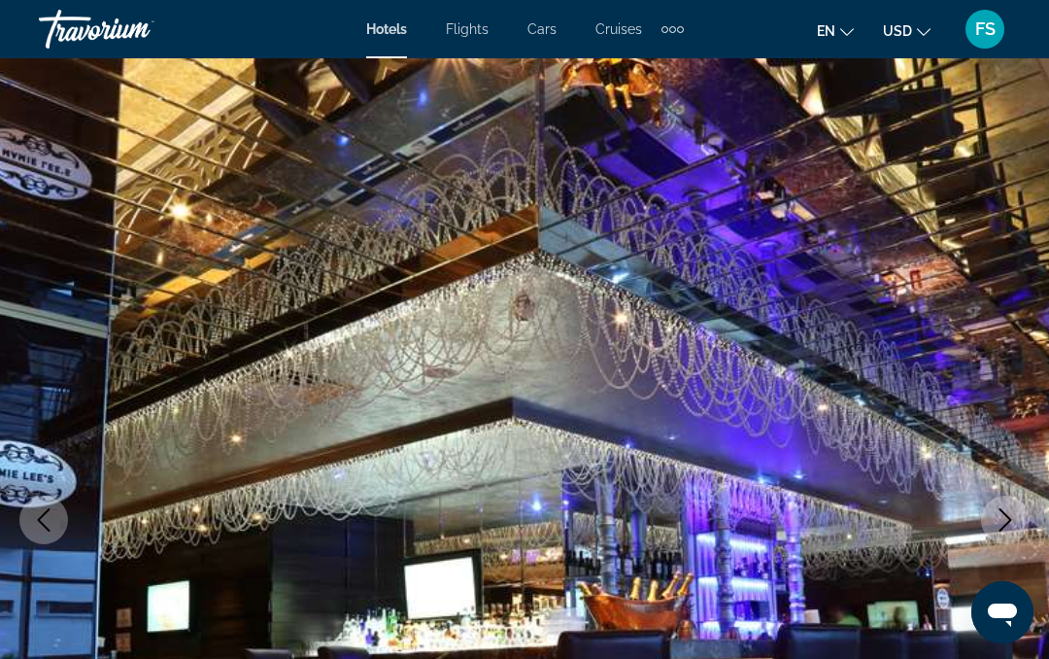
click at [1018, 519] on button "Next image" at bounding box center [1005, 519] width 49 height 49
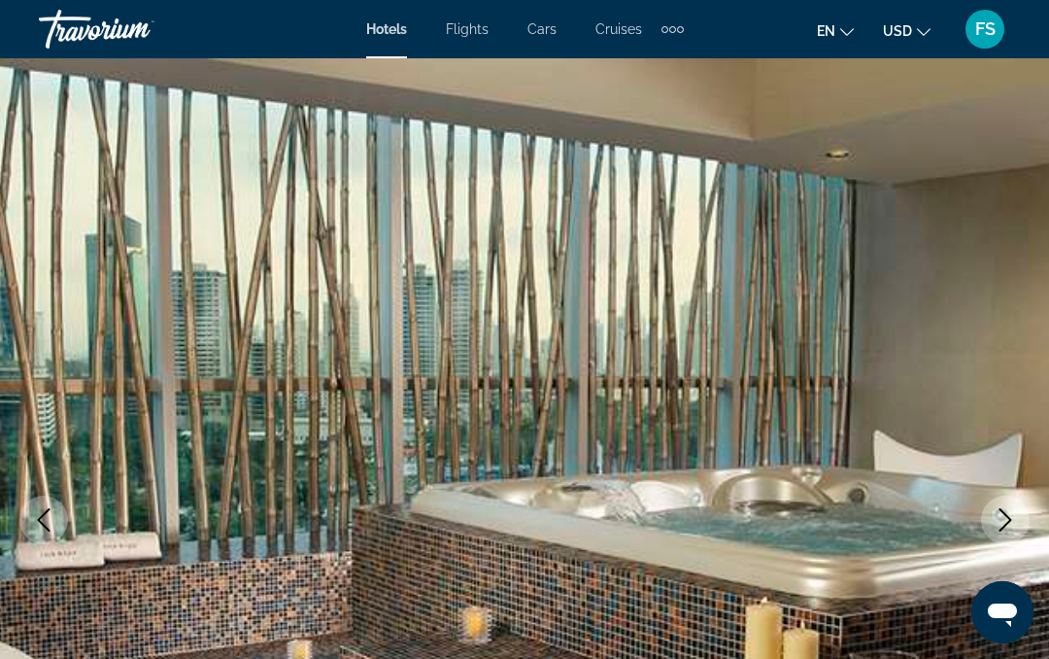
click at [1013, 507] on button "Next image" at bounding box center [1005, 519] width 49 height 49
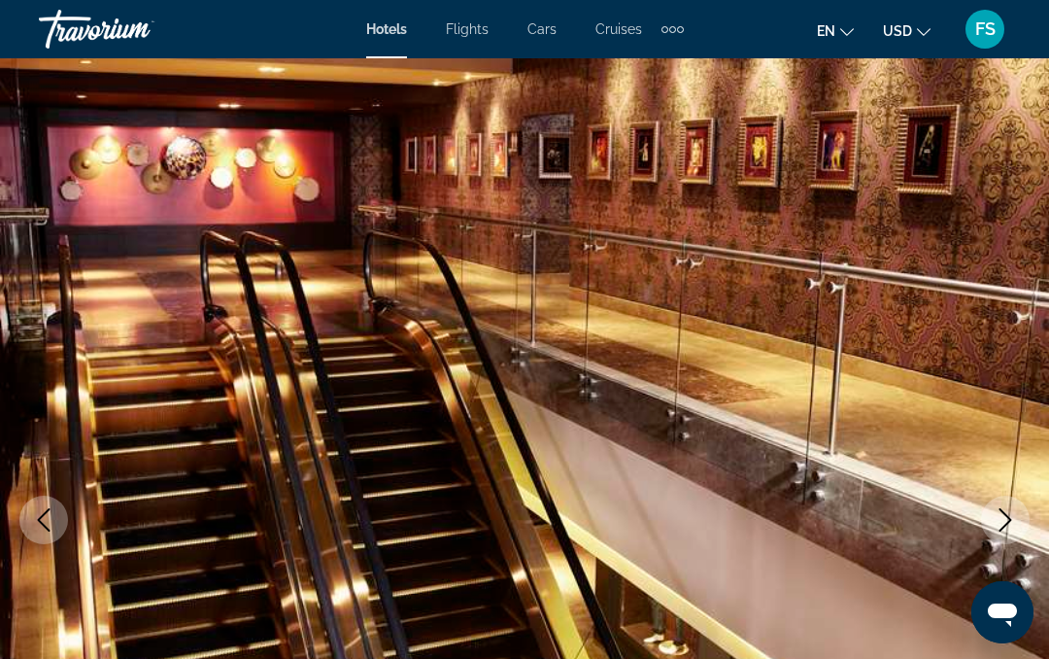
click at [1011, 513] on icon "Next image" at bounding box center [1005, 519] width 23 height 23
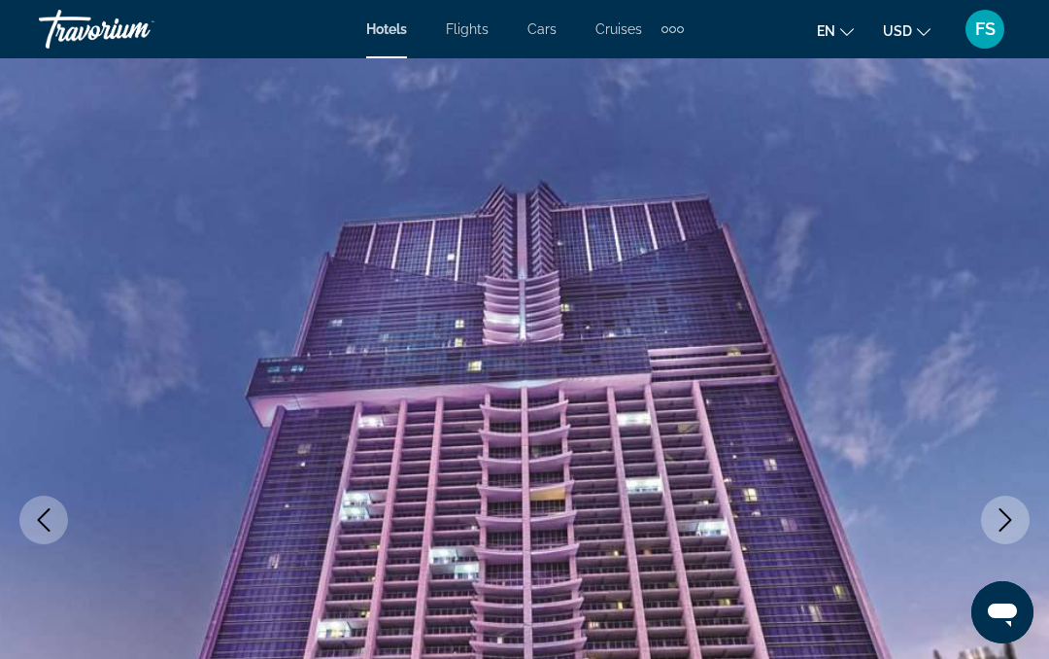
click at [1002, 120] on img "Main content" at bounding box center [524, 519] width 1049 height 923
click at [1013, 107] on img "Main content" at bounding box center [524, 519] width 1049 height 923
click at [1020, 511] on button "Next image" at bounding box center [1005, 519] width 49 height 49
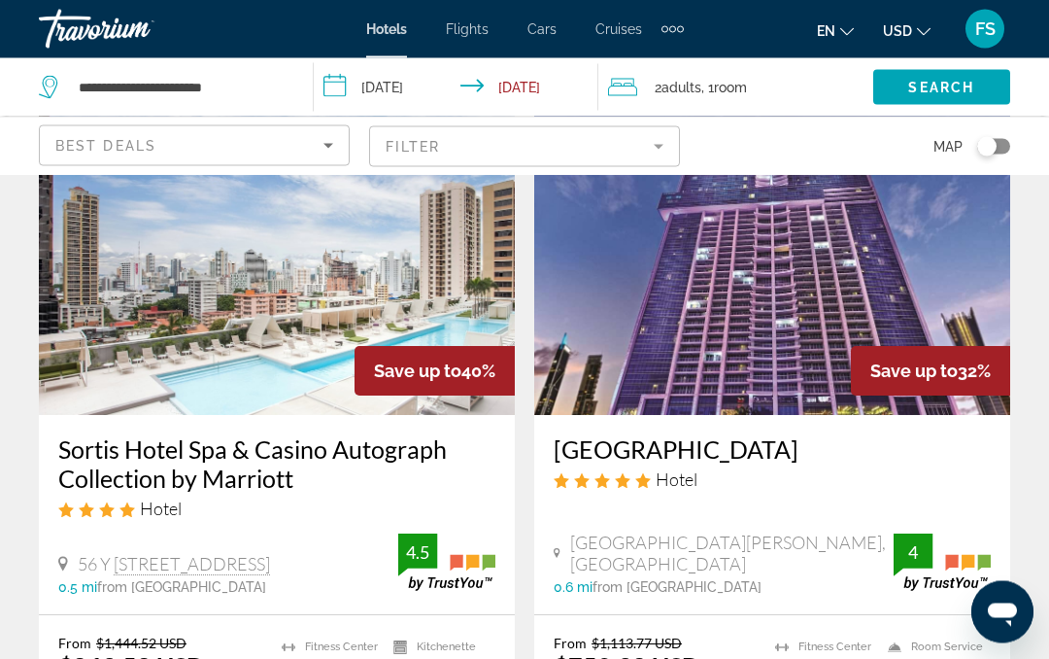
scroll to position [1719, 0]
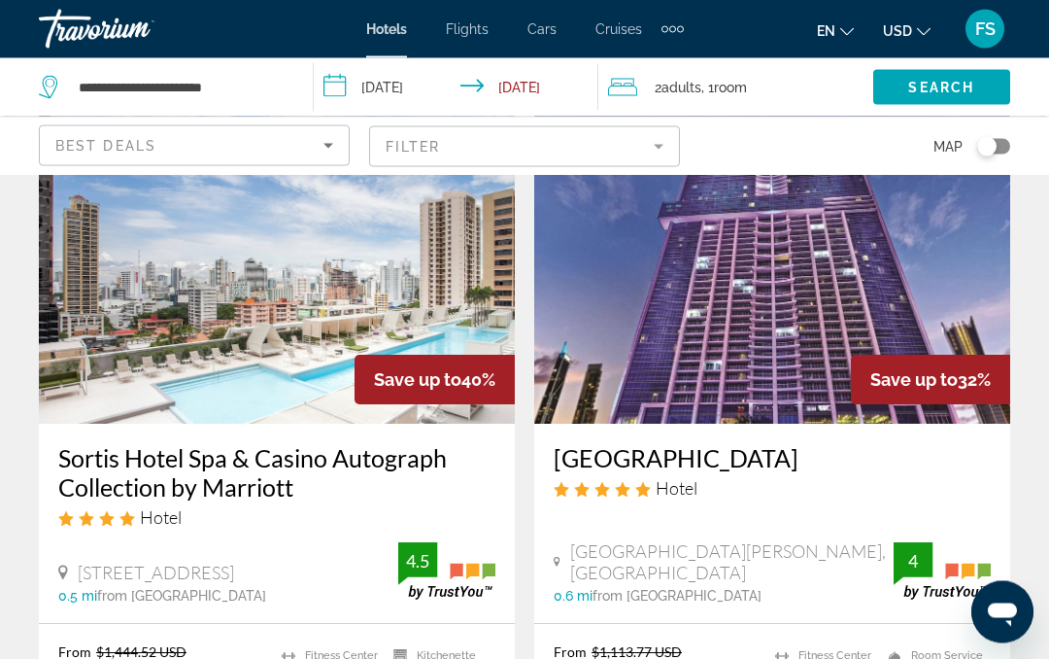
scroll to position [1710, 0]
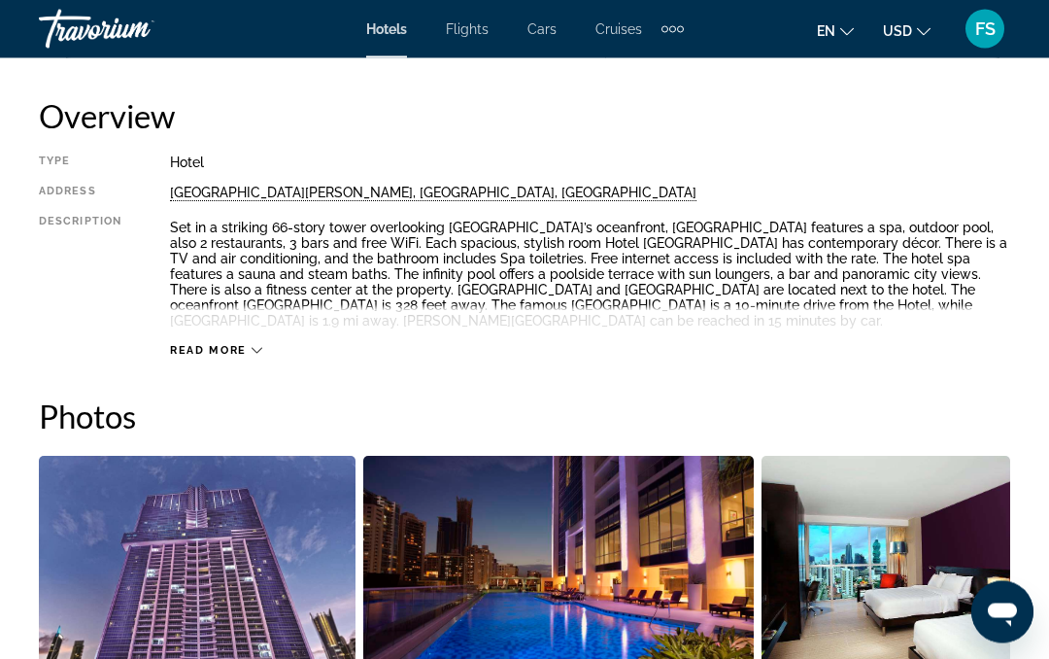
scroll to position [983, 0]
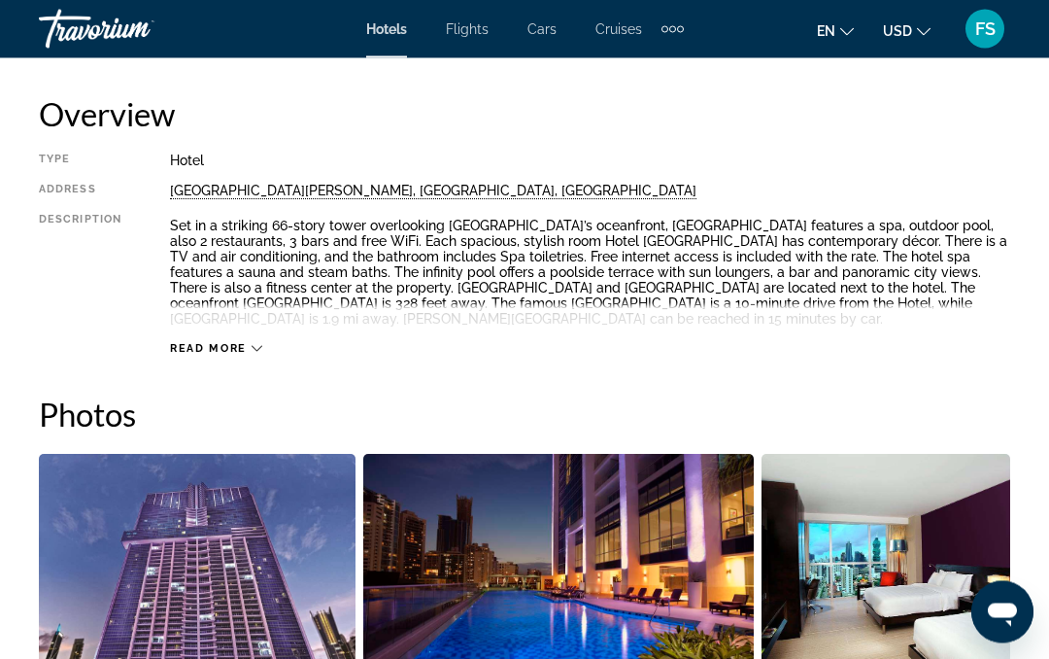
click at [207, 347] on span "Read more" at bounding box center [208, 349] width 77 height 13
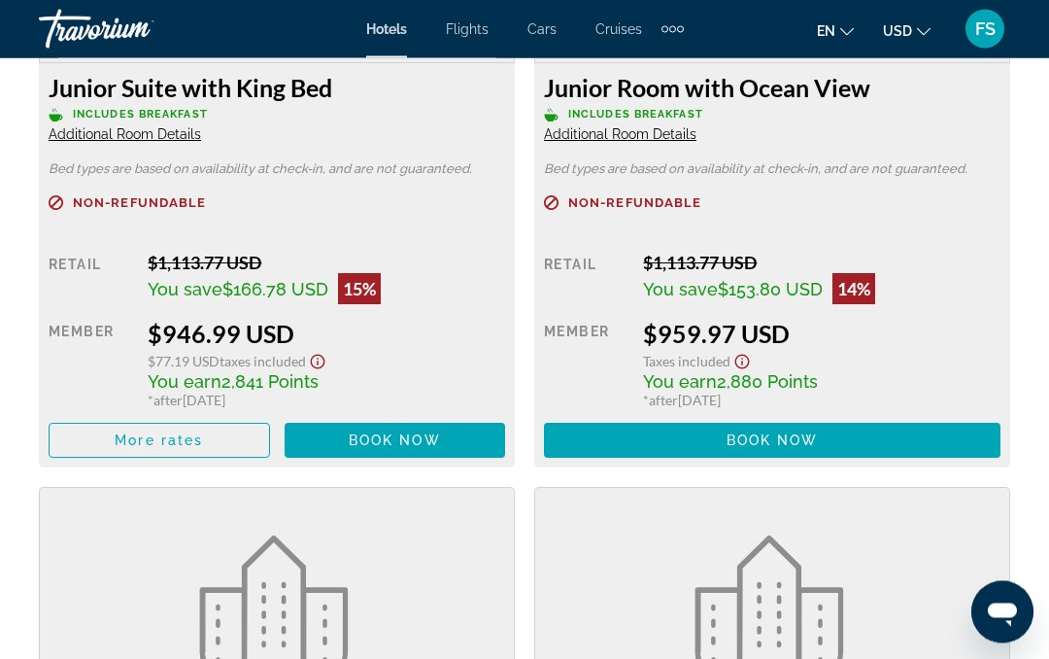
scroll to position [5305, 0]
click at [991, 381] on div "You earn 2,880 Points" at bounding box center [822, 380] width 358 height 21
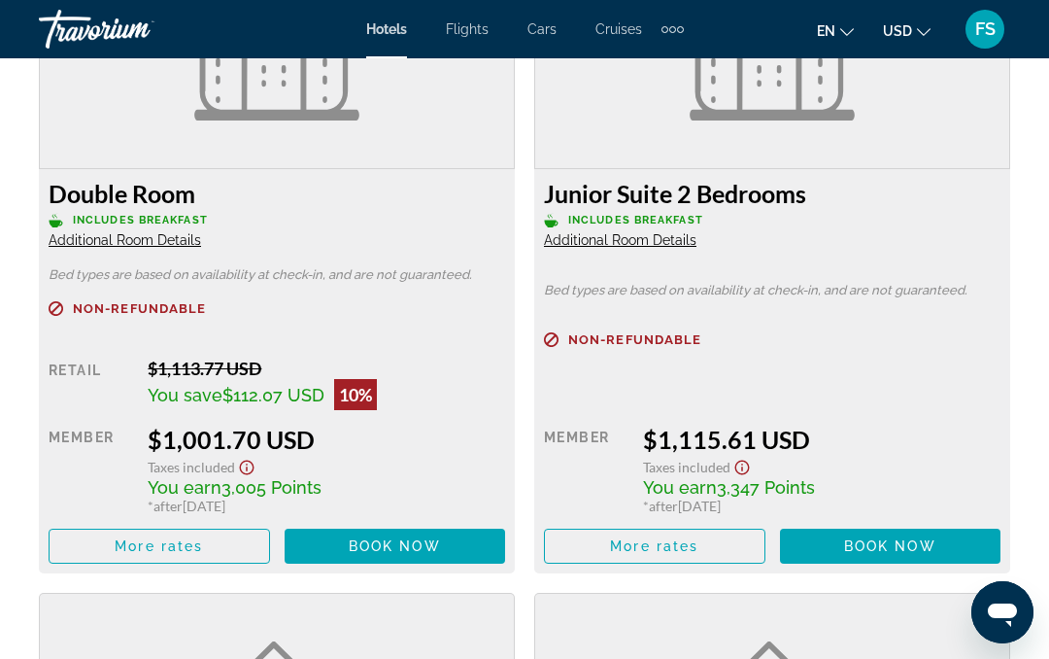
scroll to position [5872, 0]
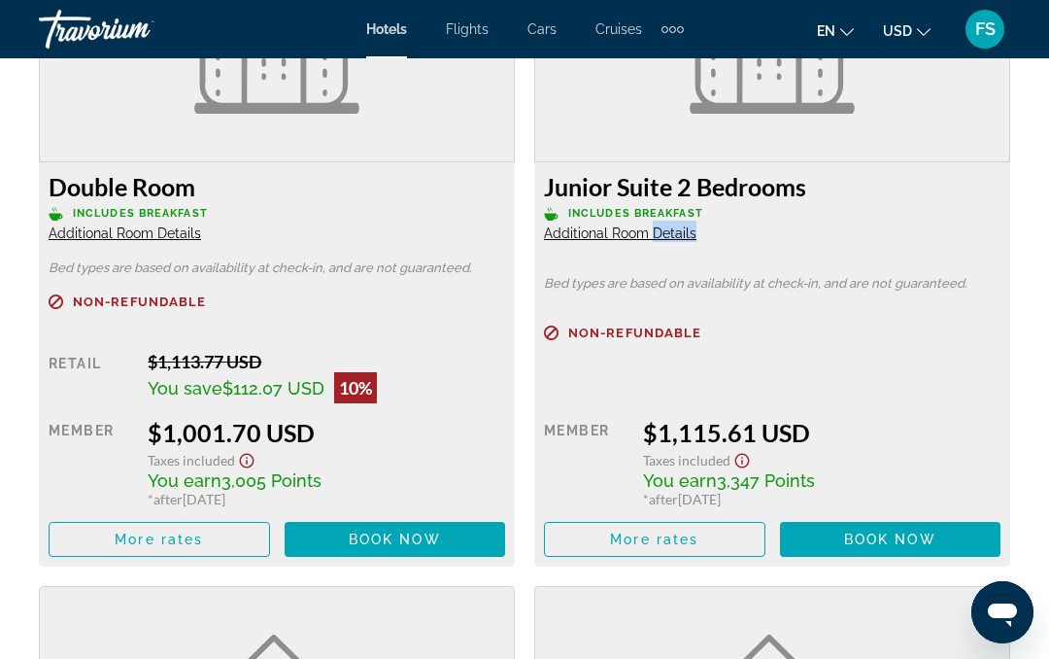
click at [940, 235] on div "Junior Suite 2 Bedrooms Includes Breakfast Additional Room Details" at bounding box center [772, 207] width 457 height 70
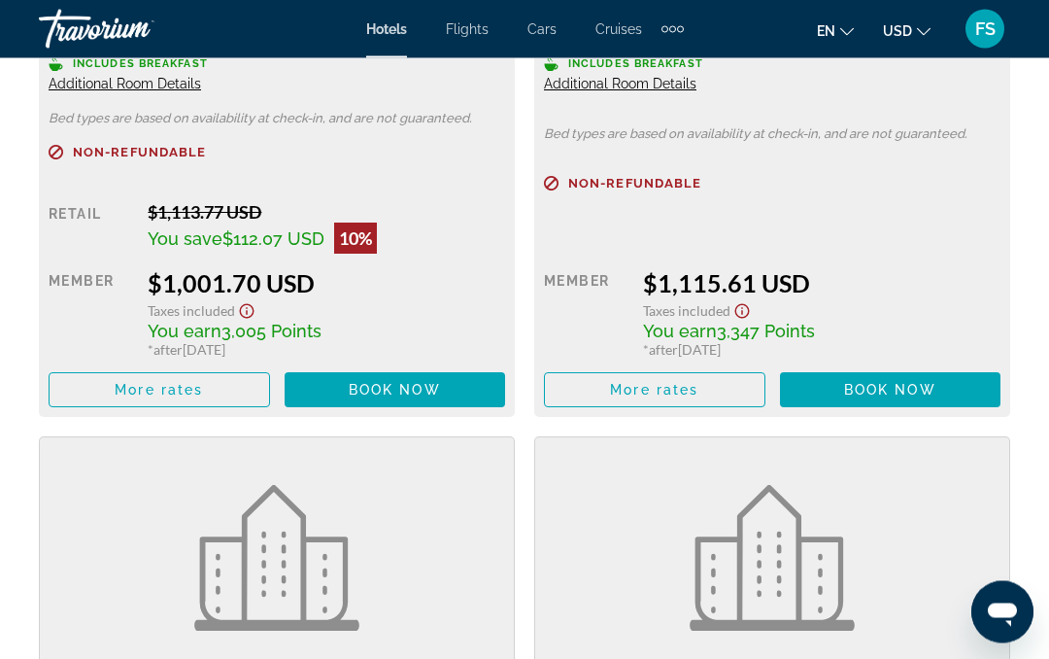
scroll to position [6024, 0]
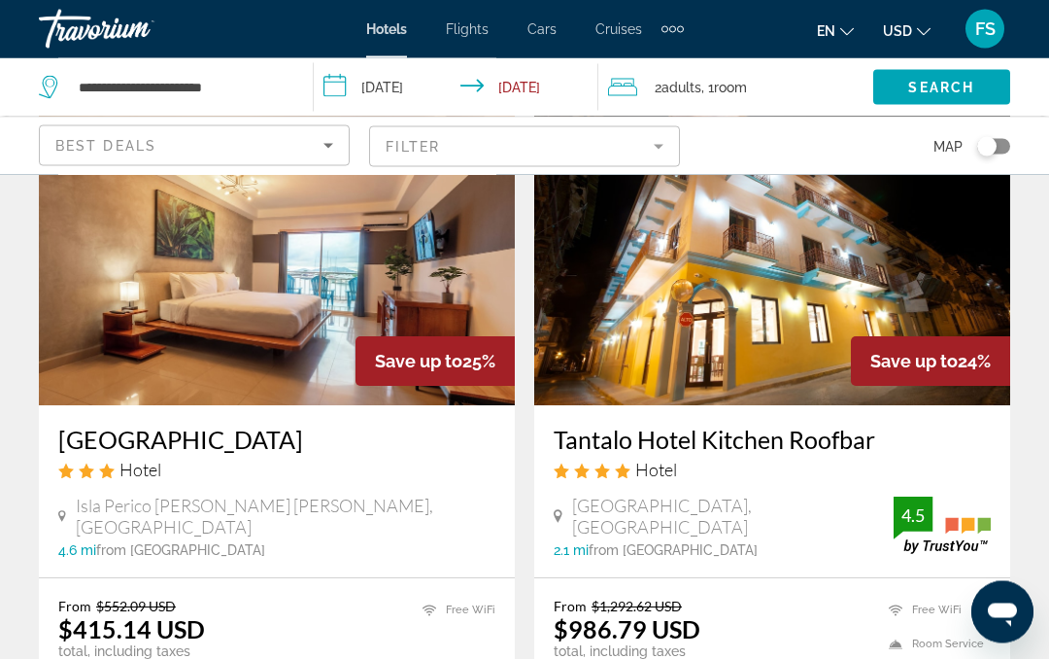
scroll to position [3961, 0]
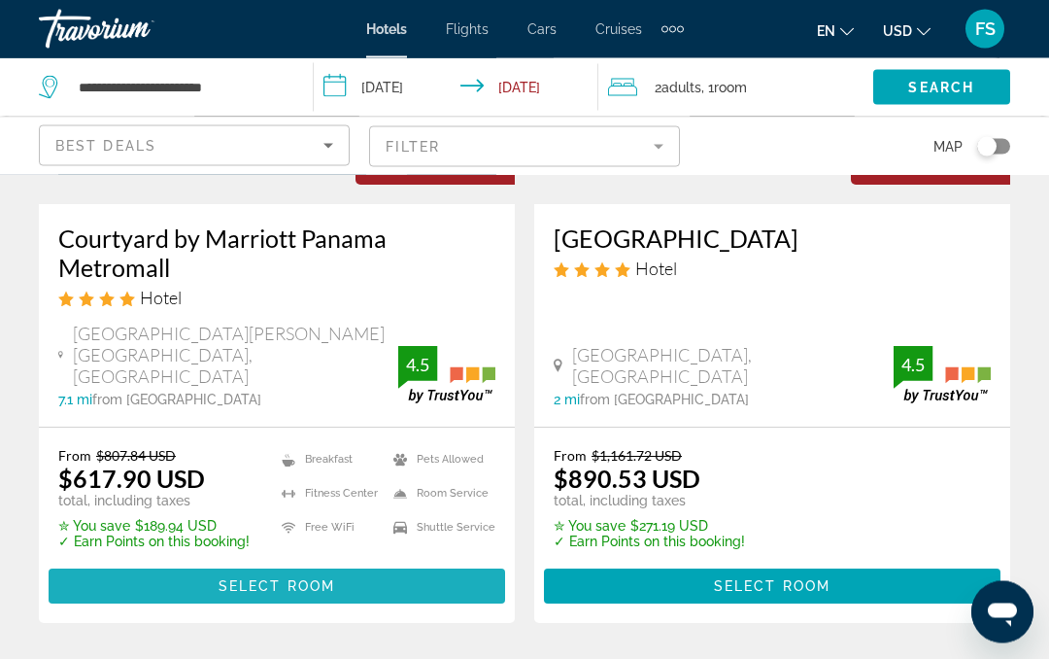
scroll to position [350, 0]
click at [290, 578] on span "Select Room" at bounding box center [277, 586] width 117 height 16
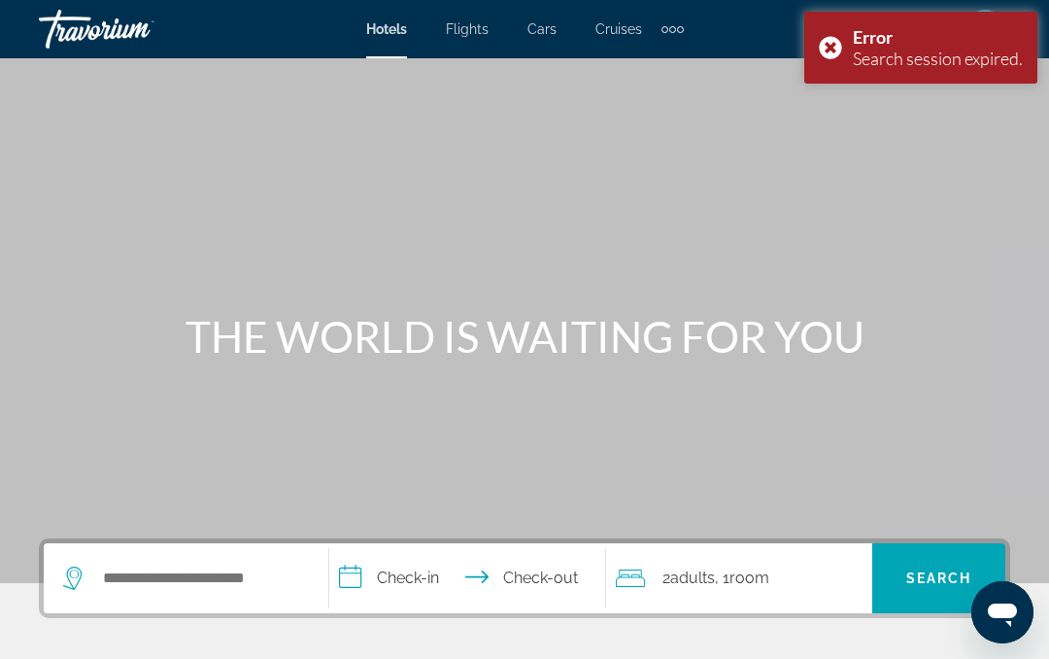
click at [834, 61] on div "Error Search session expired." at bounding box center [920, 48] width 233 height 72
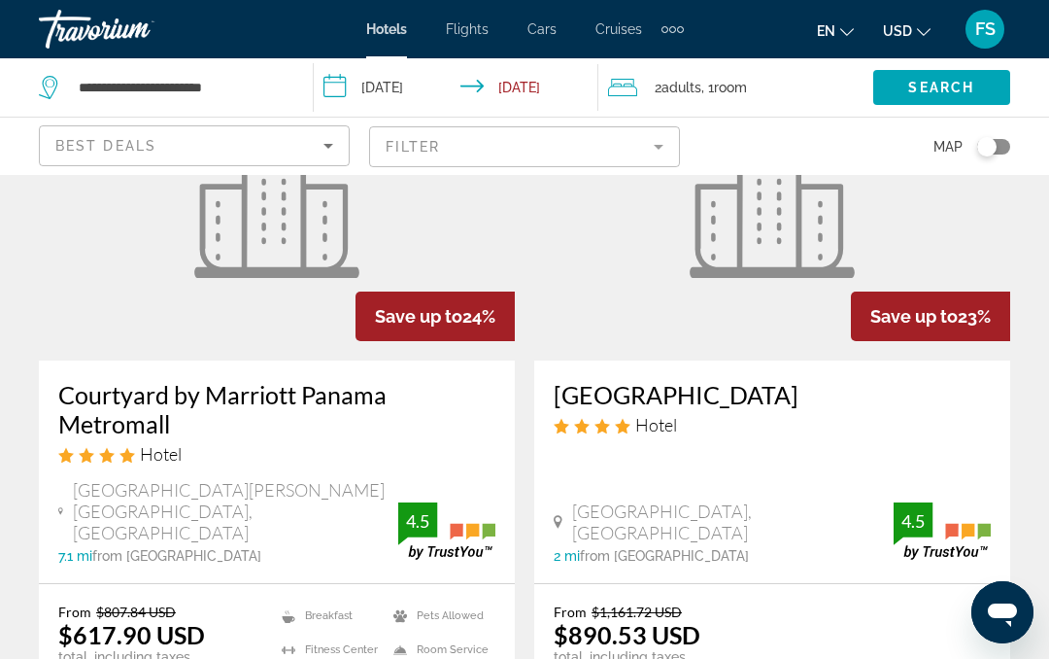
scroll to position [199, 0]
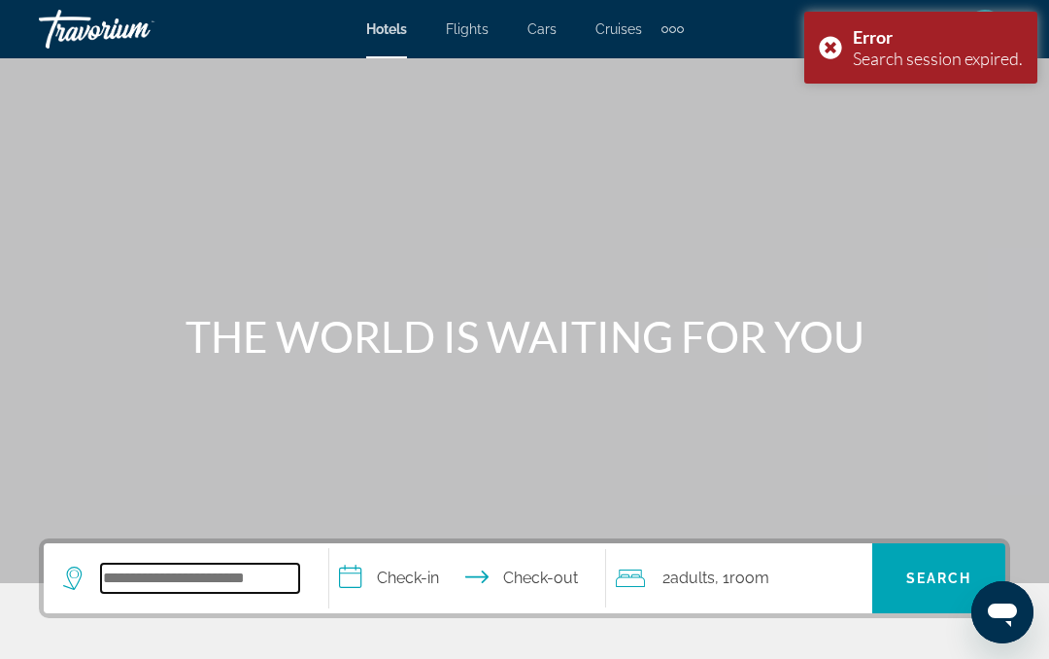
click at [263, 584] on input "Search widget" at bounding box center [200, 577] width 198 height 29
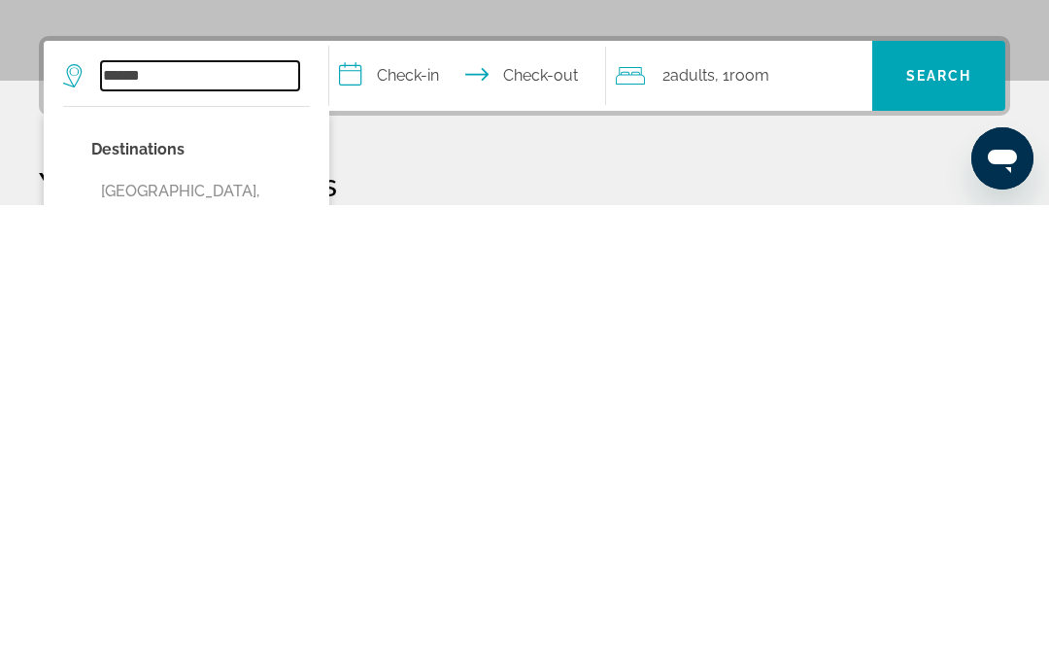
scroll to position [50, 0]
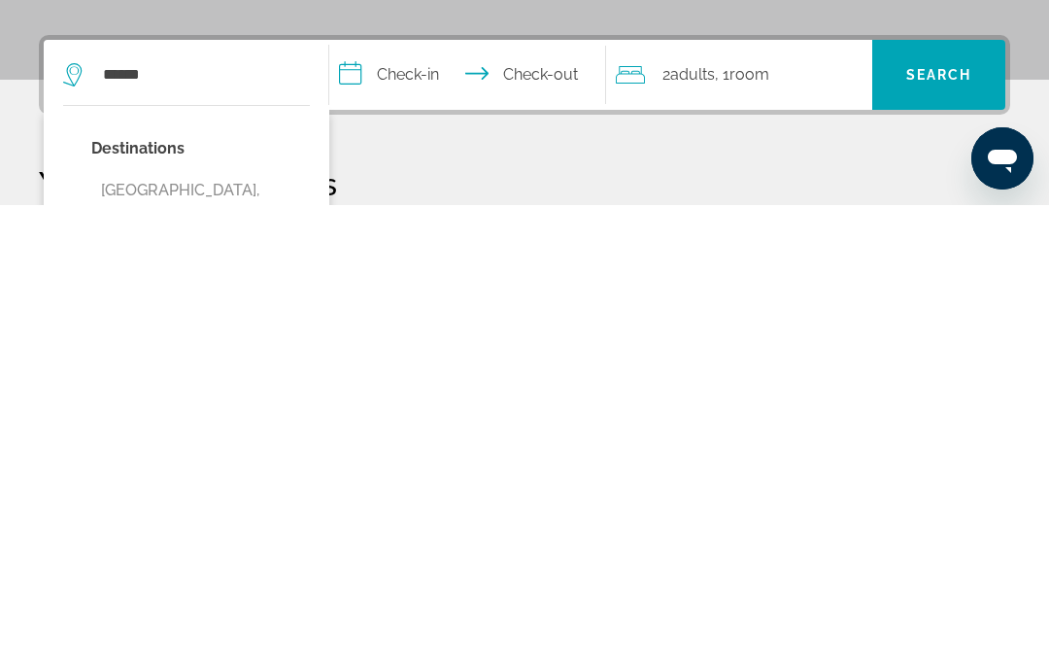
click at [240, 626] on button "[GEOGRAPHIC_DATA], [GEOGRAPHIC_DATA] (PTY)" at bounding box center [200, 658] width 219 height 64
type input "**********"
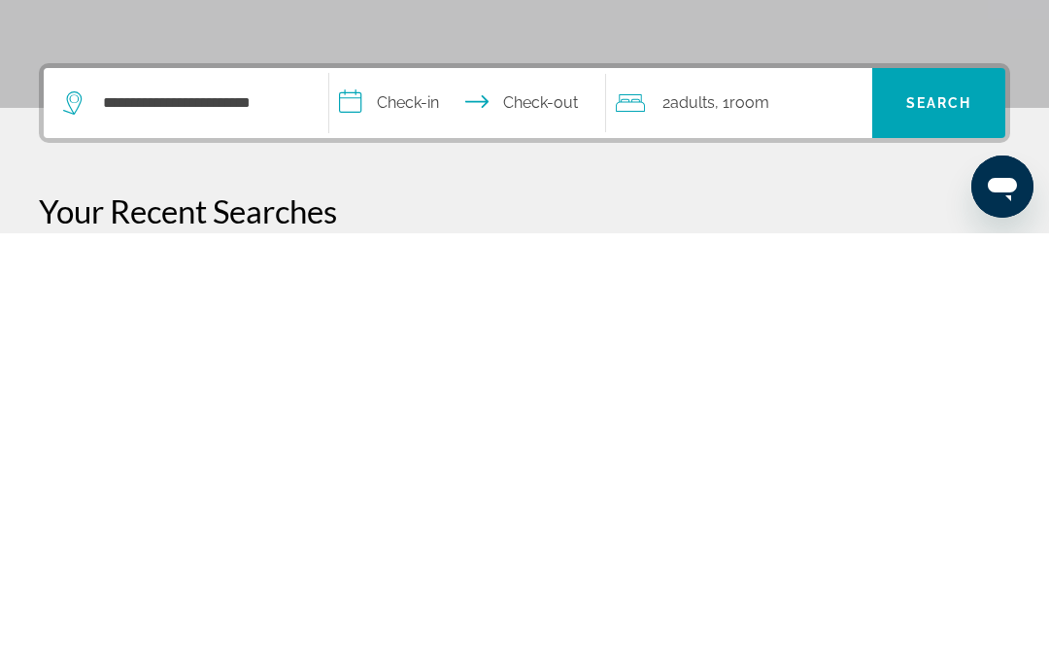
click at [429, 494] on input "**********" at bounding box center [471, 532] width 284 height 76
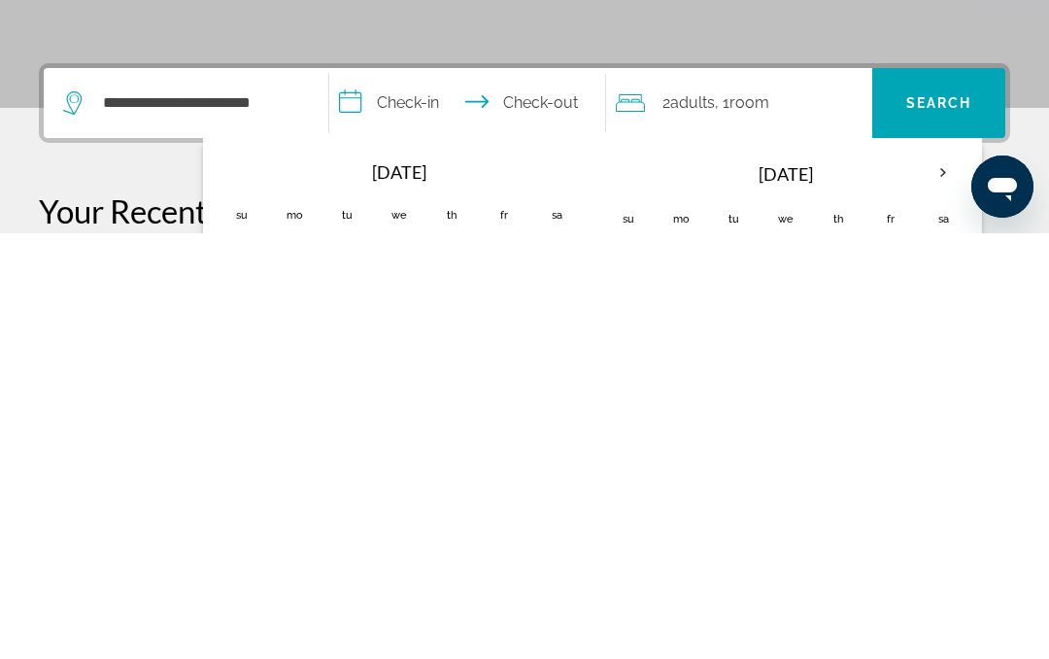
scroll to position [475, 0]
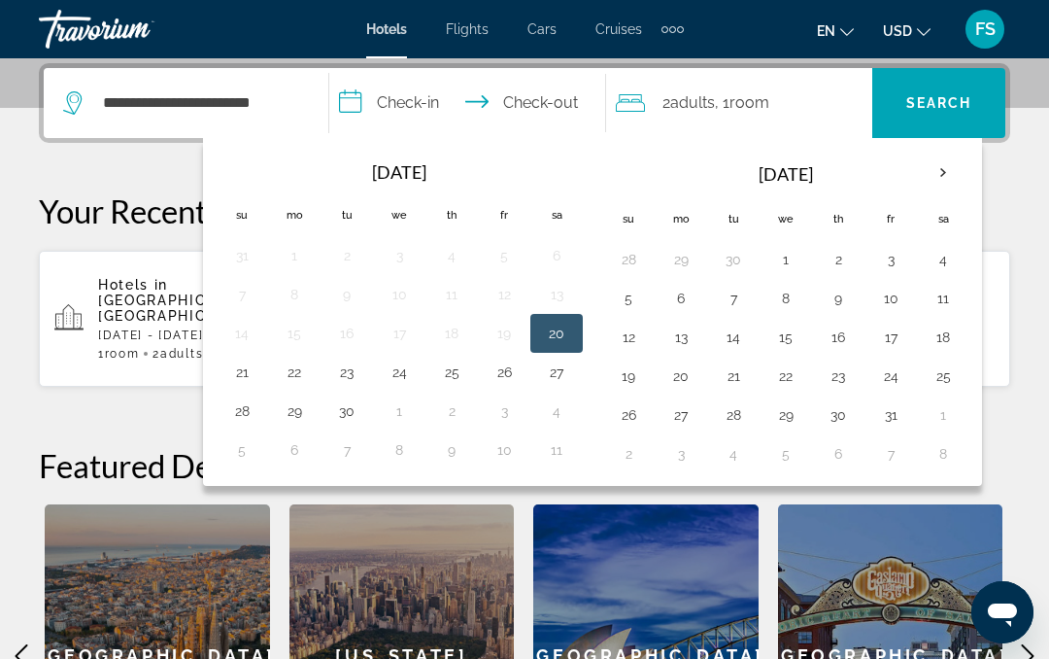
click at [354, 416] on button "30" at bounding box center [346, 410] width 31 height 27
click at [746, 302] on button "7" at bounding box center [733, 298] width 31 height 27
type input "**********"
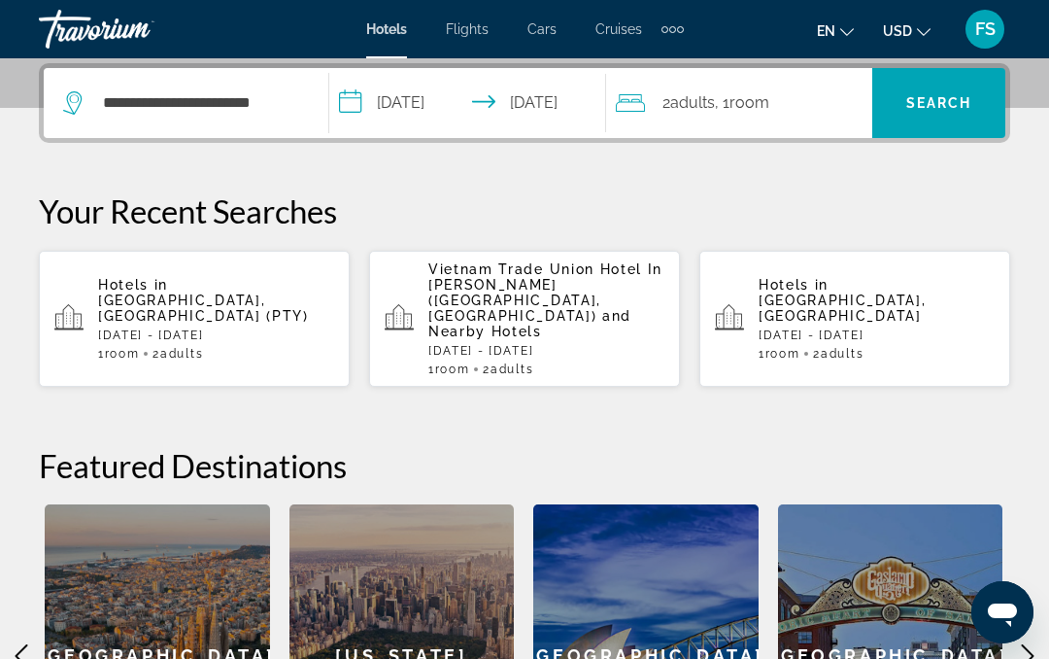
click at [945, 109] on span "Search" at bounding box center [939, 103] width 66 height 16
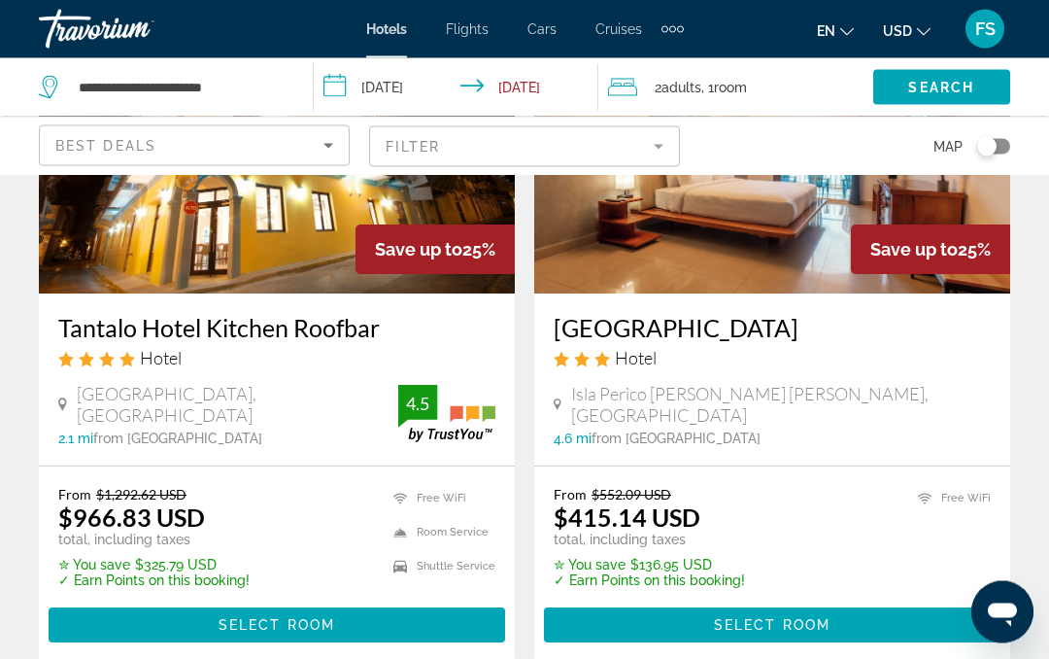
scroll to position [4092, 0]
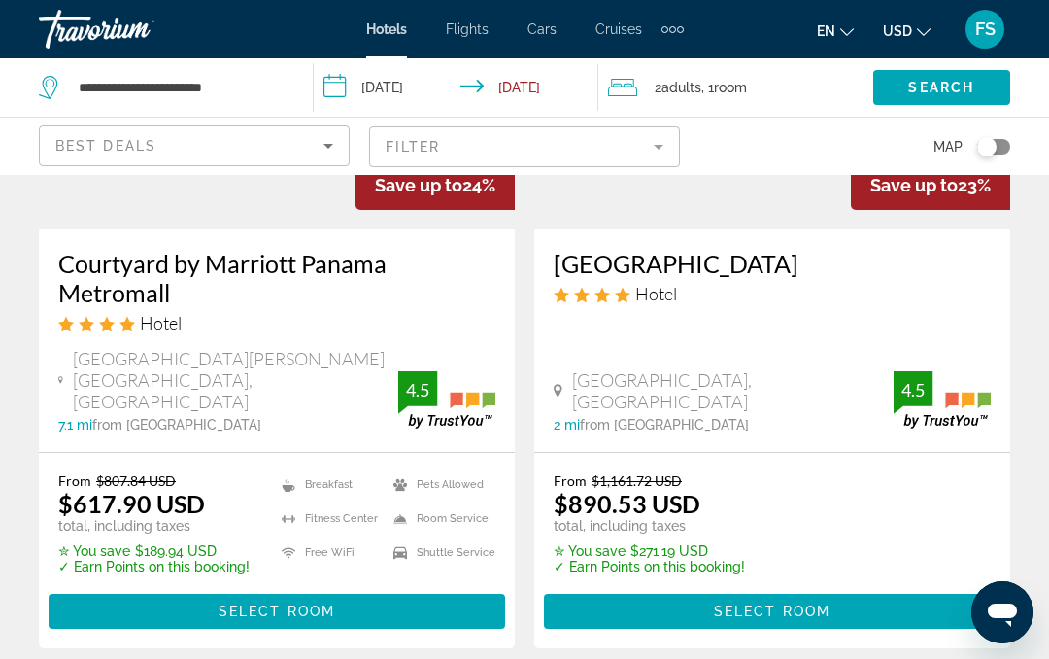
scroll to position [300, 0]
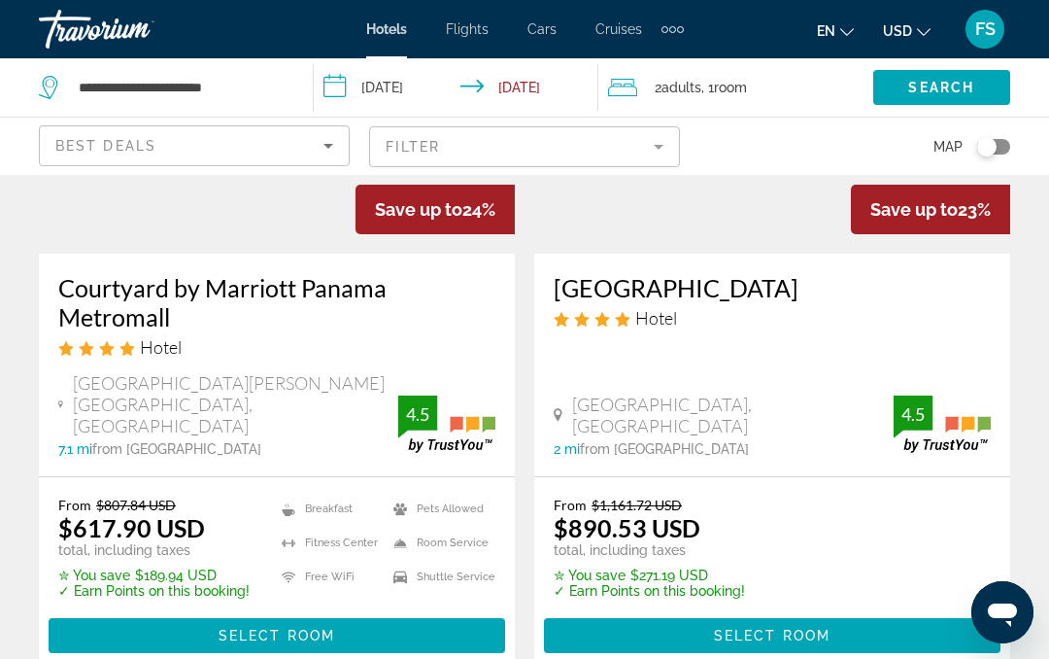
click at [280, 628] on span "Select Room" at bounding box center [277, 636] width 117 height 16
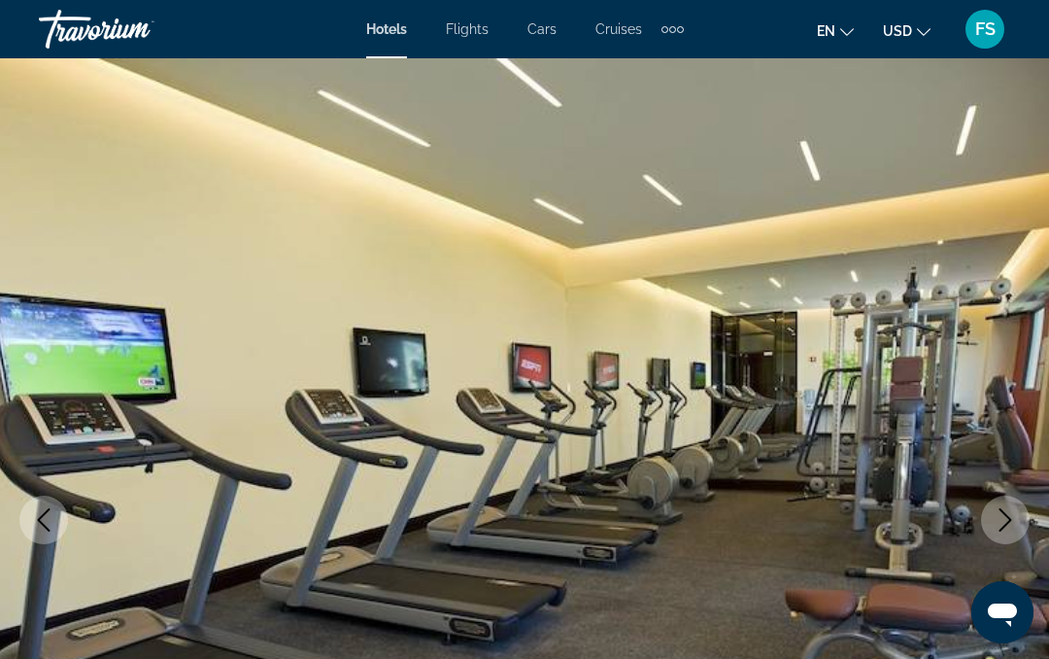
click at [1007, 513] on icon "Next image" at bounding box center [1005, 519] width 23 height 23
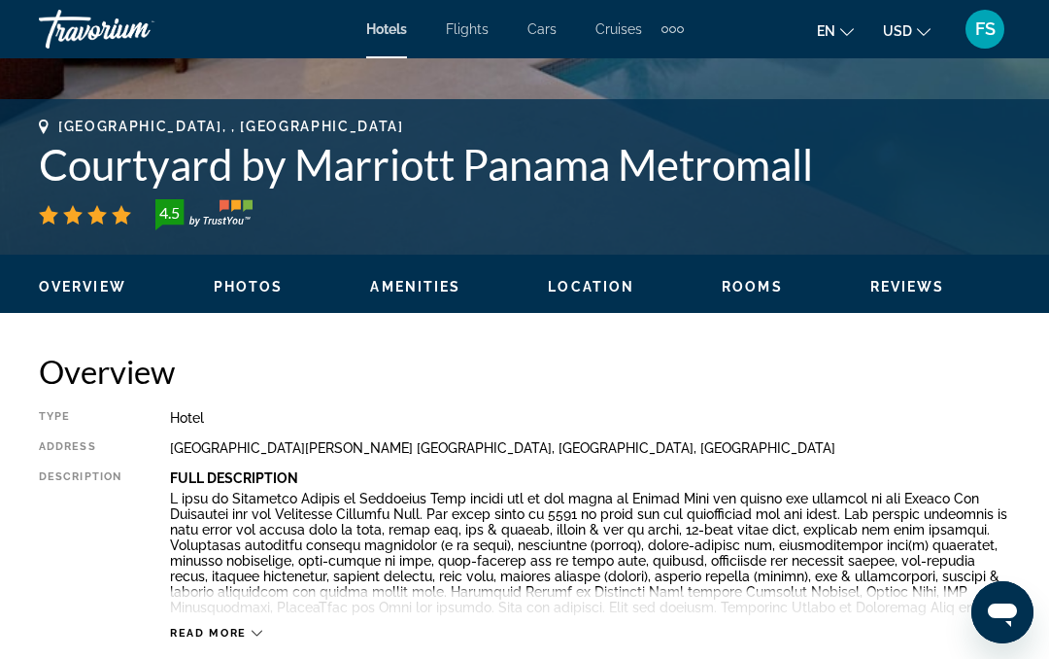
scroll to position [722, 0]
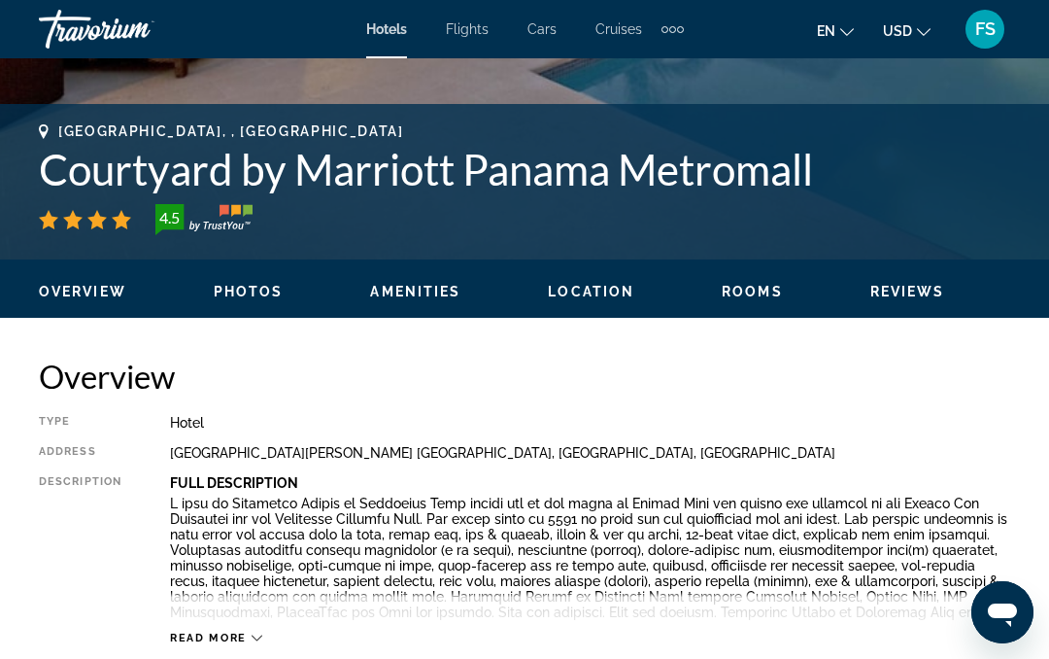
click at [225, 644] on span "Read more" at bounding box center [208, 637] width 77 height 13
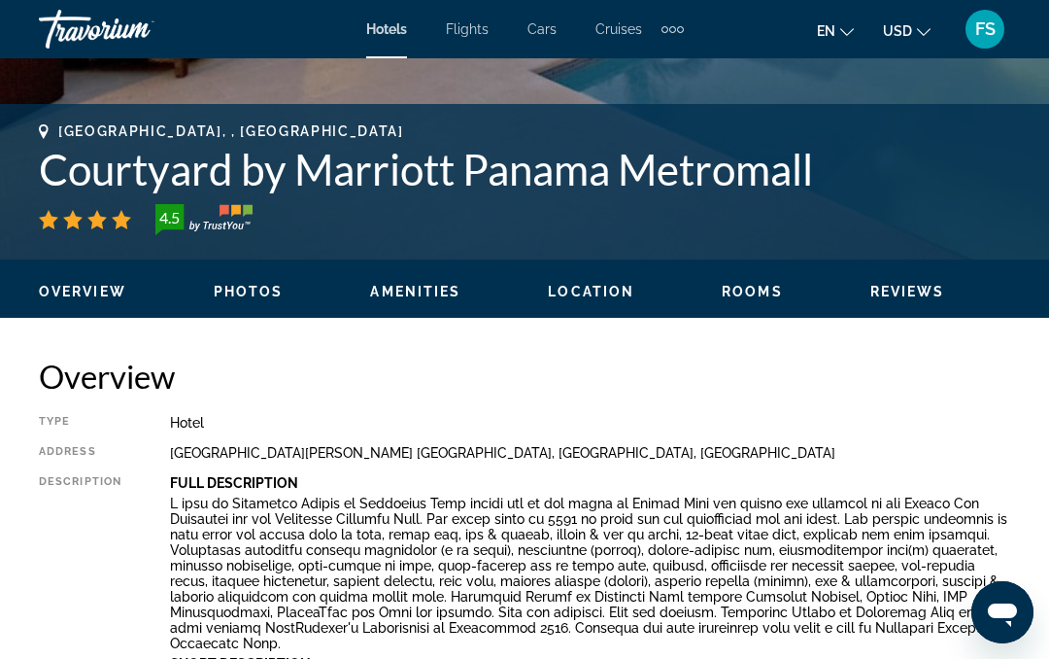
click at [854, 392] on h2 "Overview" at bounding box center [525, 376] width 972 height 39
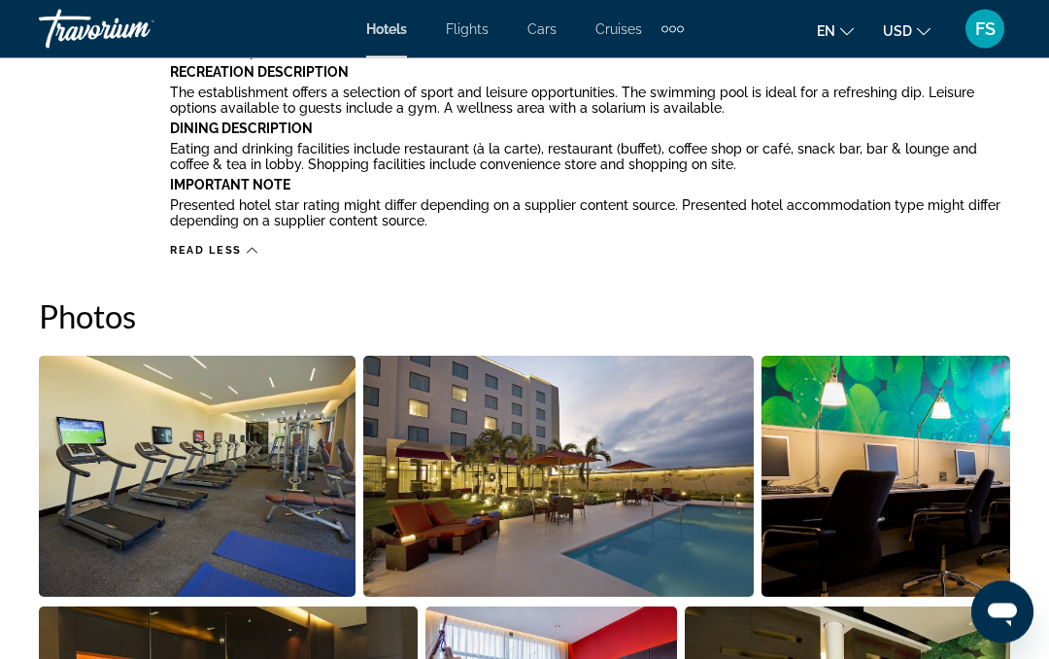
scroll to position [1714, 0]
click at [275, 467] on img "Open full-screen image slider" at bounding box center [197, 476] width 317 height 241
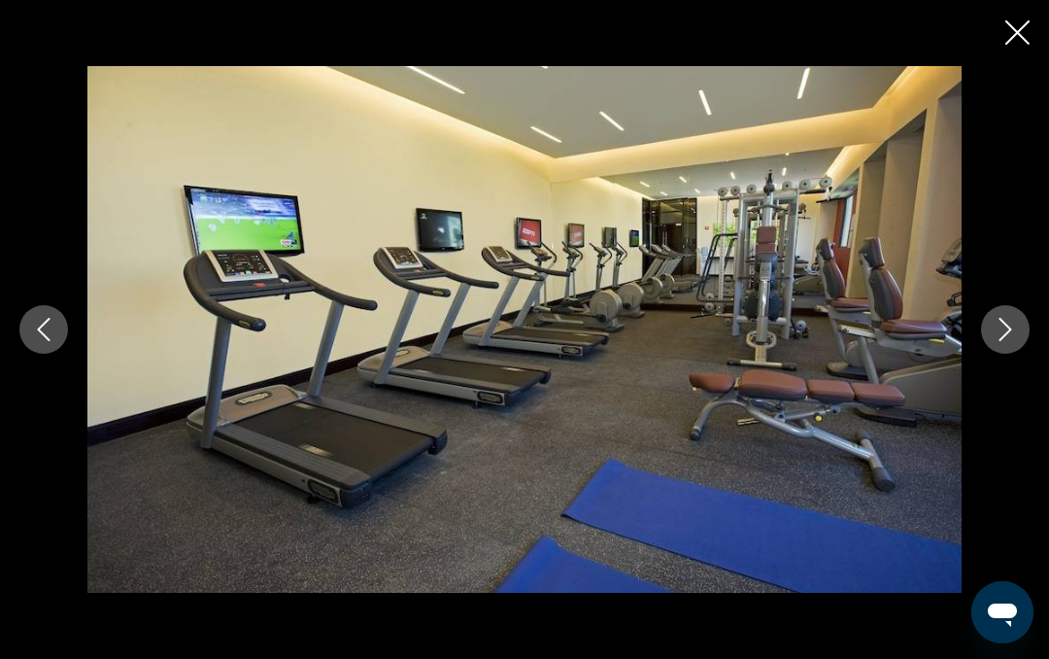
click at [1008, 341] on icon "Next image" at bounding box center [1006, 329] width 13 height 23
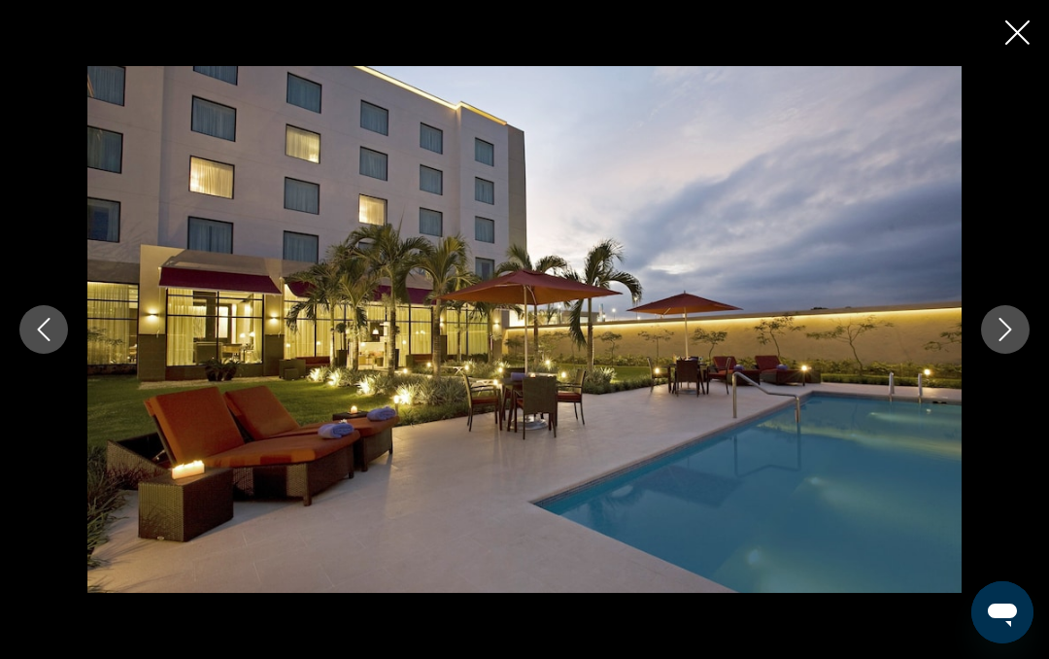
click at [1004, 341] on icon "Next image" at bounding box center [1005, 329] width 23 height 23
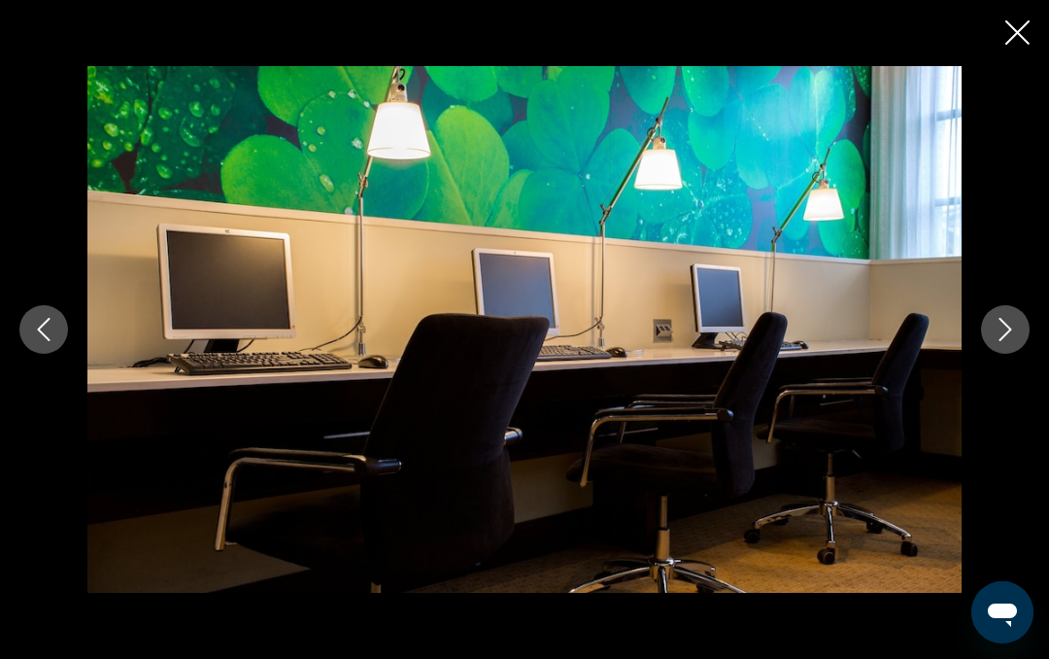
click at [1008, 341] on icon "Next image" at bounding box center [1005, 329] width 23 height 23
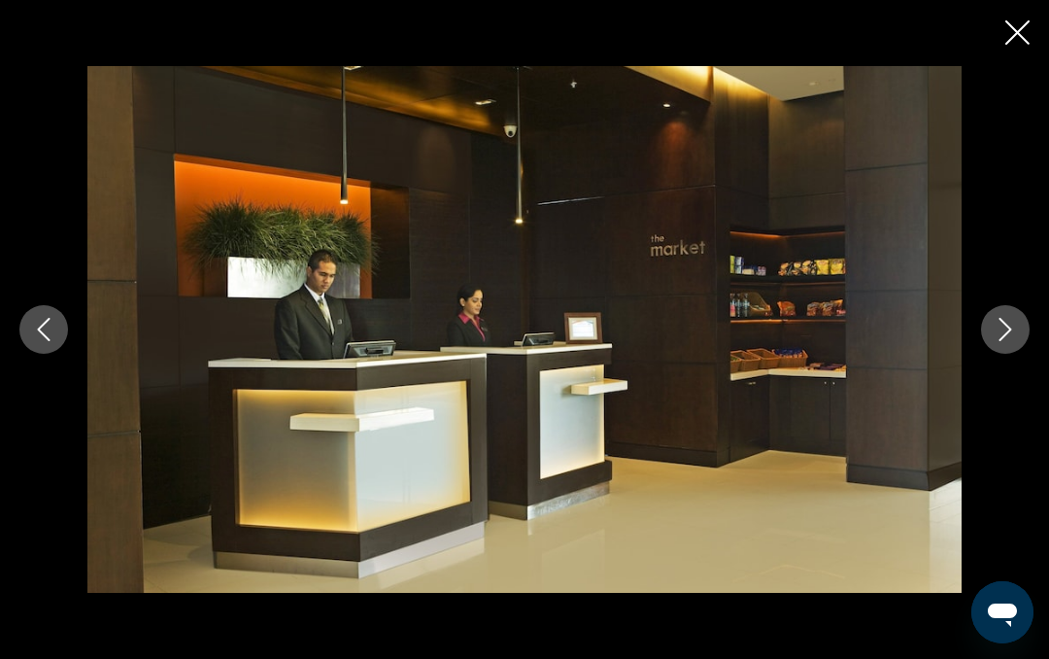
click at [1003, 341] on icon "Next image" at bounding box center [1005, 329] width 23 height 23
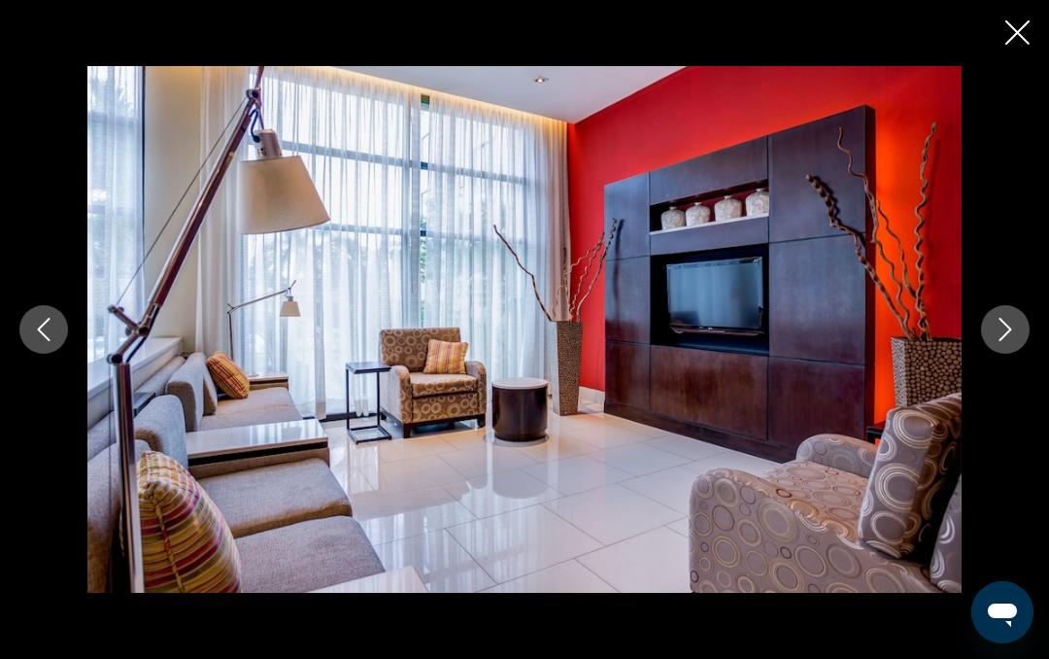
click at [1007, 341] on icon "Next image" at bounding box center [1005, 329] width 23 height 23
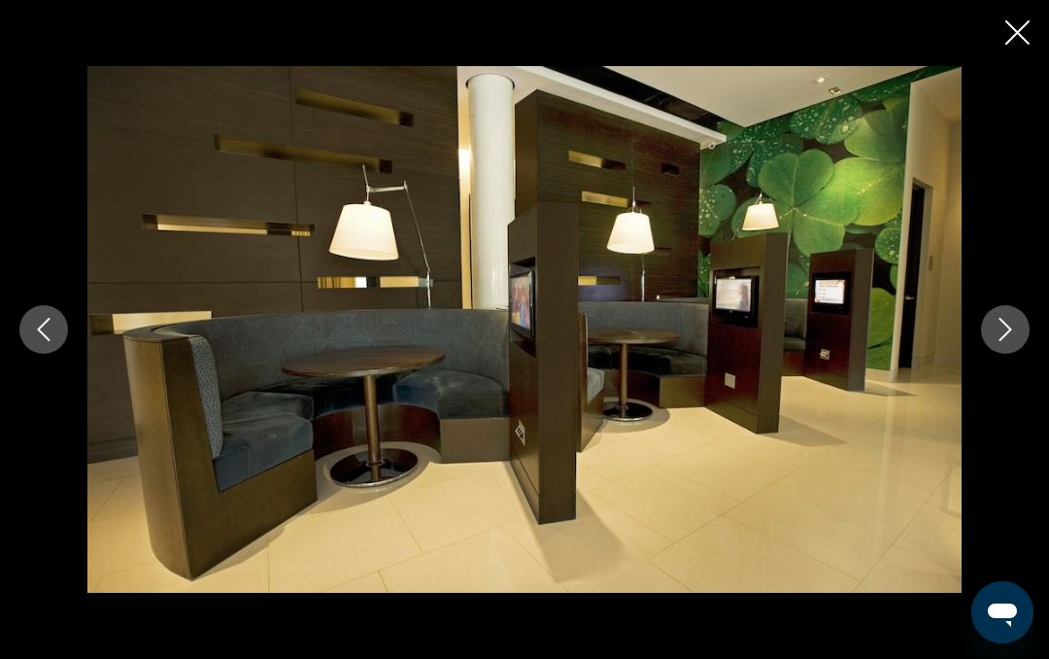
click at [1005, 341] on icon "Next image" at bounding box center [1005, 329] width 23 height 23
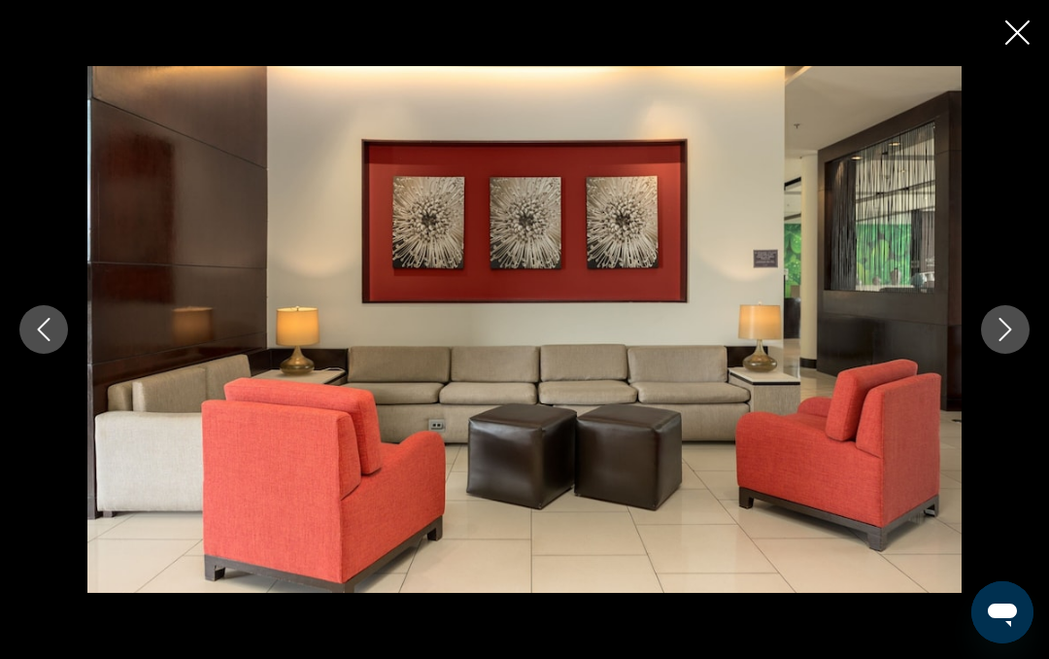
click at [995, 341] on icon "Next image" at bounding box center [1005, 329] width 23 height 23
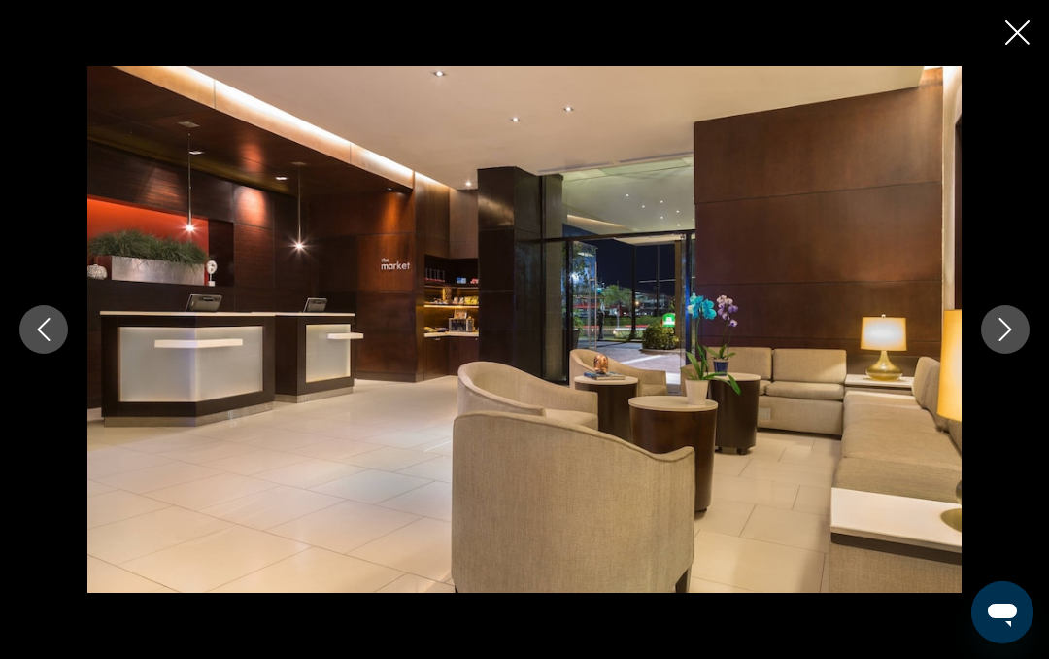
click at [988, 354] on button "Next image" at bounding box center [1005, 329] width 49 height 49
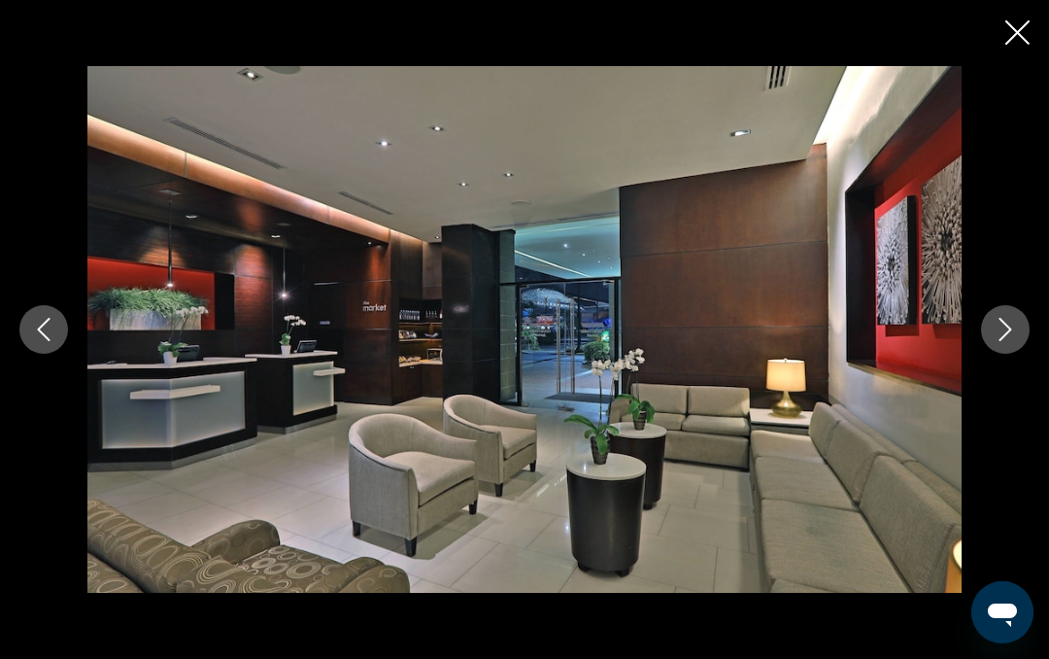
click at [991, 354] on button "Next image" at bounding box center [1005, 329] width 49 height 49
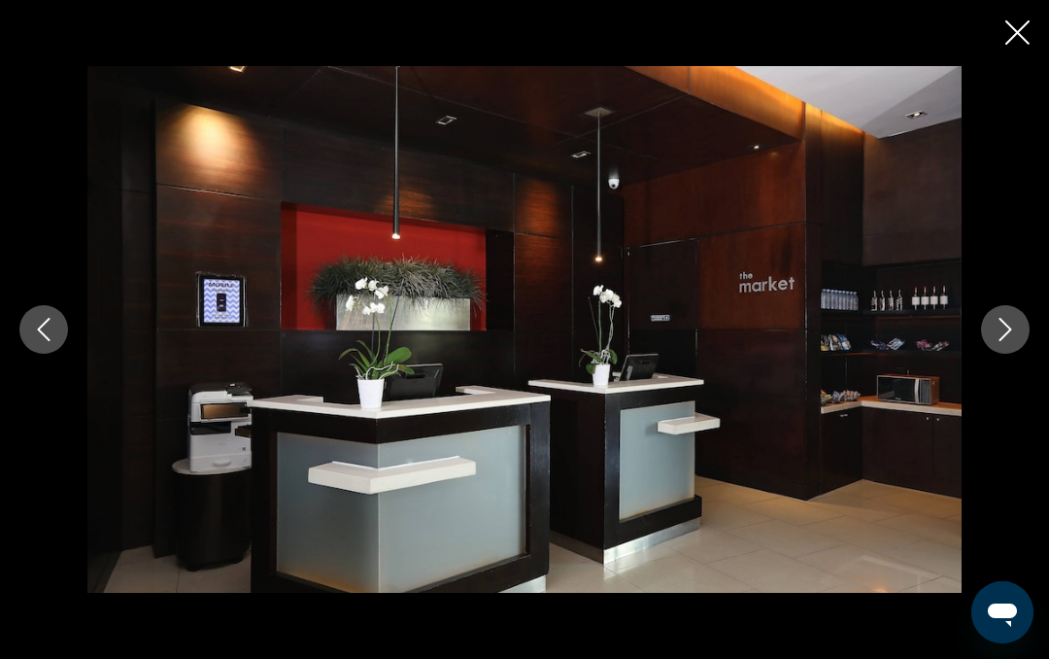
click at [985, 354] on button "Next image" at bounding box center [1005, 329] width 49 height 49
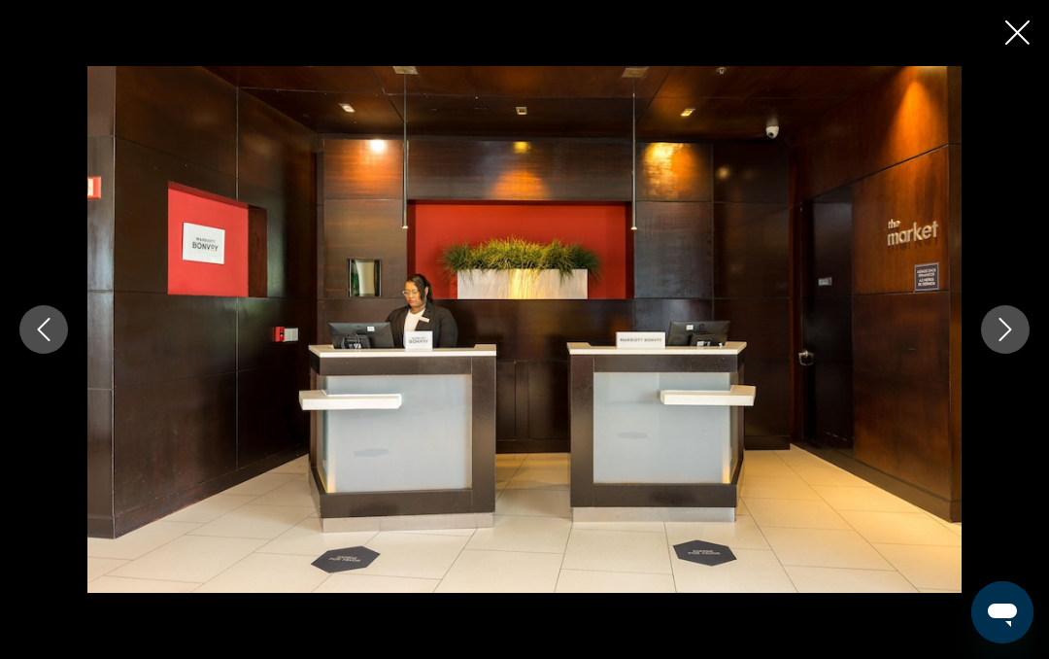
click at [992, 354] on button "Next image" at bounding box center [1005, 329] width 49 height 49
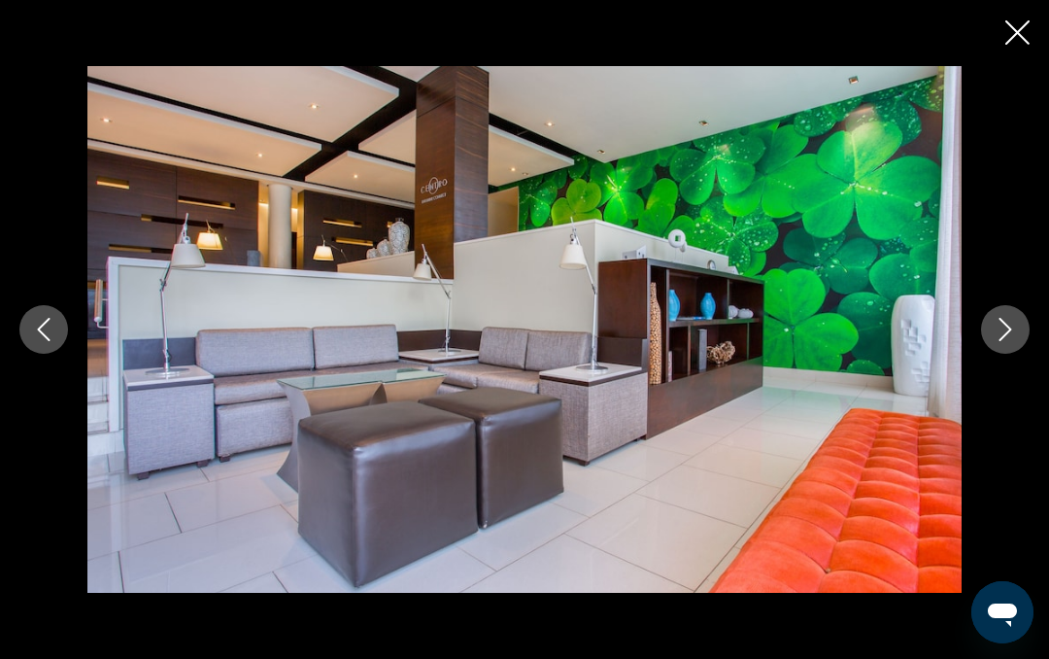
click at [995, 341] on icon "Next image" at bounding box center [1005, 329] width 23 height 23
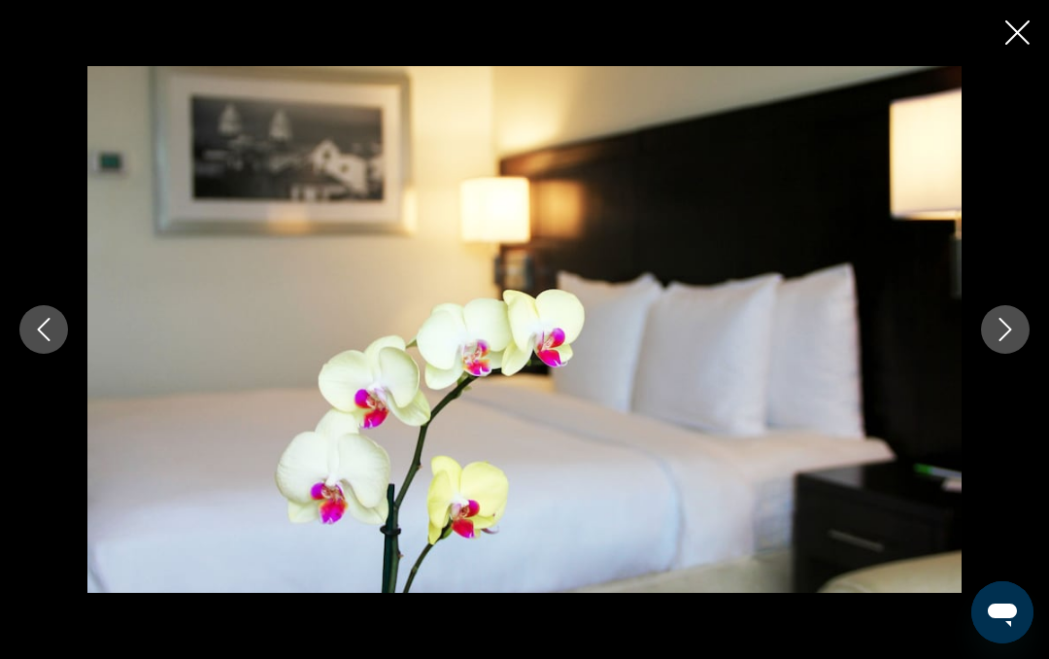
click at [1003, 341] on icon "Next image" at bounding box center [1006, 329] width 13 height 23
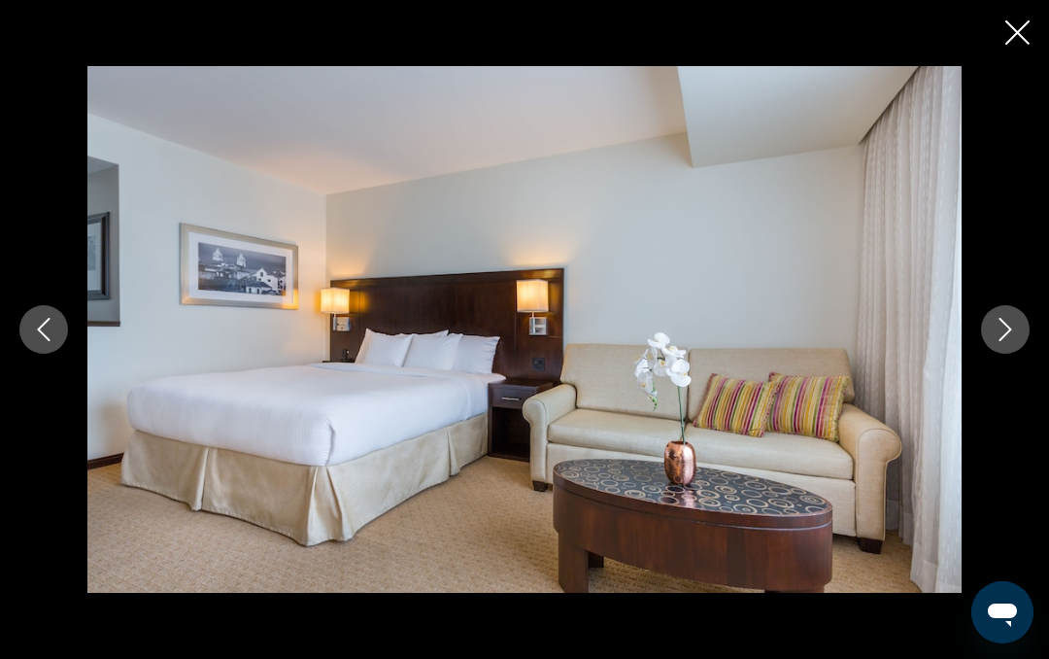
click at [982, 354] on button "Next image" at bounding box center [1005, 329] width 49 height 49
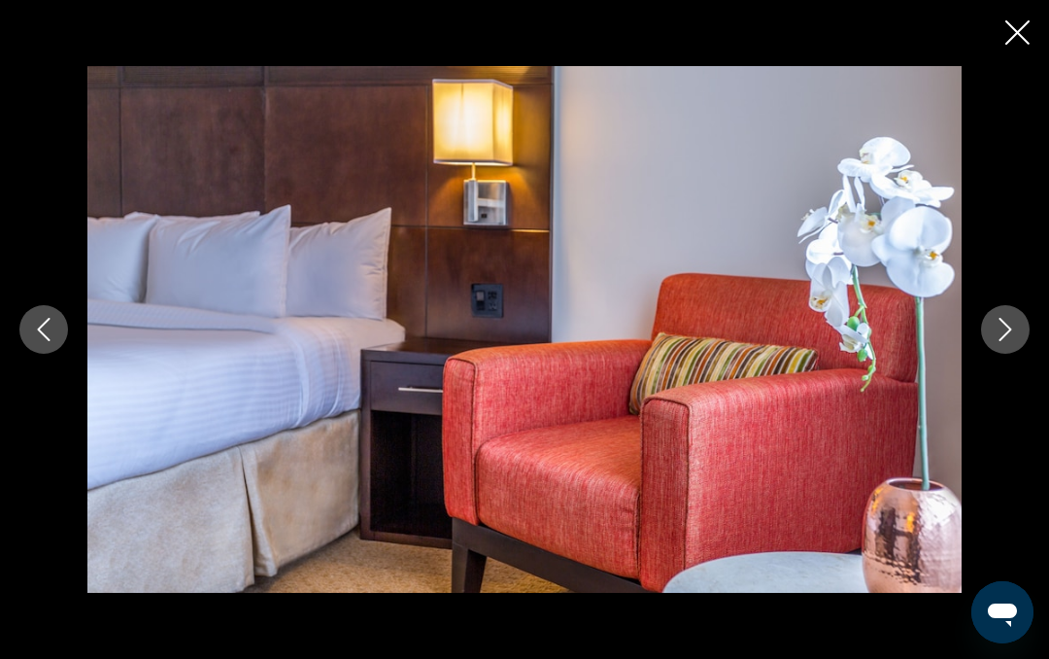
click at [1000, 341] on icon "Next image" at bounding box center [1005, 329] width 23 height 23
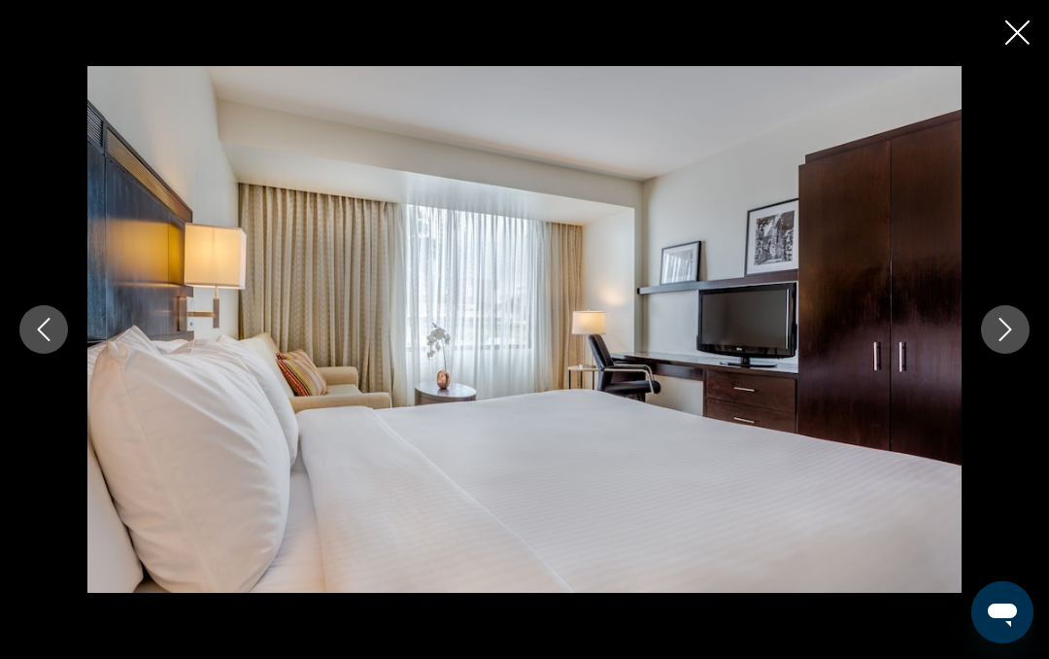
click at [1002, 341] on icon "Next image" at bounding box center [1005, 329] width 23 height 23
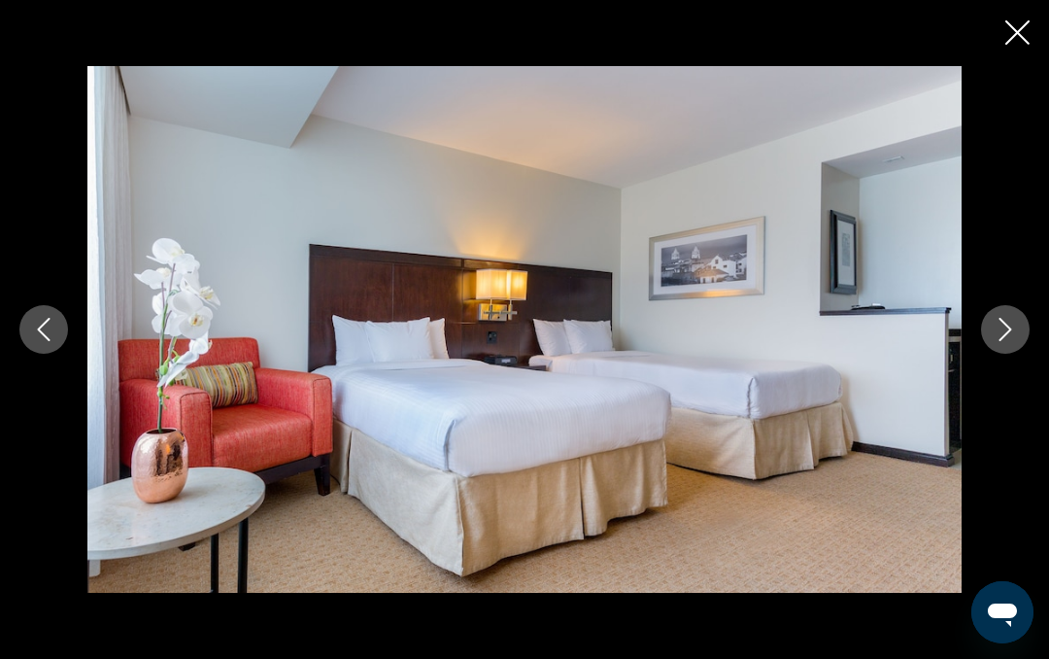
click at [995, 341] on icon "Next image" at bounding box center [1005, 329] width 23 height 23
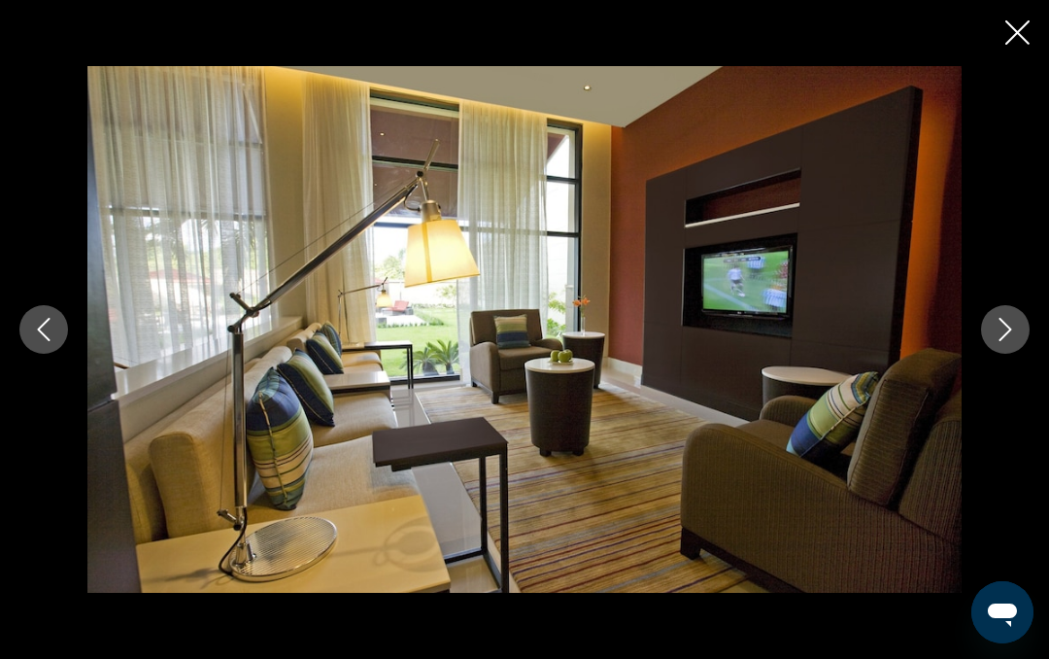
click at [1024, 29] on icon "Close slideshow" at bounding box center [1018, 32] width 24 height 24
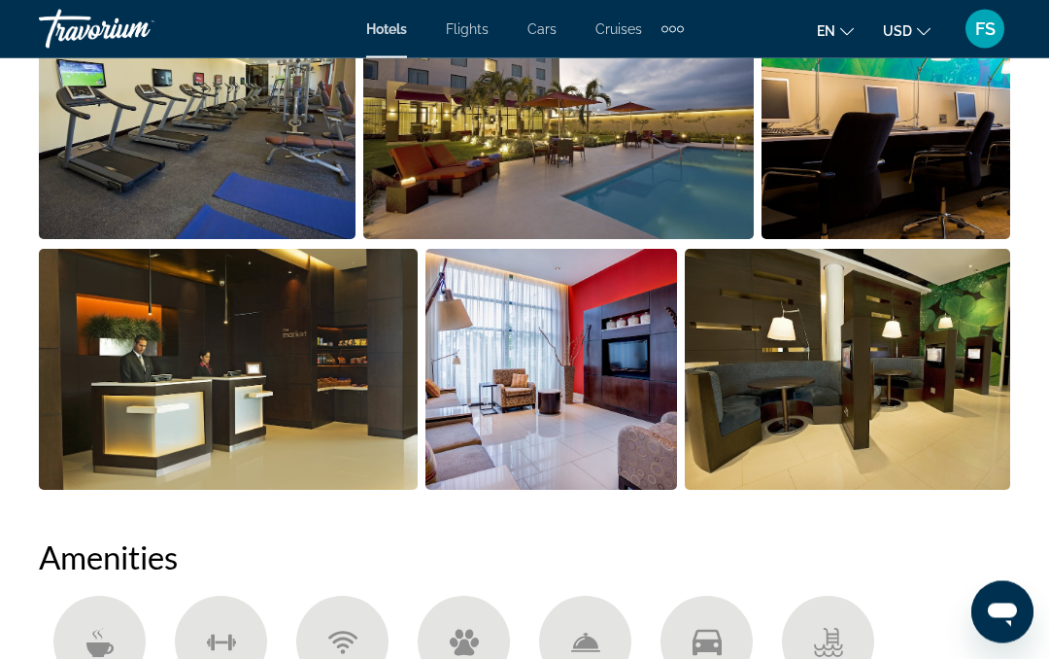
scroll to position [2071, 0]
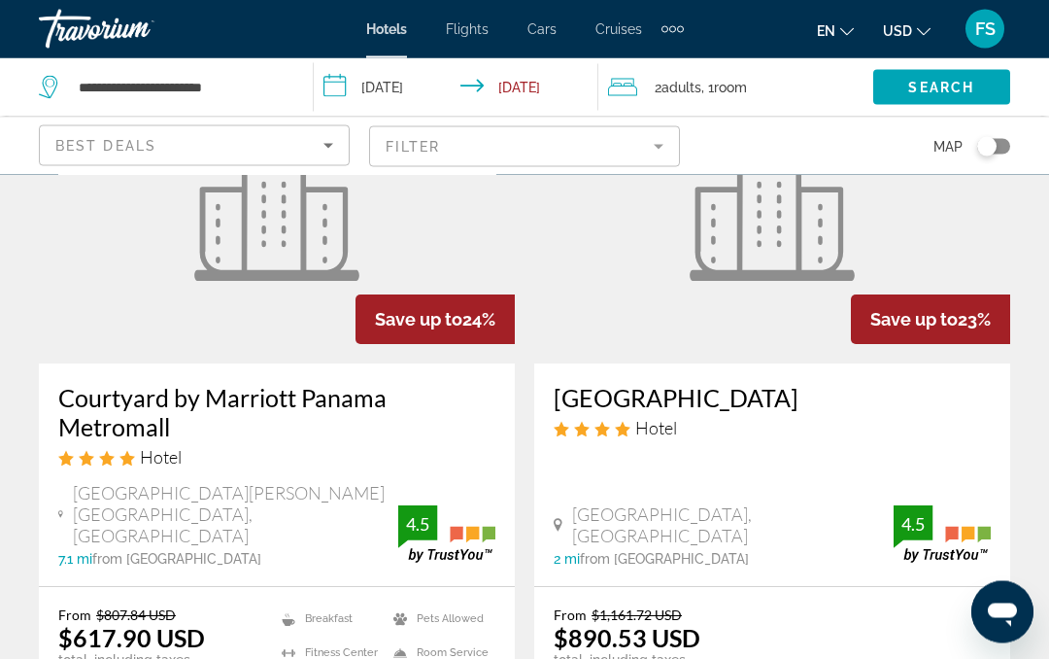
scroll to position [206, 0]
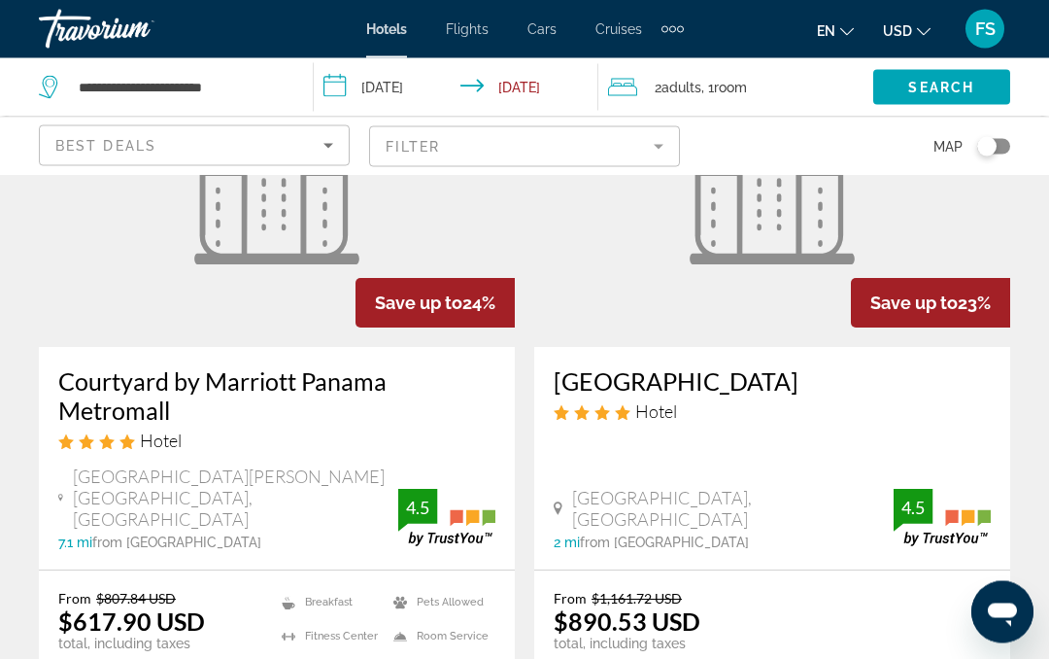
click at [833, 571] on div "From $1,161.72 USD $890.53 USD total, including taxes ✮ You save $271.19 USD ✓ …" at bounding box center [772, 668] width 476 height 195
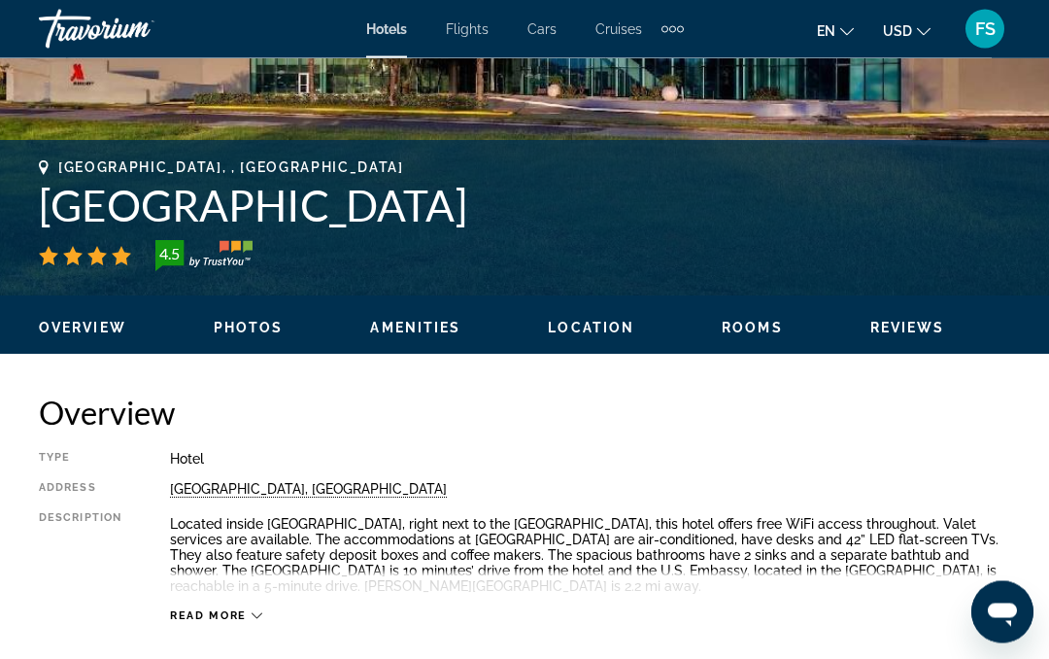
scroll to position [697, 0]
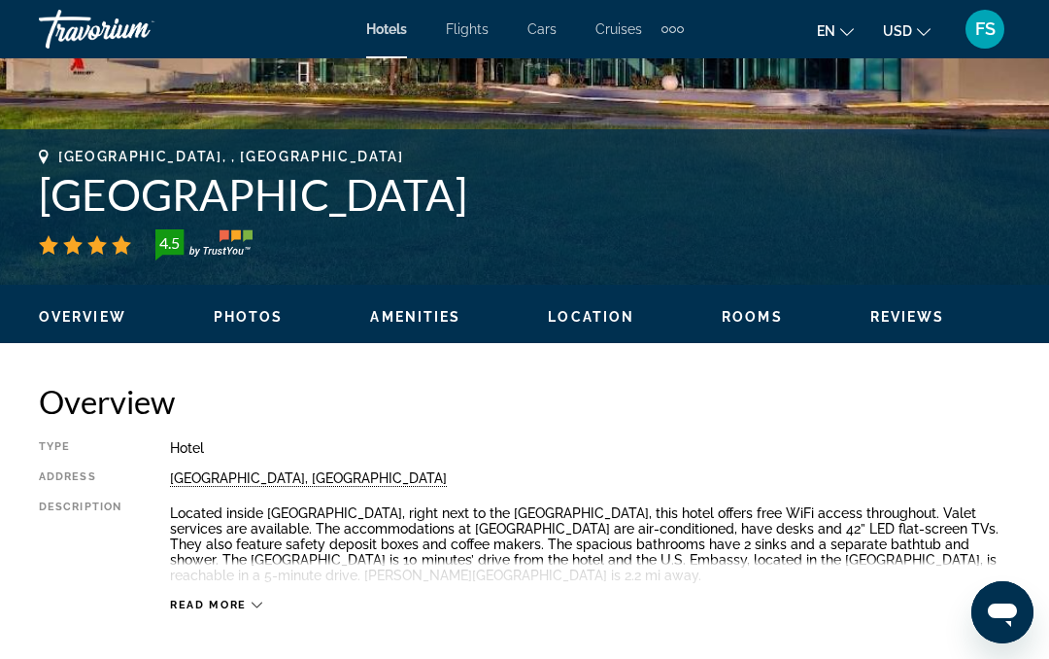
click at [206, 604] on span "Read more" at bounding box center [208, 604] width 77 height 13
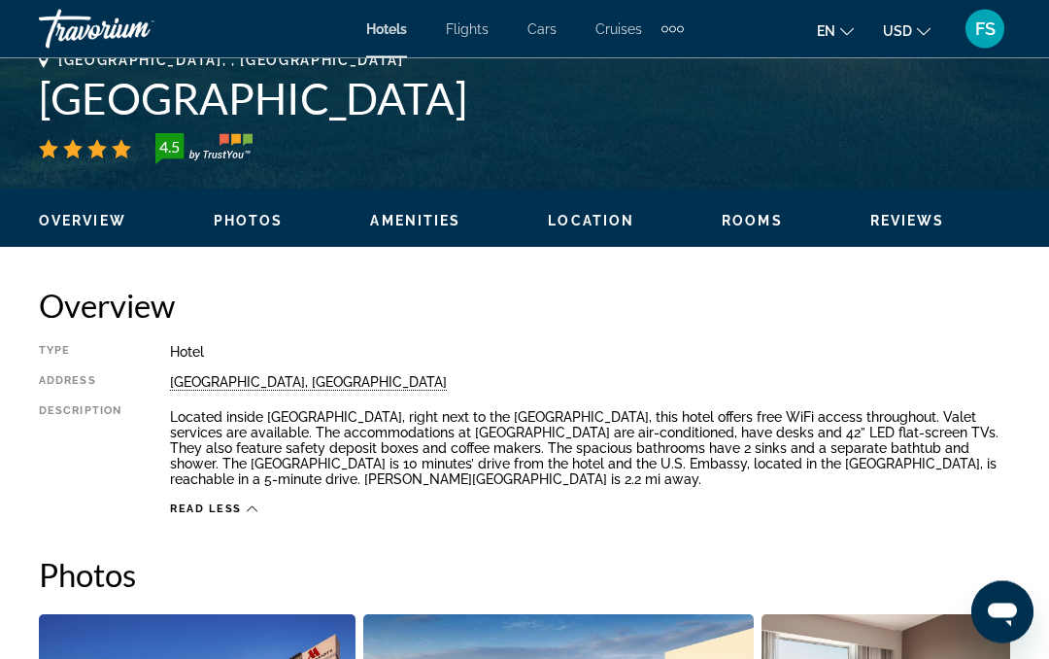
scroll to position [794, 0]
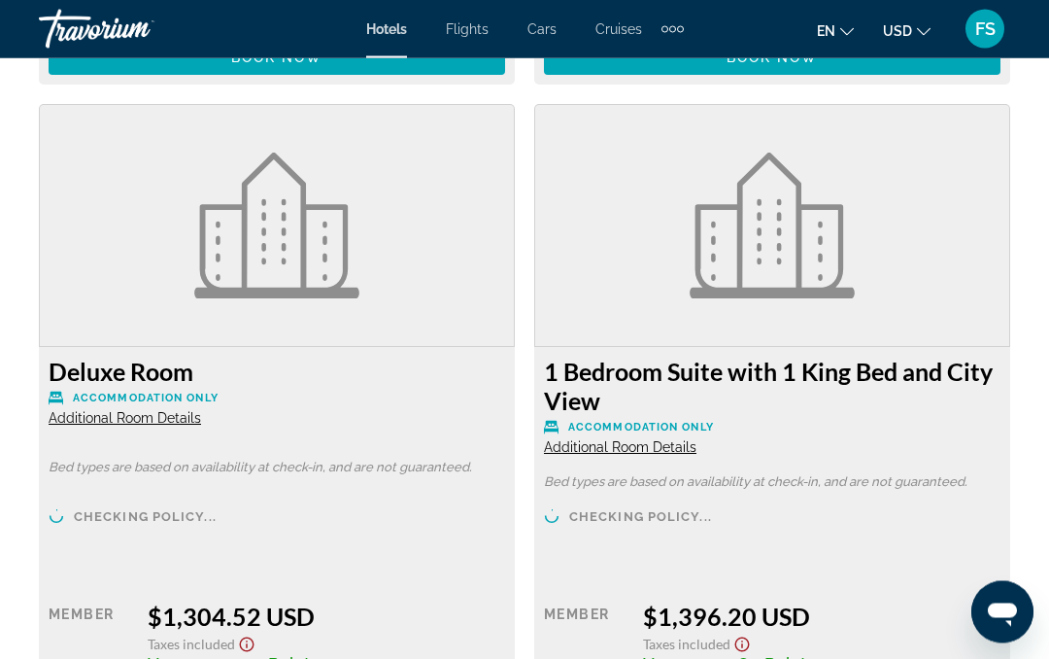
scroll to position [4818, 0]
